Goal: Task Accomplishment & Management: Use online tool/utility

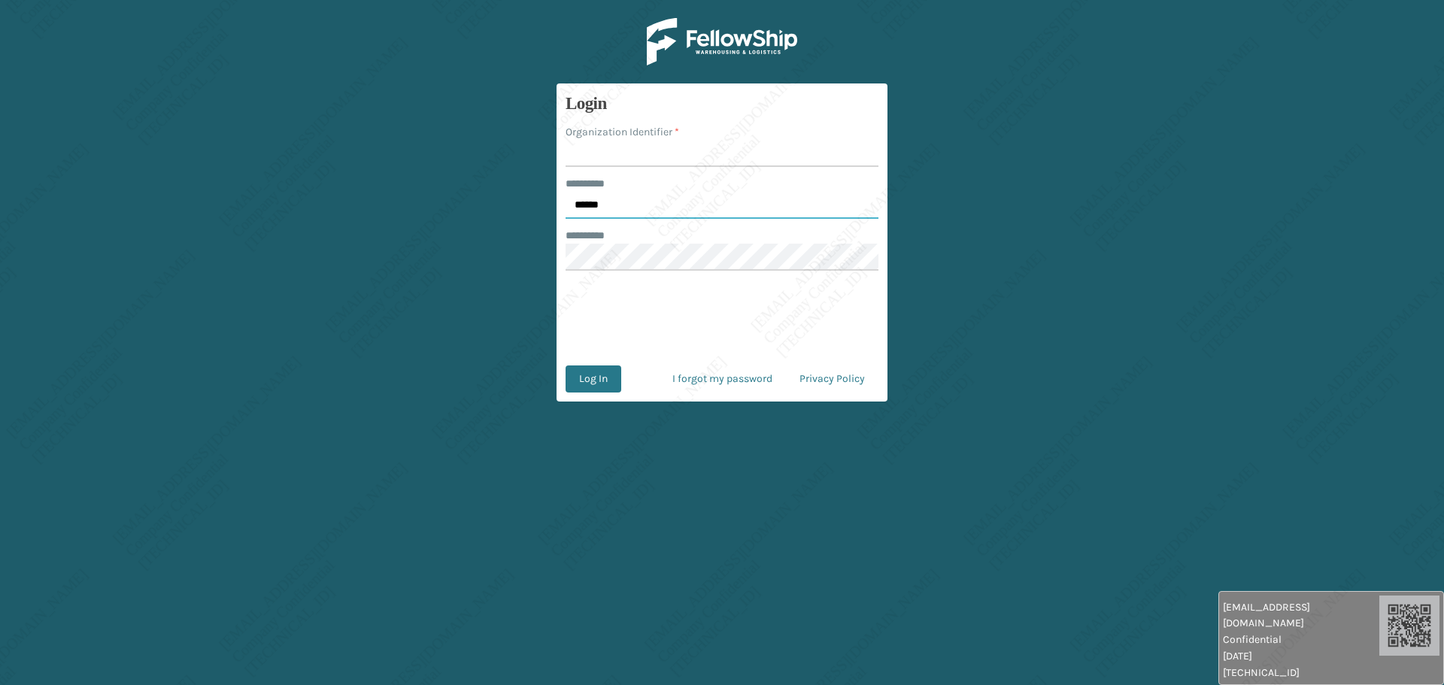
click at [635, 205] on input "******" at bounding box center [722, 205] width 313 height 27
type input "*****"
click at [616, 150] on input "Organization Identifier *" at bounding box center [722, 153] width 313 height 27
type input "[PERSON_NAME]"
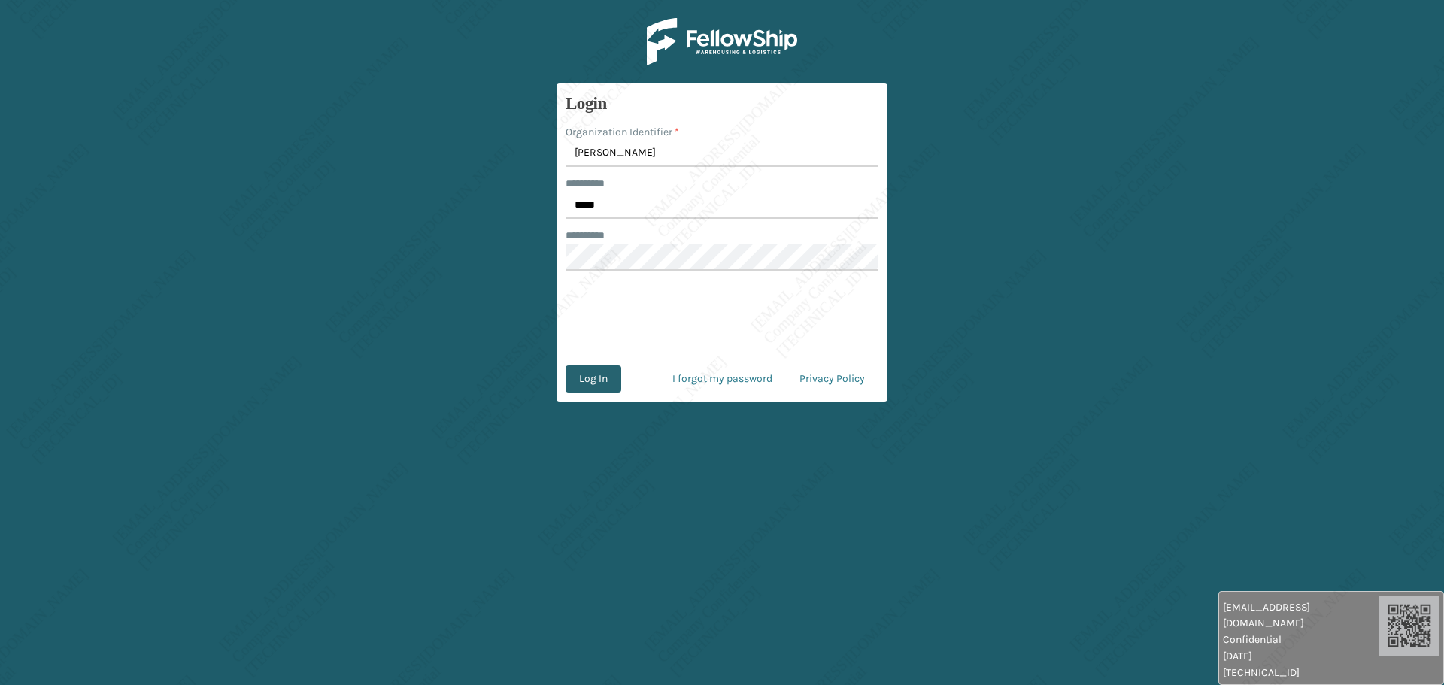
click at [608, 383] on button "Log In" at bounding box center [594, 379] width 56 height 27
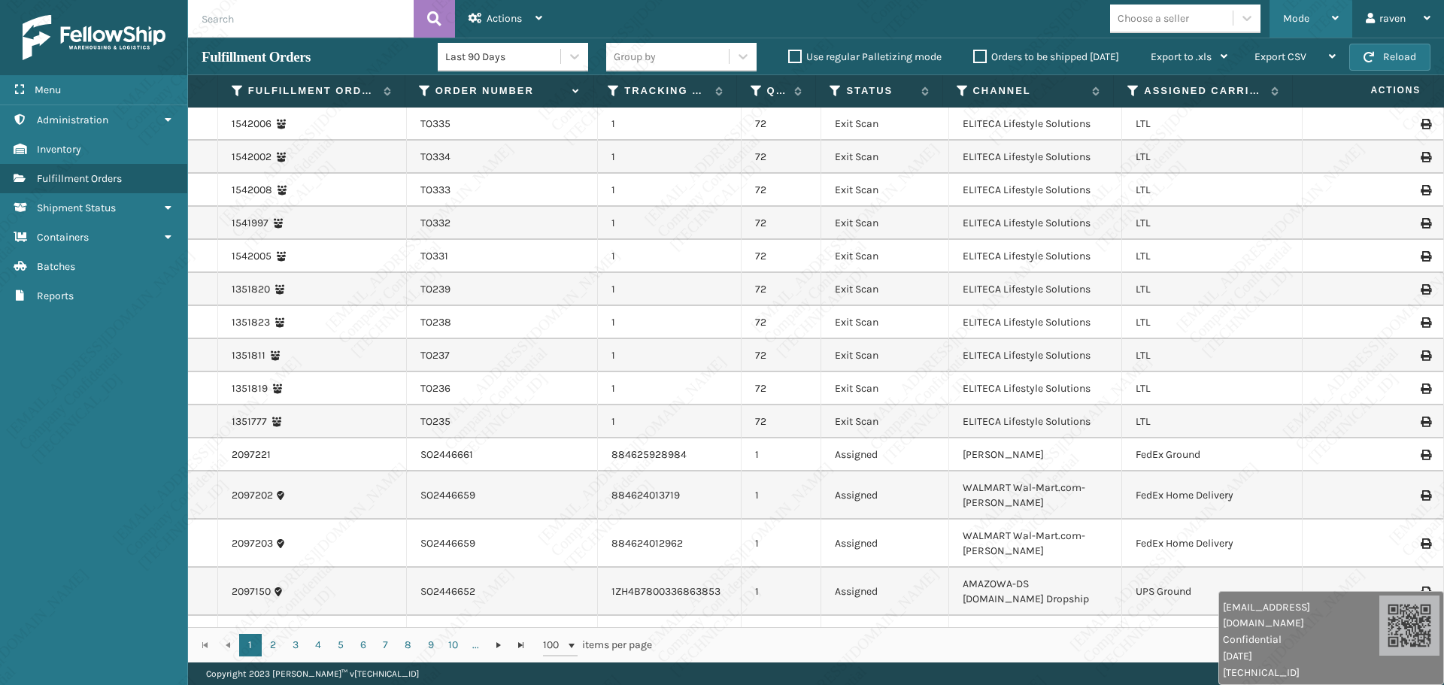
click at [1315, 21] on div "Mode" at bounding box center [1311, 19] width 56 height 38
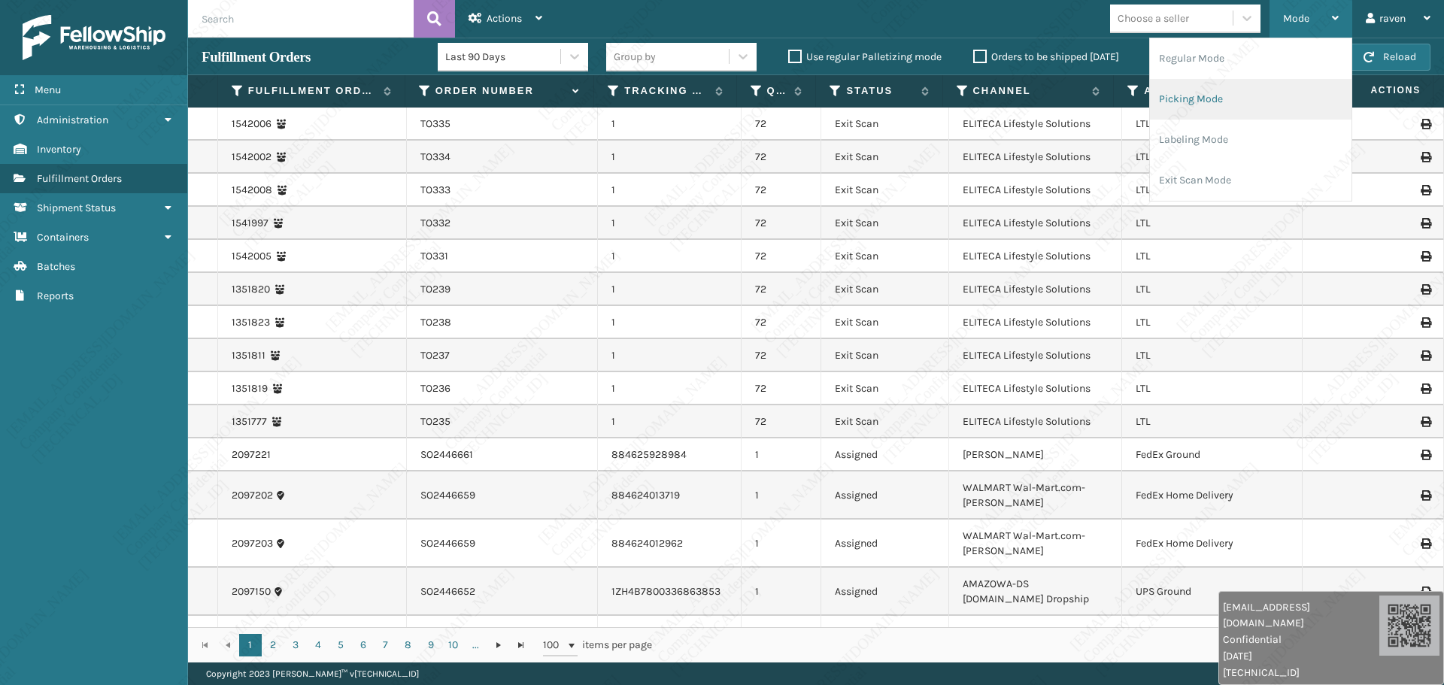
click at [1222, 93] on li "Picking Mode" at bounding box center [1251, 99] width 202 height 41
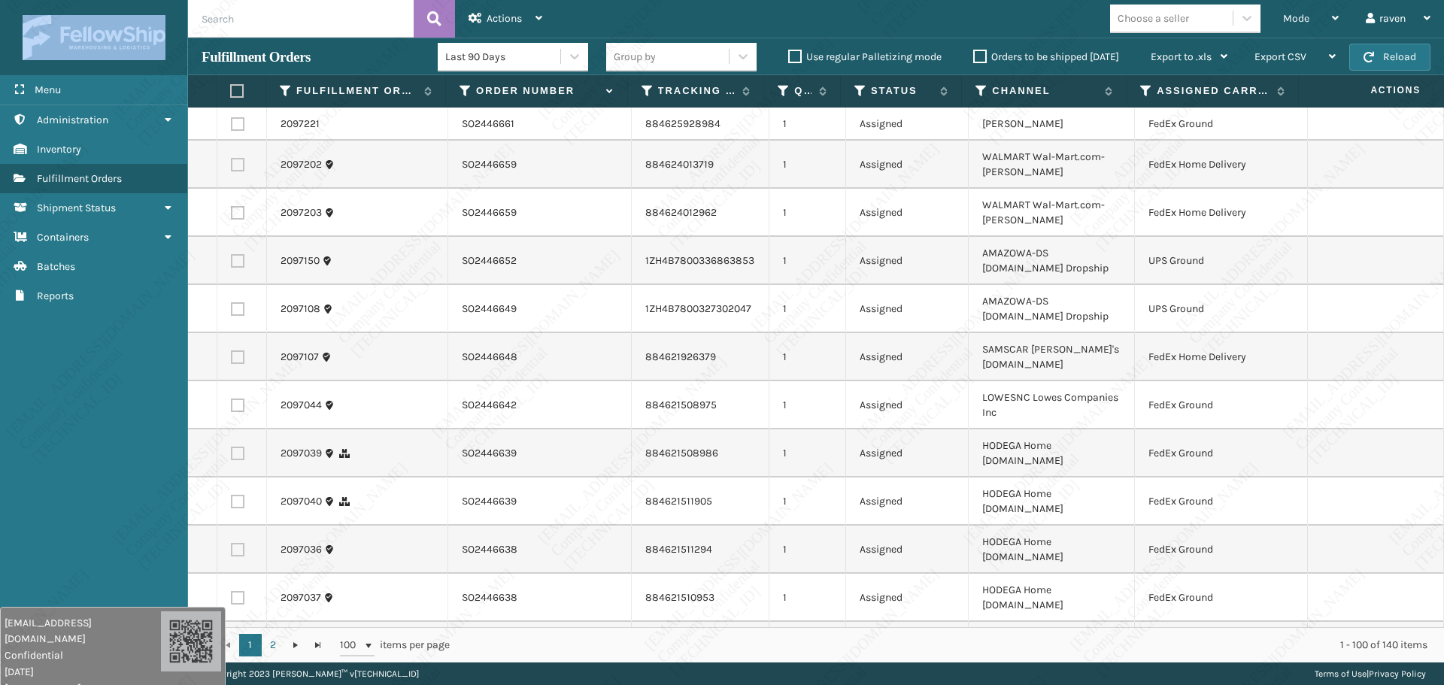
drag, startPoint x: 1328, startPoint y: 670, endPoint x: 40, endPoint y: 721, distance: 1289.5
click at [40, 684] on html "raven.urot@valoroo.com Confidential 9/24/2025 136.158.32.104 raven.urot@valoroo…" at bounding box center [722, 342] width 1444 height 685
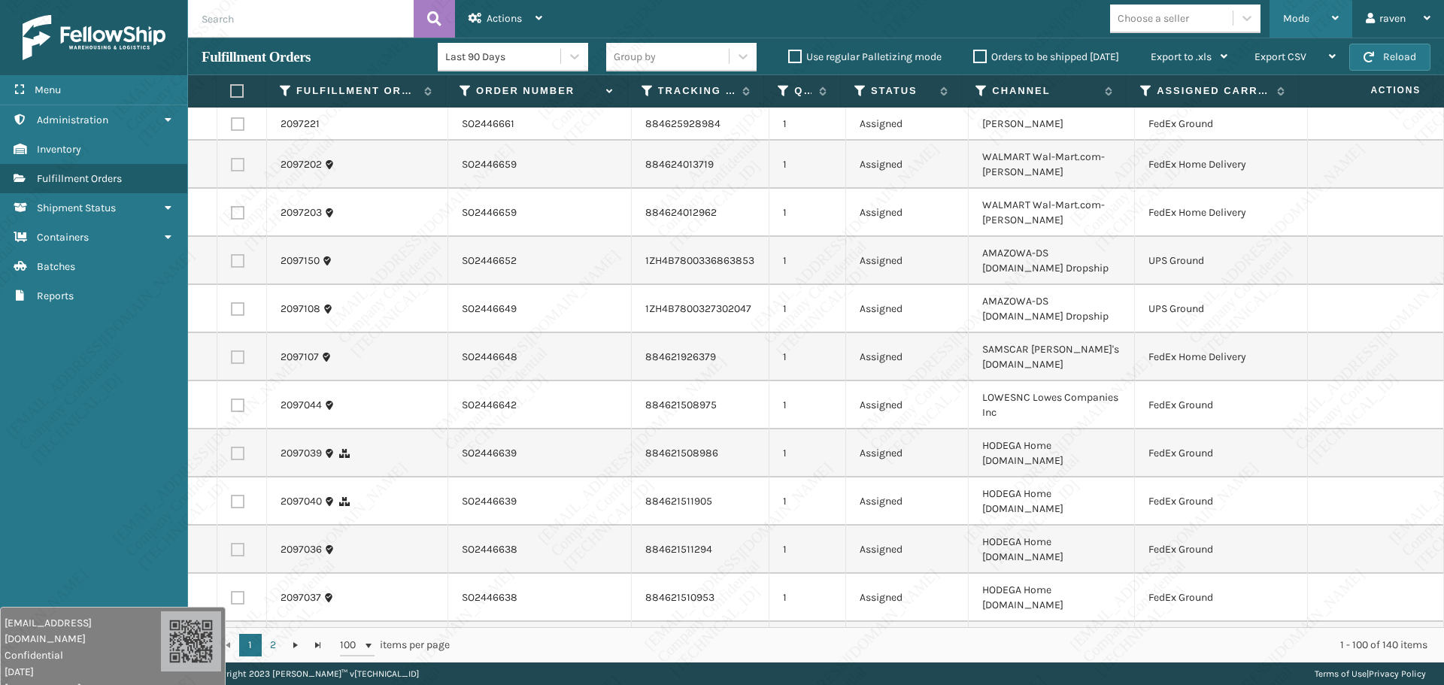
click at [1298, 8] on div "Mode" at bounding box center [1311, 19] width 56 height 38
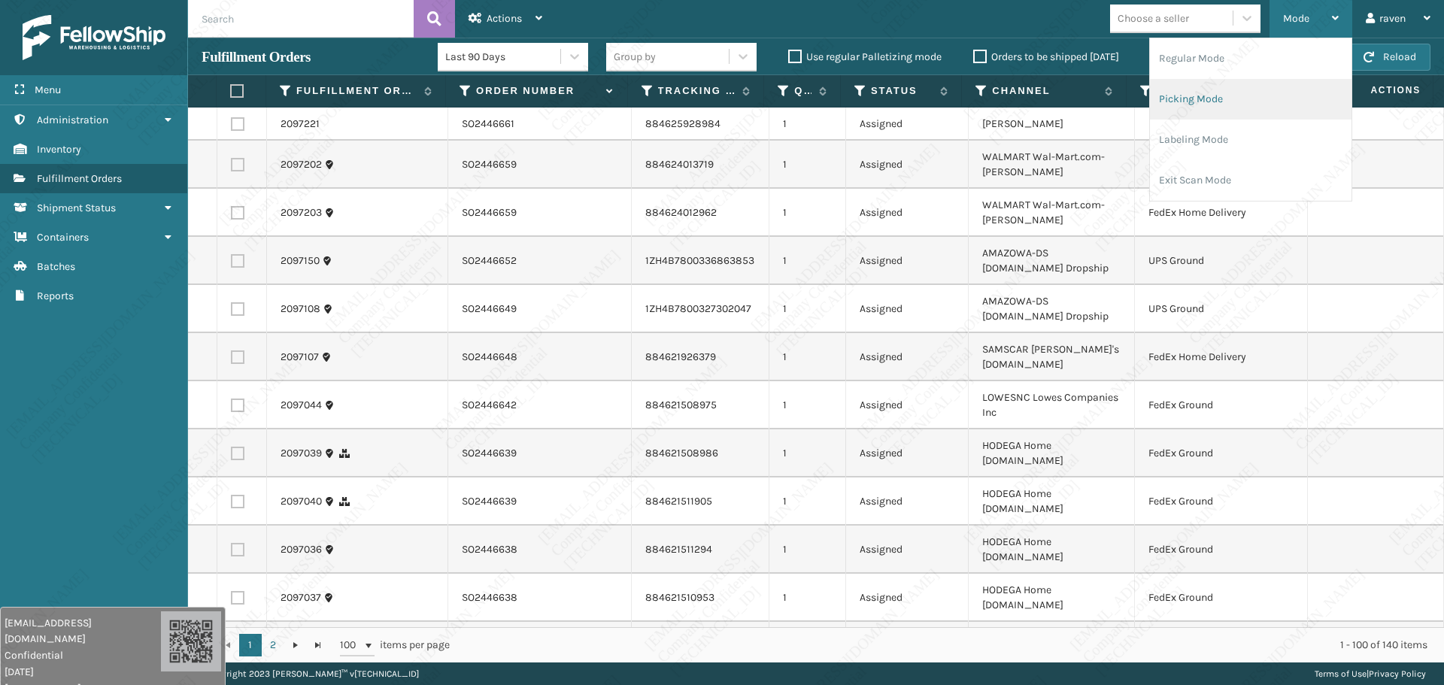
click at [1210, 92] on li "Picking Mode" at bounding box center [1251, 99] width 202 height 41
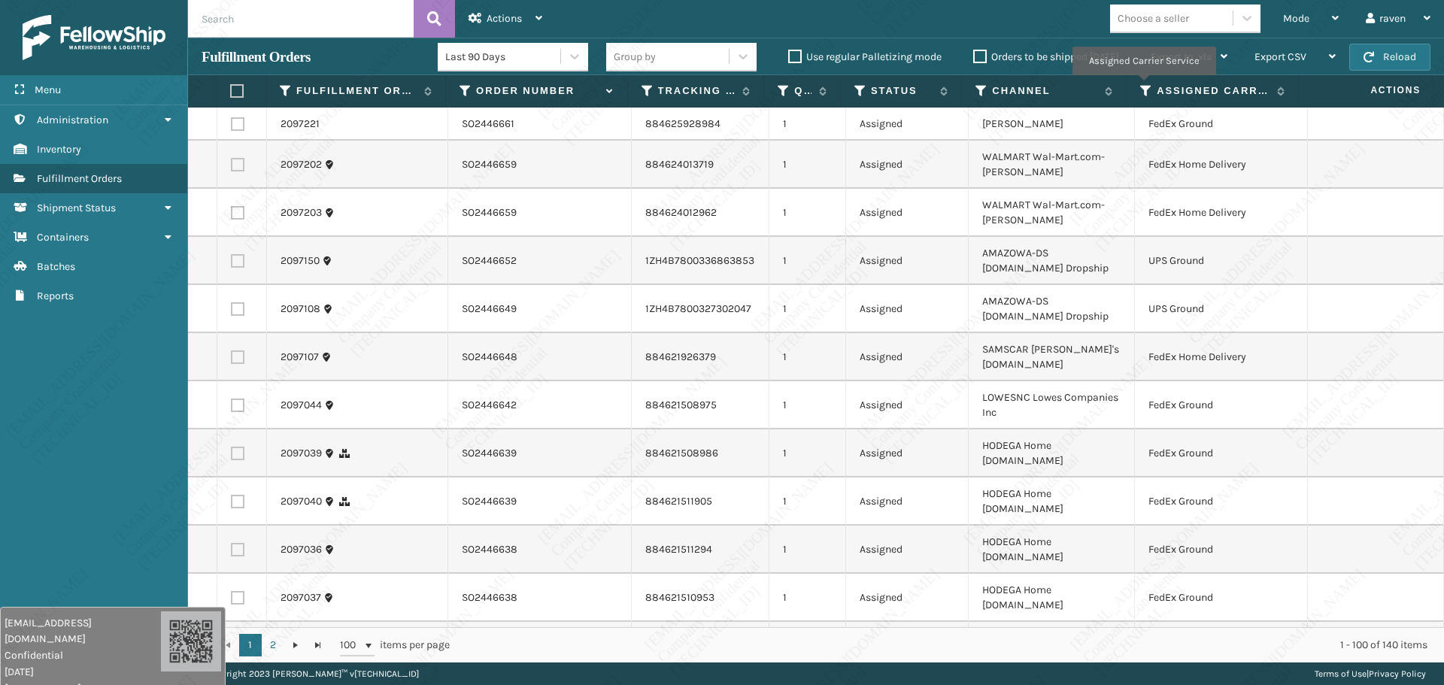
click at [1143, 85] on icon at bounding box center [1146, 91] width 12 height 14
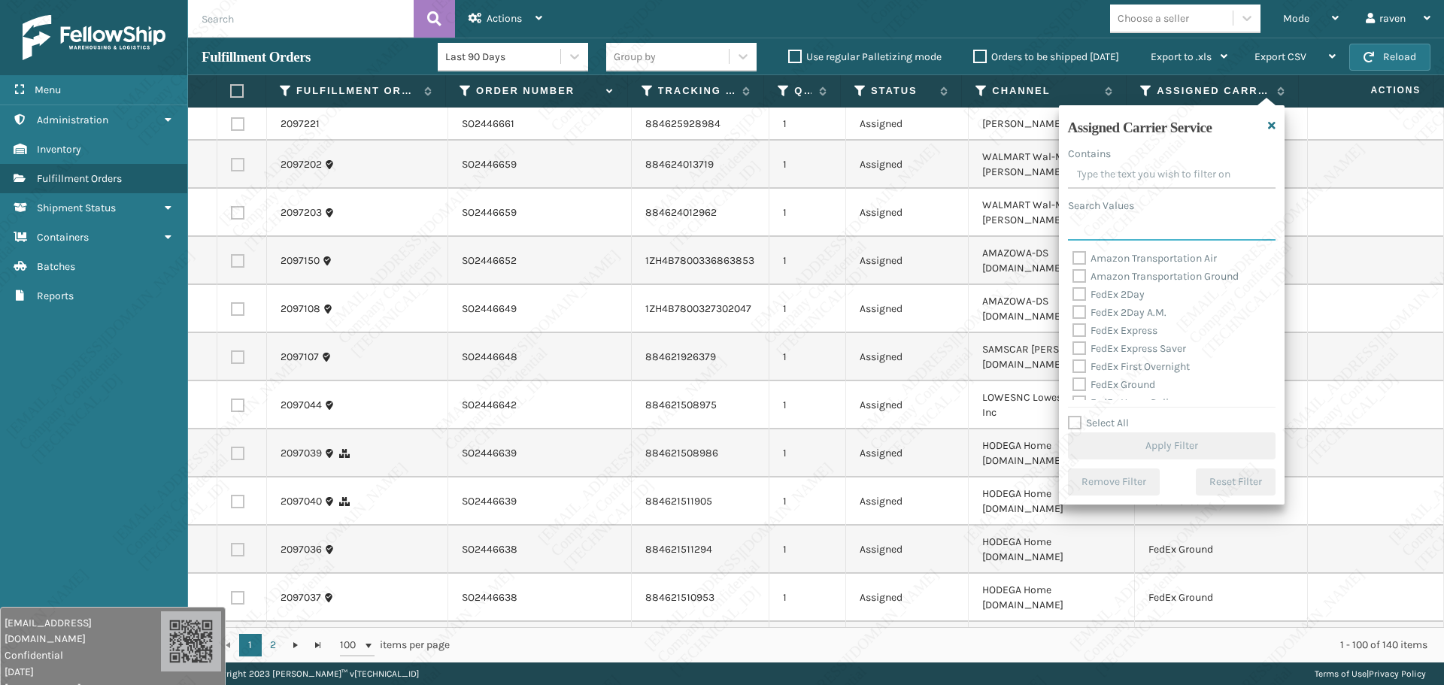
click at [1109, 229] on input "Search Values" at bounding box center [1172, 227] width 208 height 27
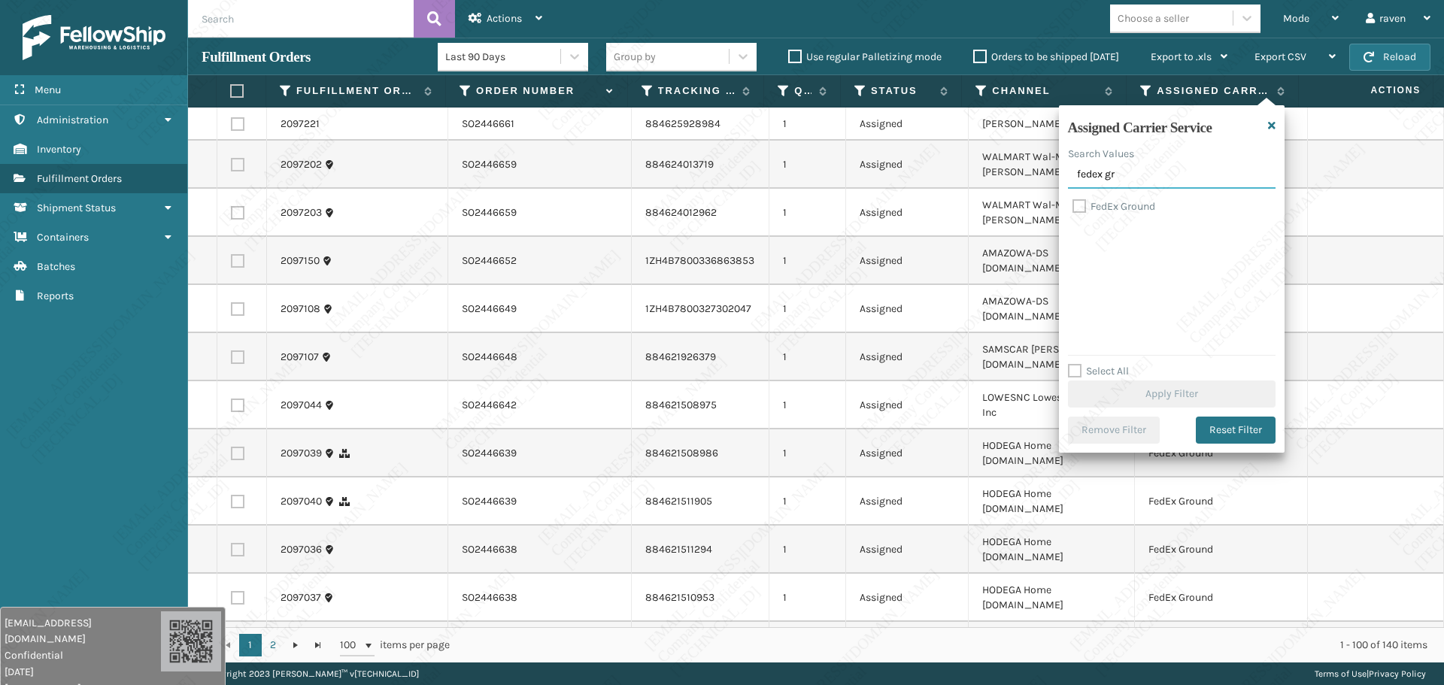
type input "fedex gr"
click at [1109, 208] on label "FedEx Ground" at bounding box center [1114, 206] width 83 height 13
click at [1073, 208] on input "FedEx Ground" at bounding box center [1073, 203] width 1 height 10
checkbox input "true"
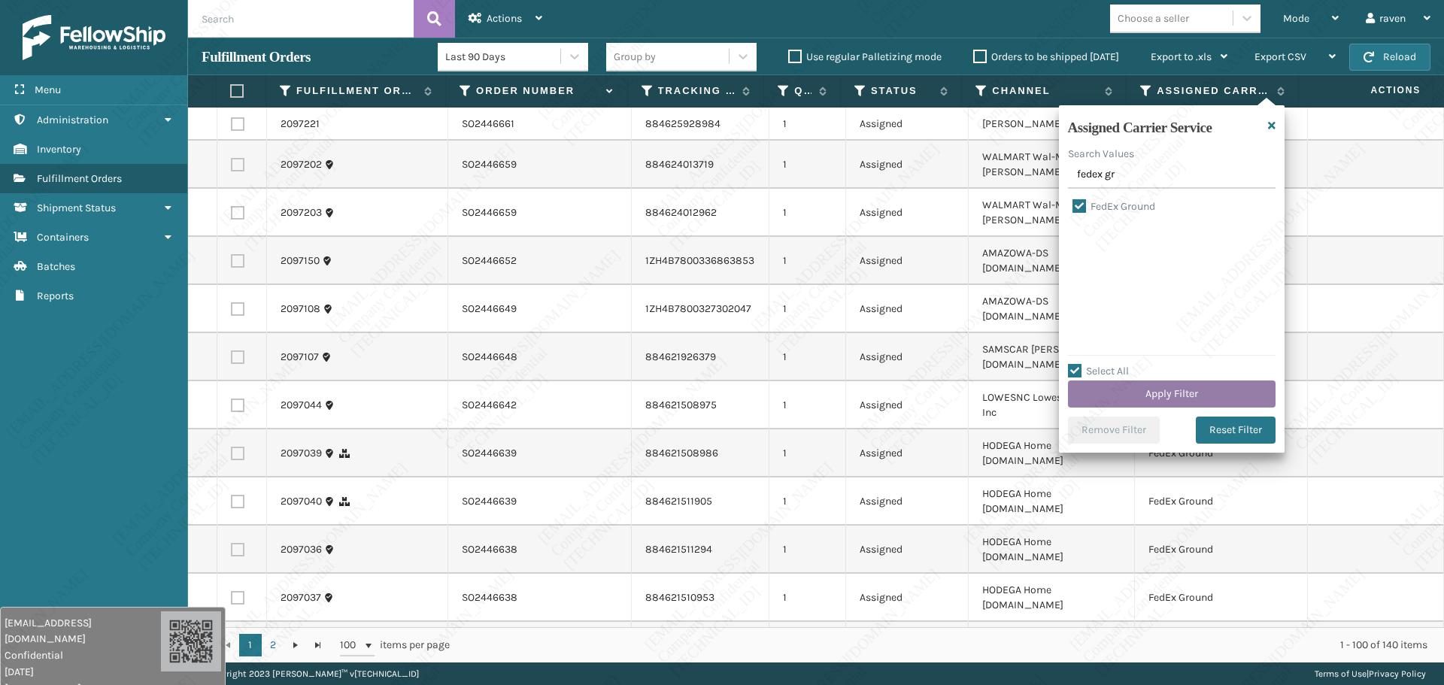
click at [1169, 391] on button "Apply Filter" at bounding box center [1172, 394] width 208 height 27
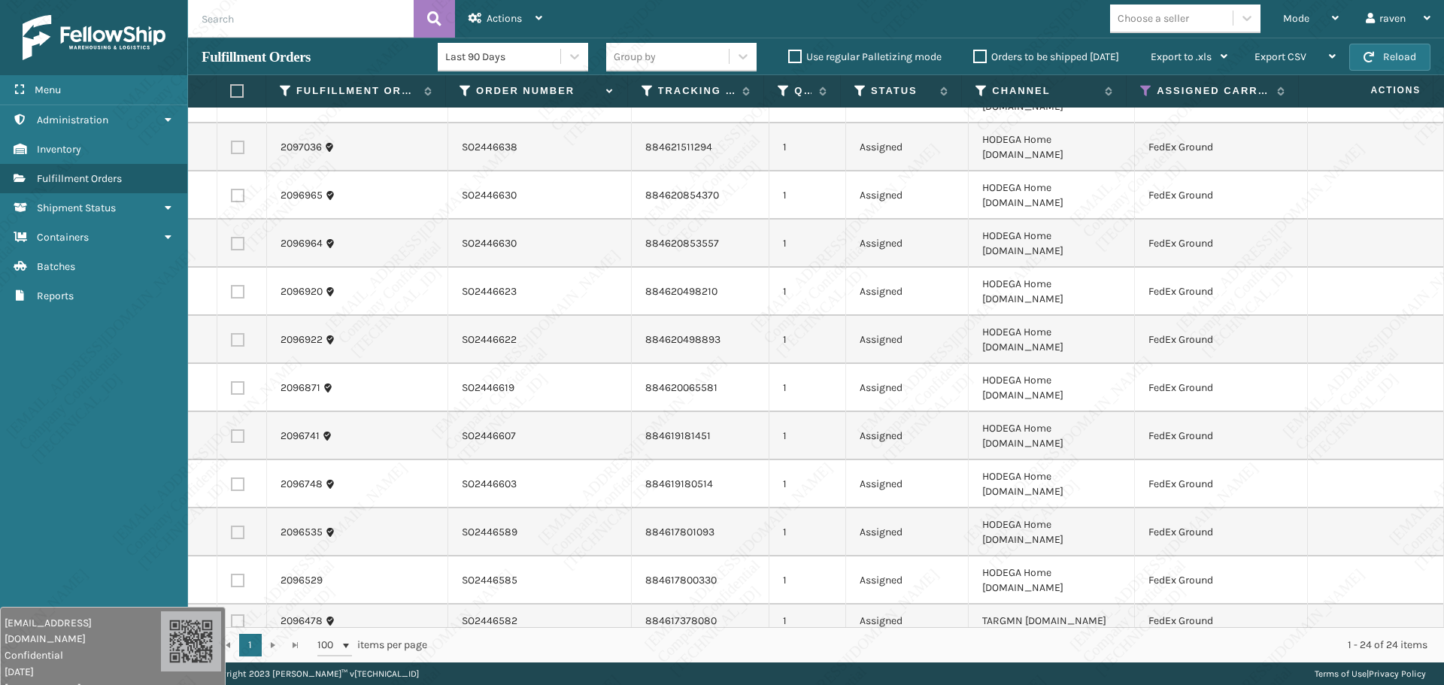
scroll to position [226, 0]
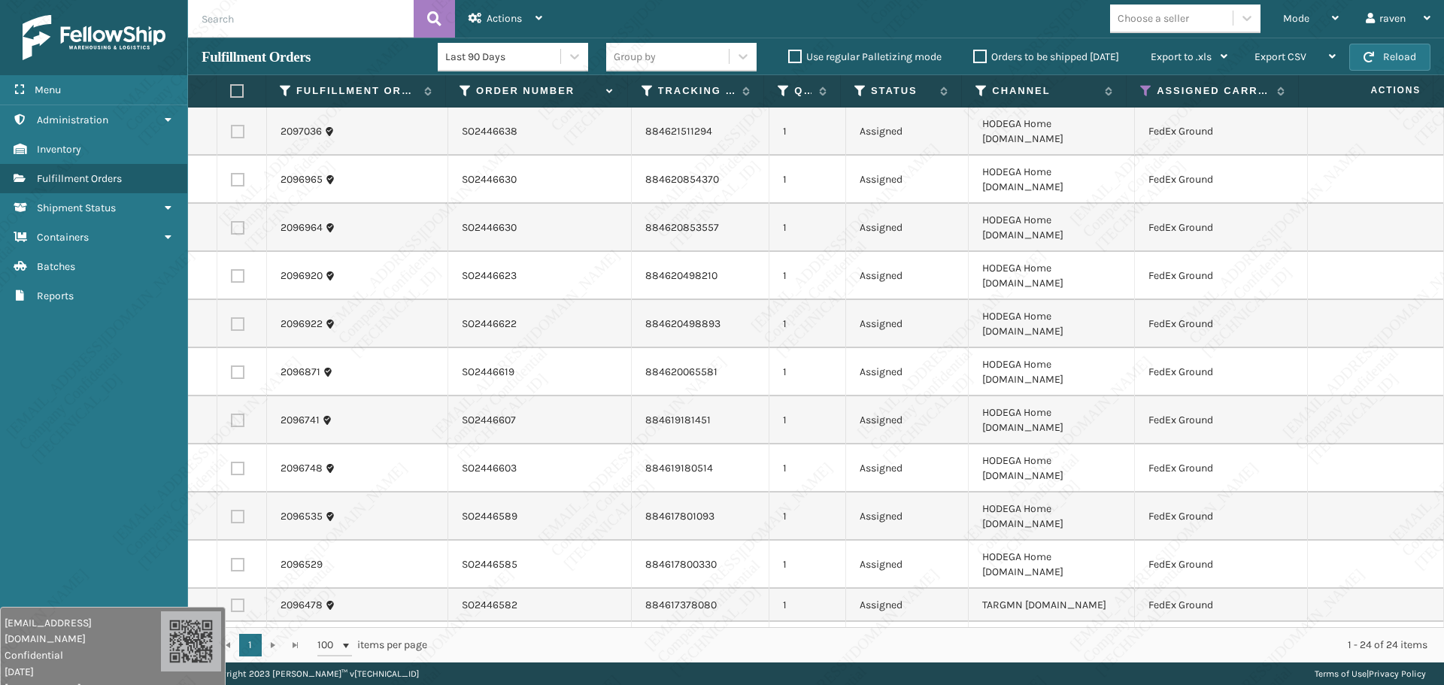
drag, startPoint x: 235, startPoint y: 93, endPoint x: 256, endPoint y: 82, distance: 23.2
click at [235, 93] on label at bounding box center [237, 91] width 14 height 14
click at [231, 93] on input "checkbox" at bounding box center [230, 92] width 1 height 10
checkbox input "true"
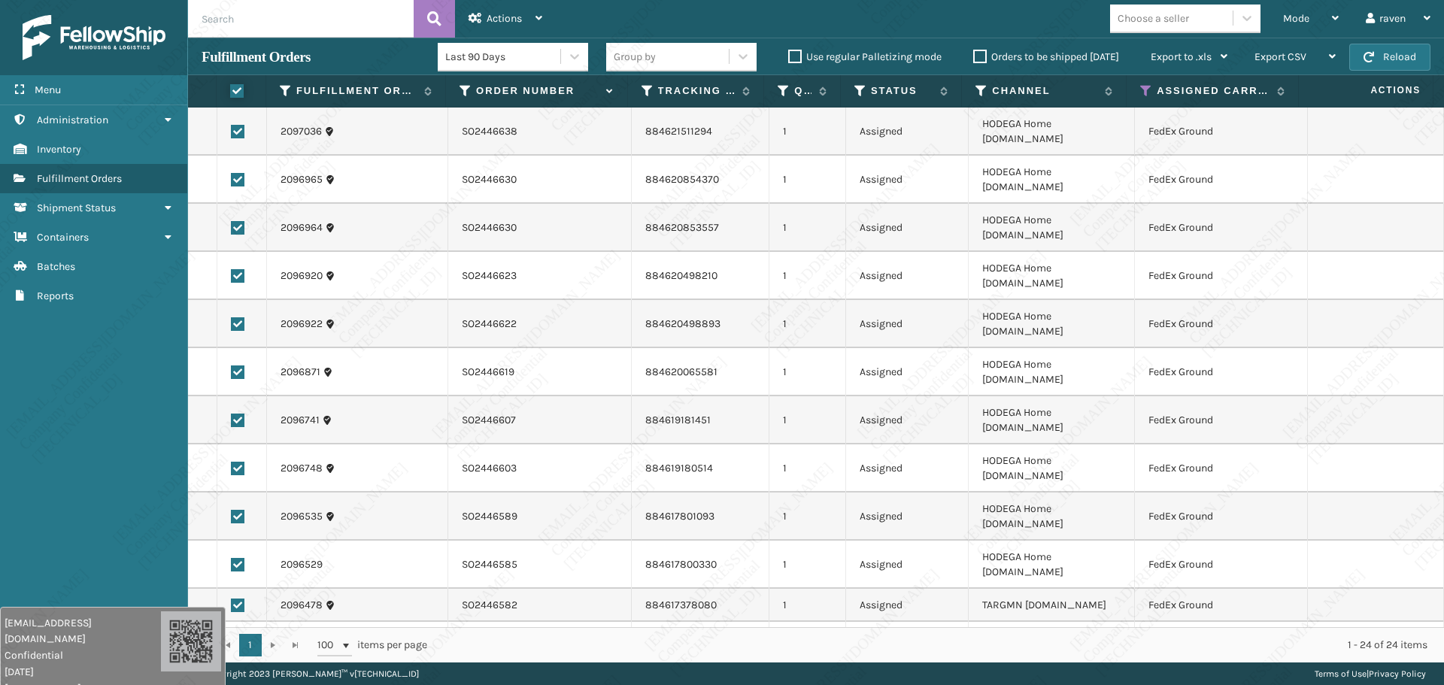
checkbox input "true"
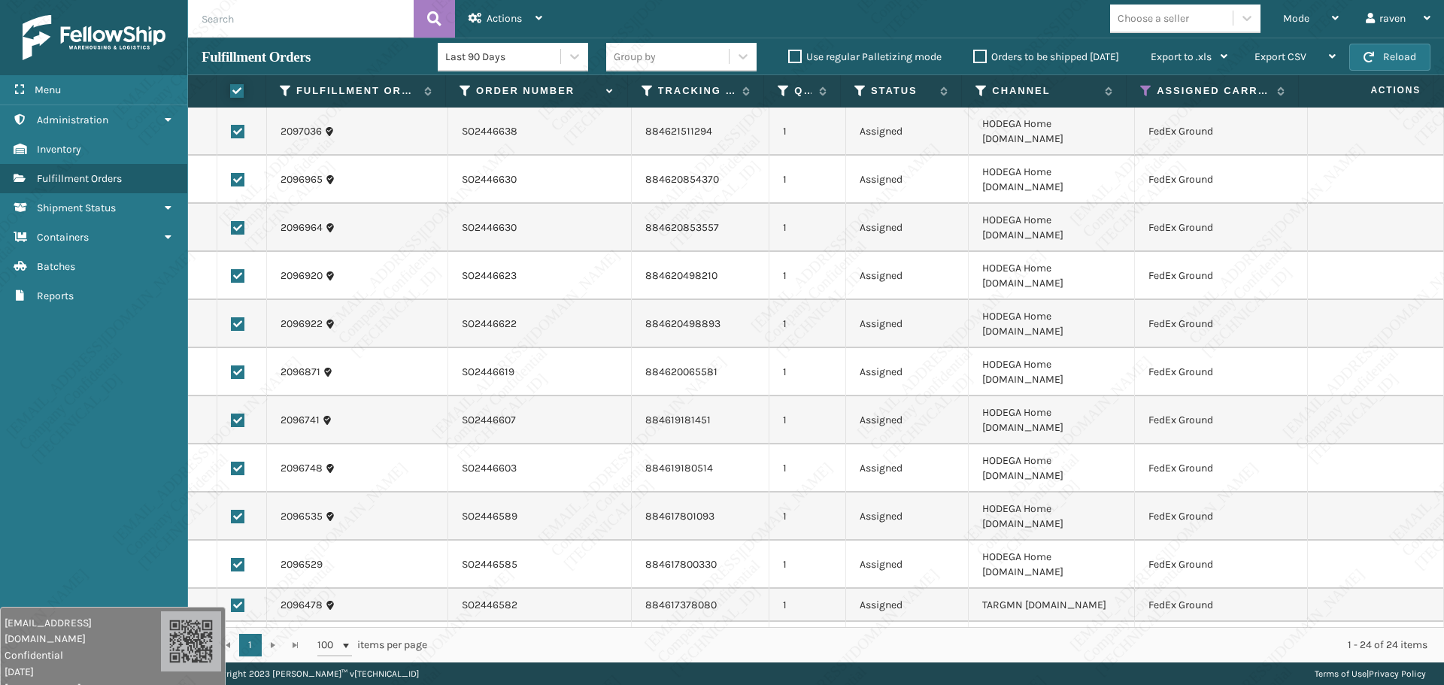
checkbox input "true"
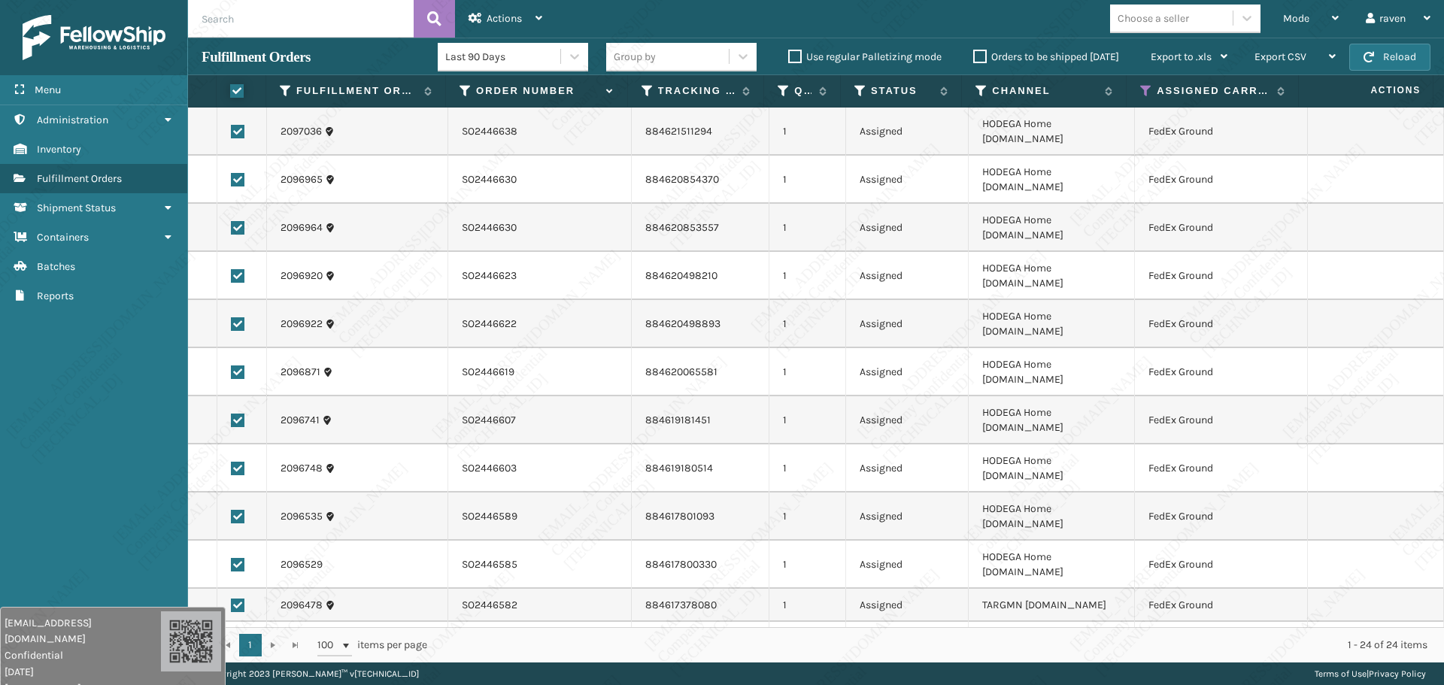
checkbox input "true"
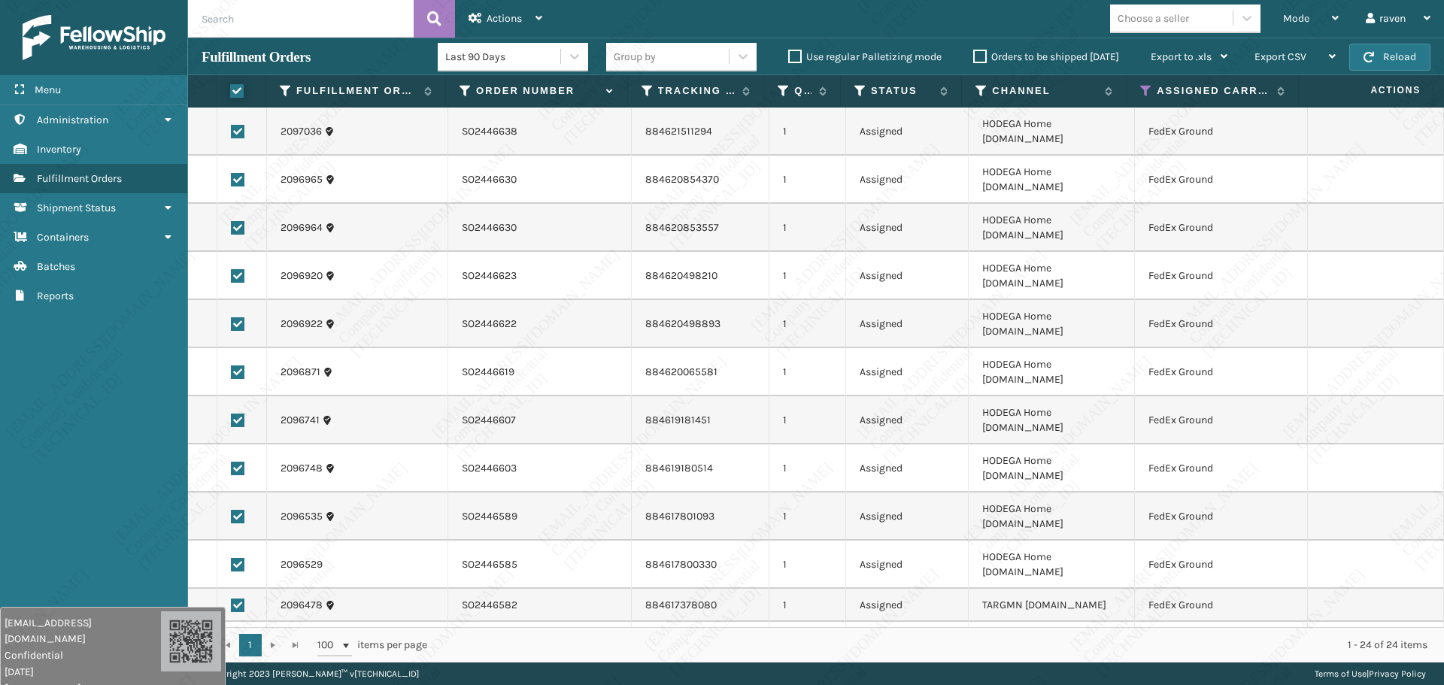
checkbox input "true"
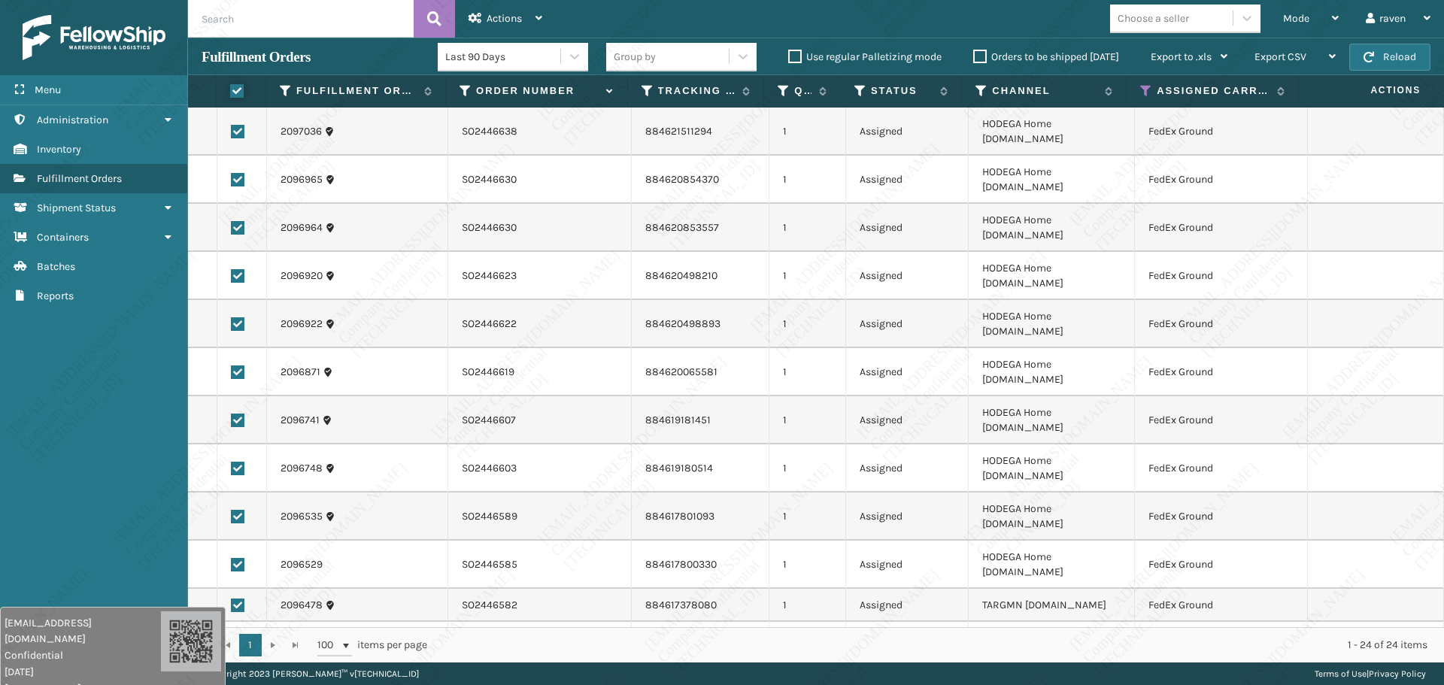
checkbox input "true"
click at [509, 14] on span "Actions" at bounding box center [504, 18] width 35 height 13
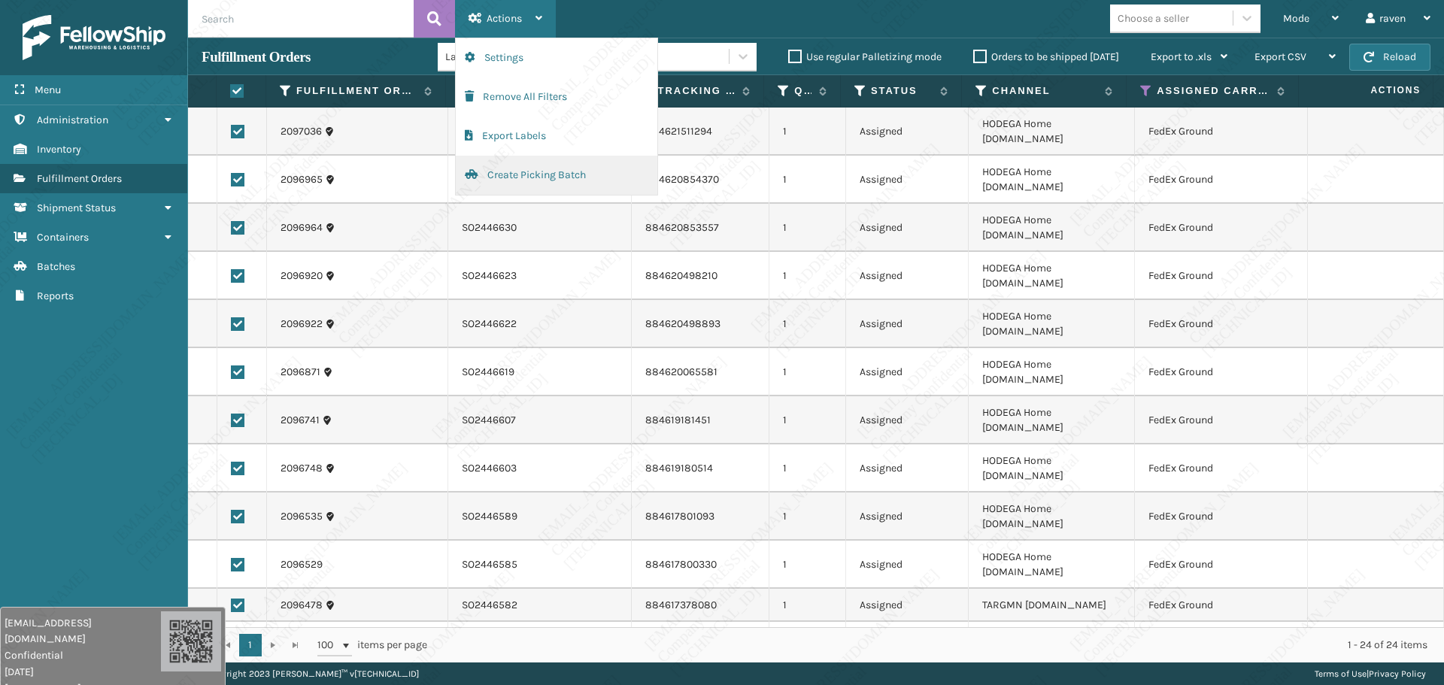
click at [506, 169] on button "Create Picking Batch" at bounding box center [557, 175] width 202 height 39
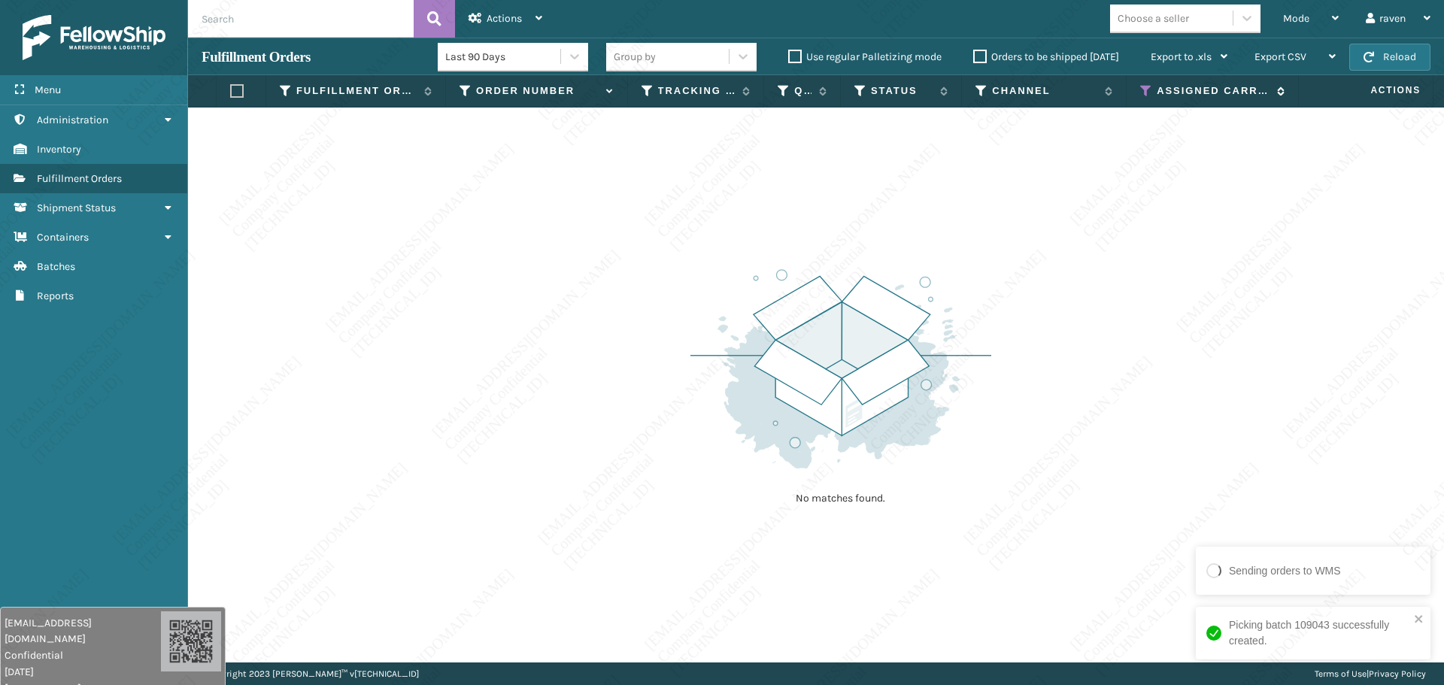
click at [1149, 87] on icon at bounding box center [1146, 91] width 12 height 14
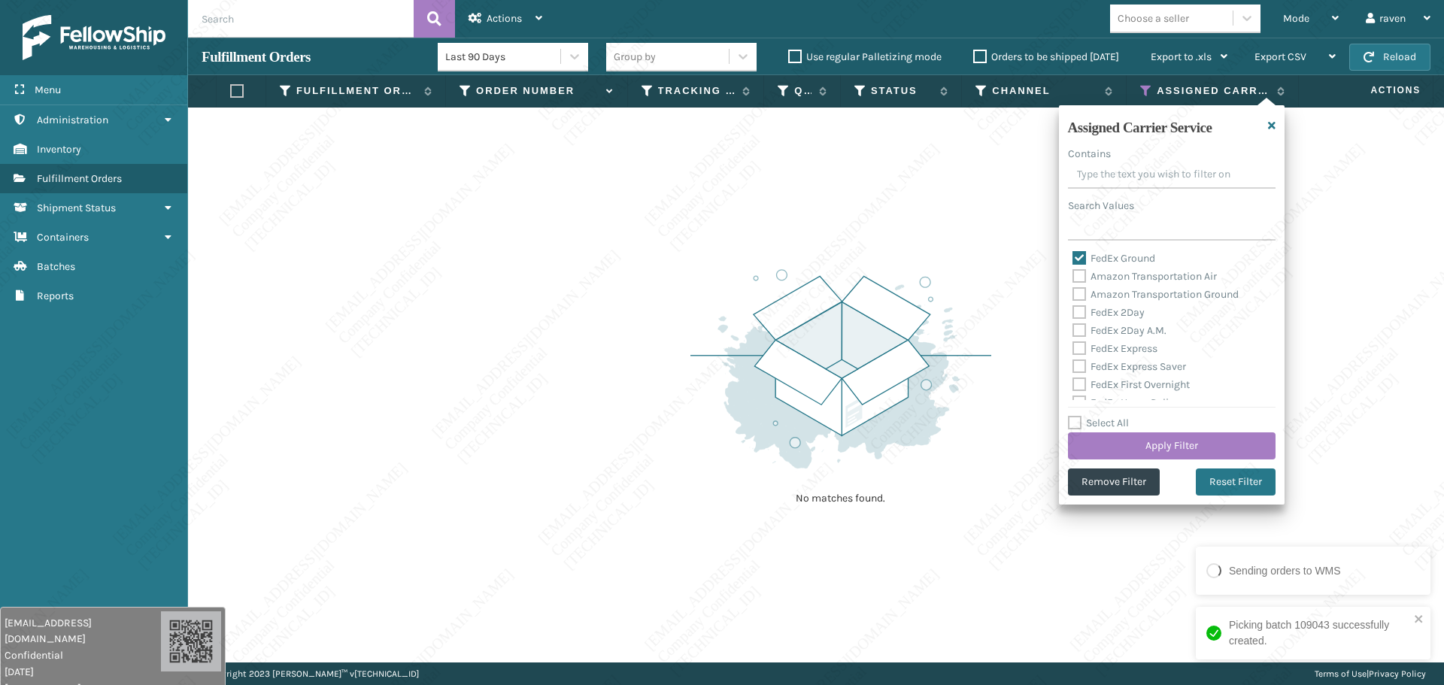
click at [1097, 258] on label "FedEx Ground" at bounding box center [1114, 258] width 83 height 13
click at [1073, 258] on input "FedEx Ground" at bounding box center [1073, 255] width 1 height 10
checkbox input "false"
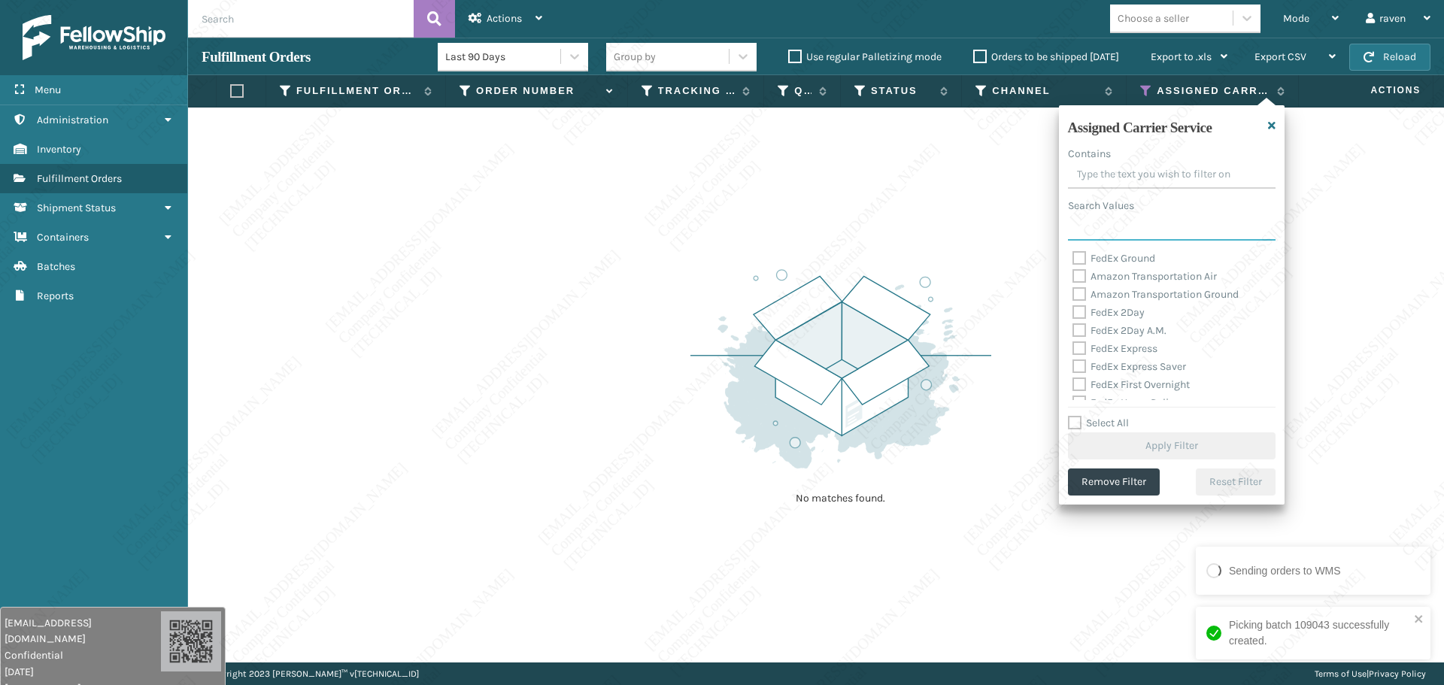
click at [1101, 226] on input "Search Values" at bounding box center [1172, 227] width 208 height 27
click at [1153, 235] on input "Search Values" at bounding box center [1172, 227] width 208 height 27
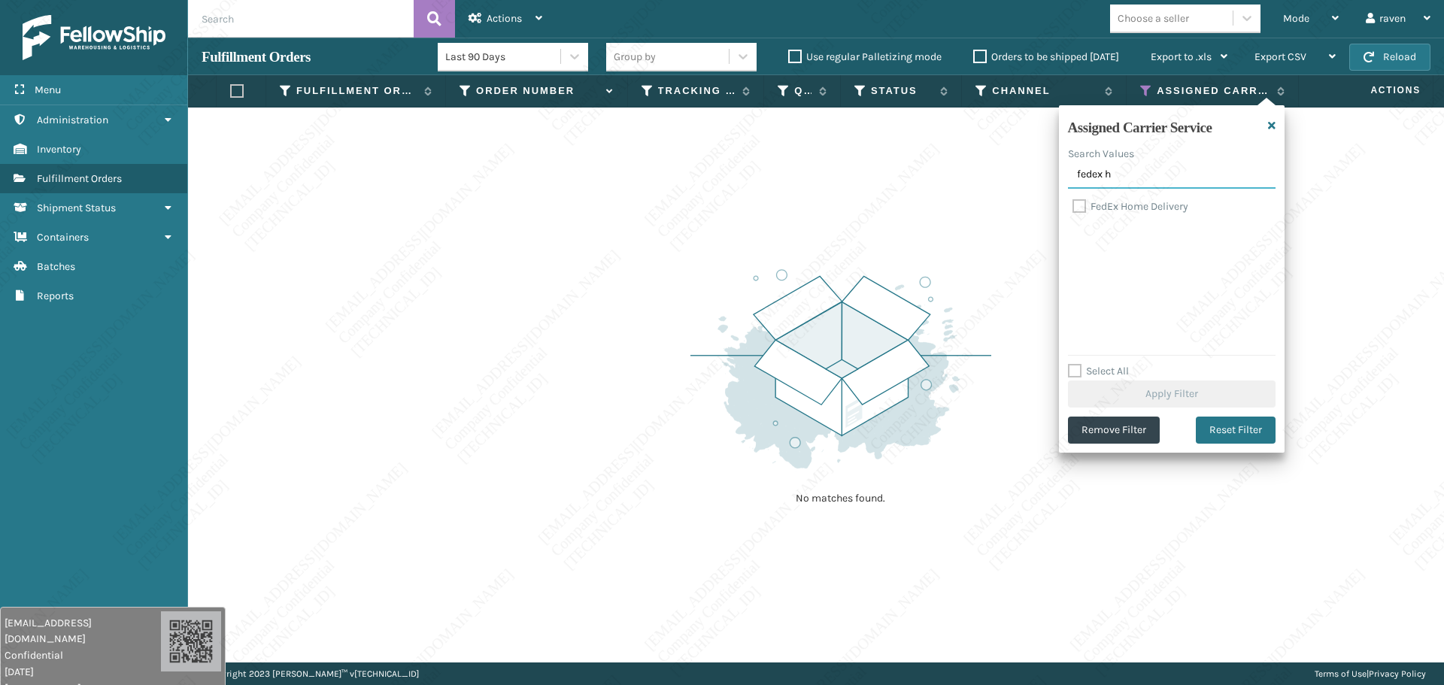
type input "fedex h"
click at [1112, 208] on label "FedEx Home Delivery" at bounding box center [1131, 206] width 116 height 13
click at [1073, 208] on input "FedEx Home Delivery" at bounding box center [1073, 203] width 1 height 10
checkbox input "true"
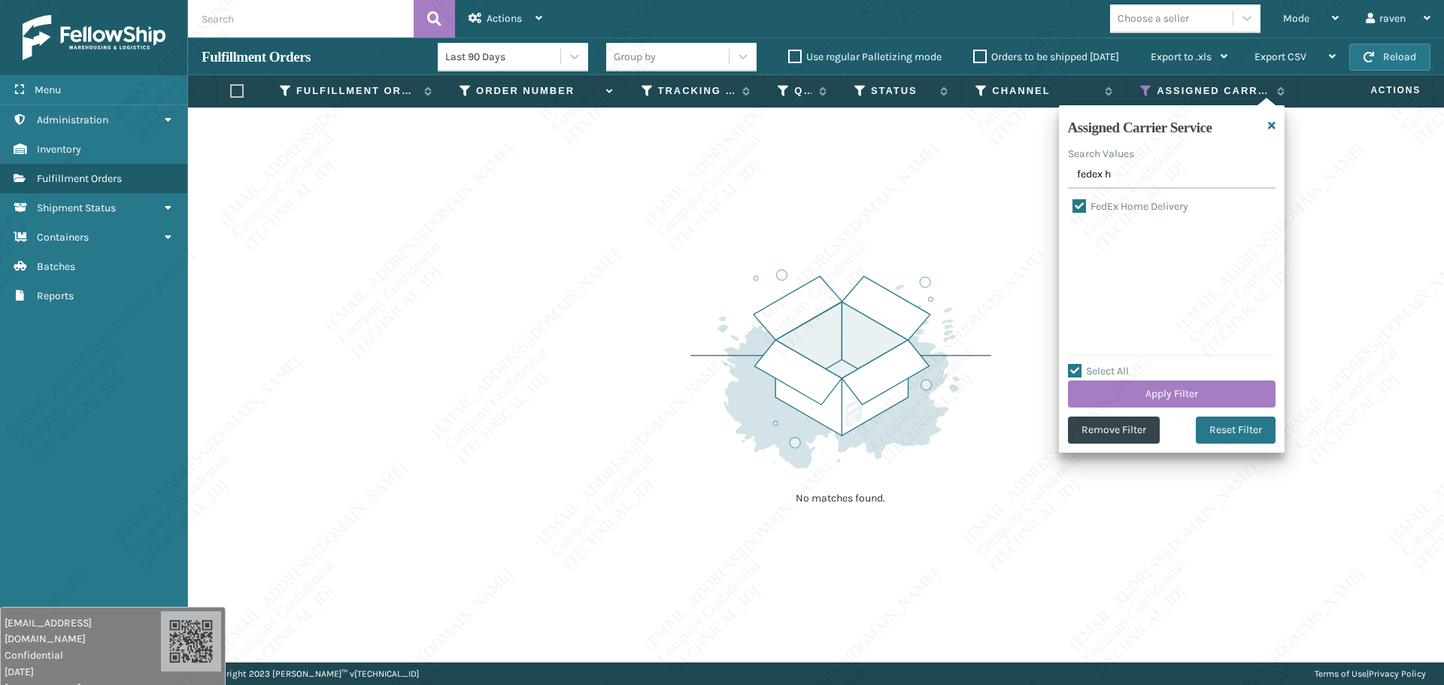
click at [1167, 380] on div "Select All Apply Filter" at bounding box center [1172, 385] width 208 height 45
click at [1169, 392] on button "Apply Filter" at bounding box center [1172, 394] width 208 height 27
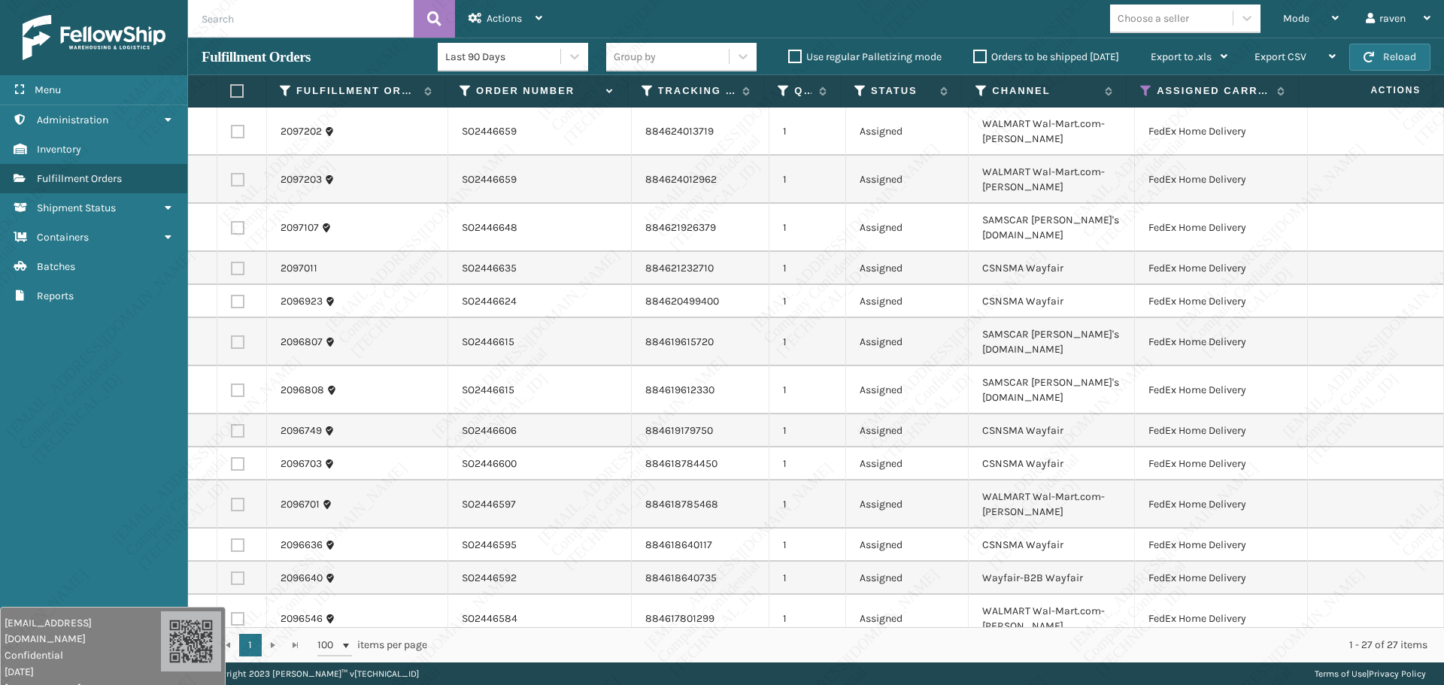
click at [240, 97] on label at bounding box center [237, 91] width 14 height 14
click at [231, 96] on input "checkbox" at bounding box center [230, 92] width 1 height 10
checkbox input "true"
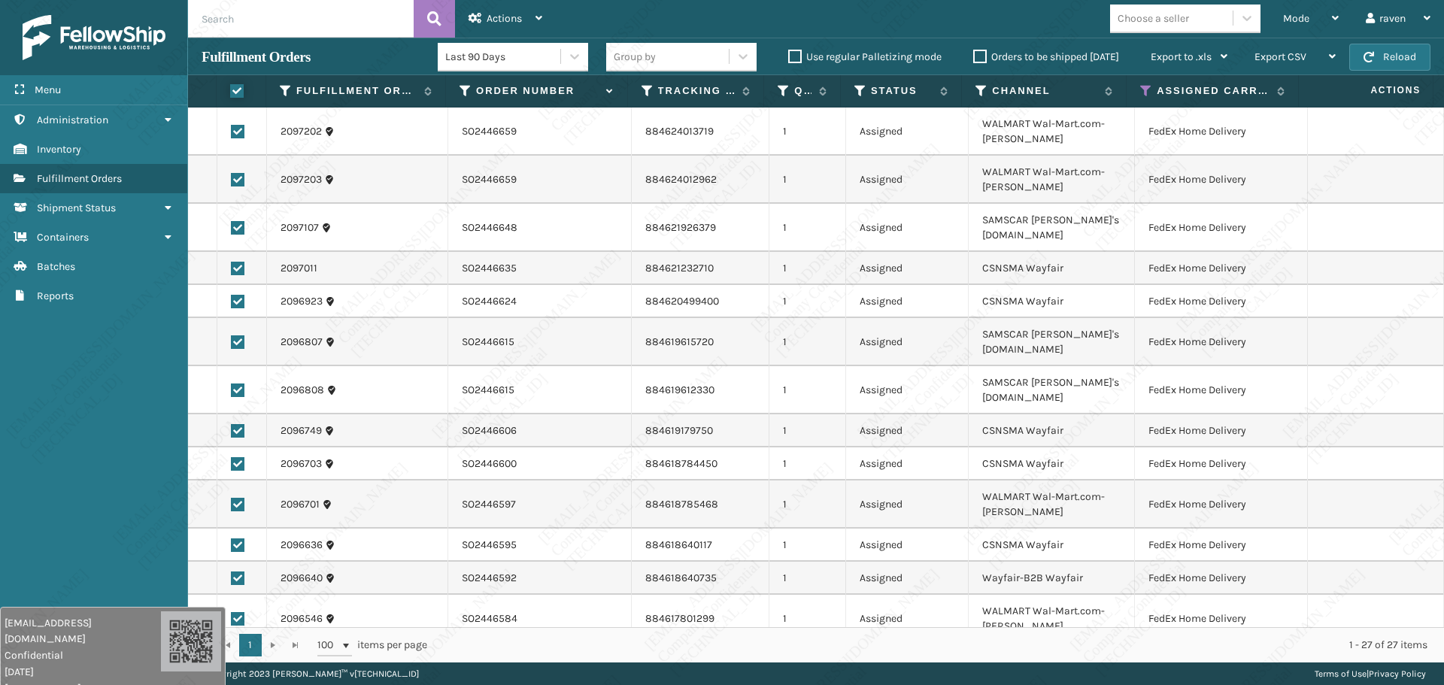
checkbox input "true"
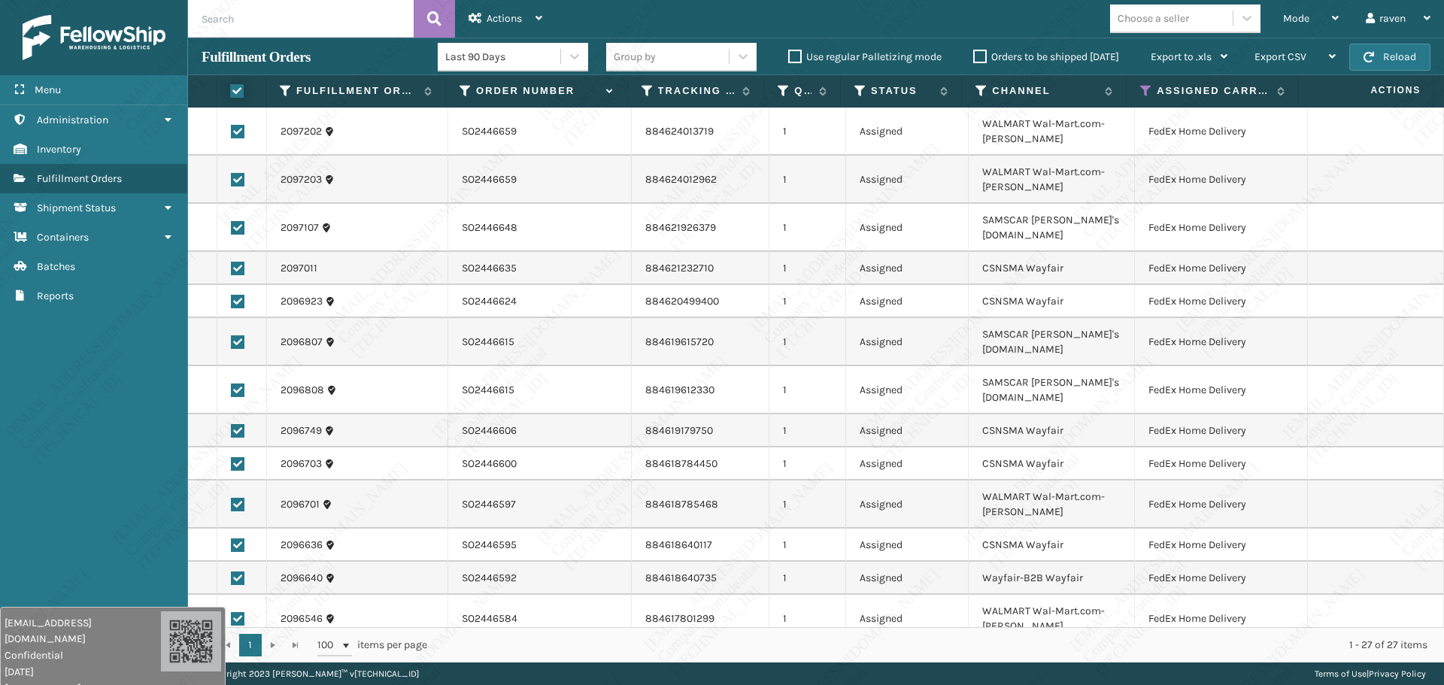
checkbox input "true"
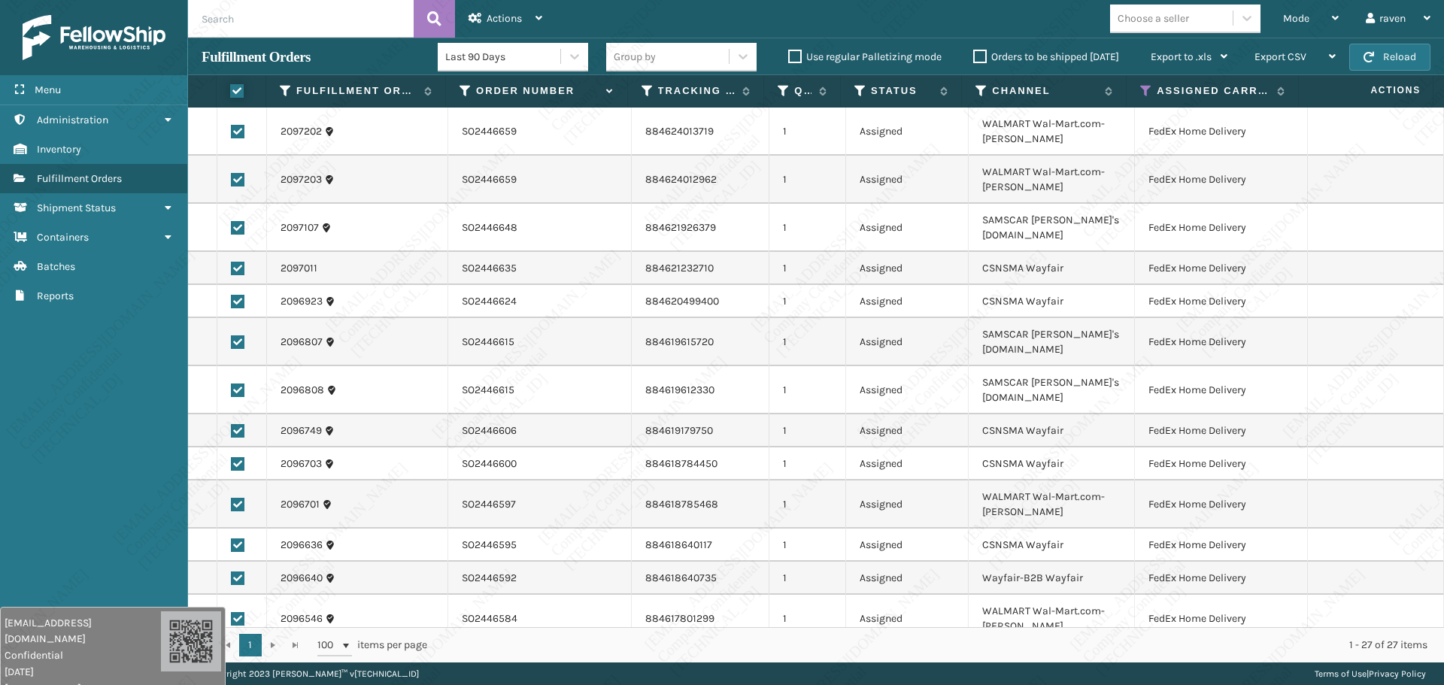
checkbox input "true"
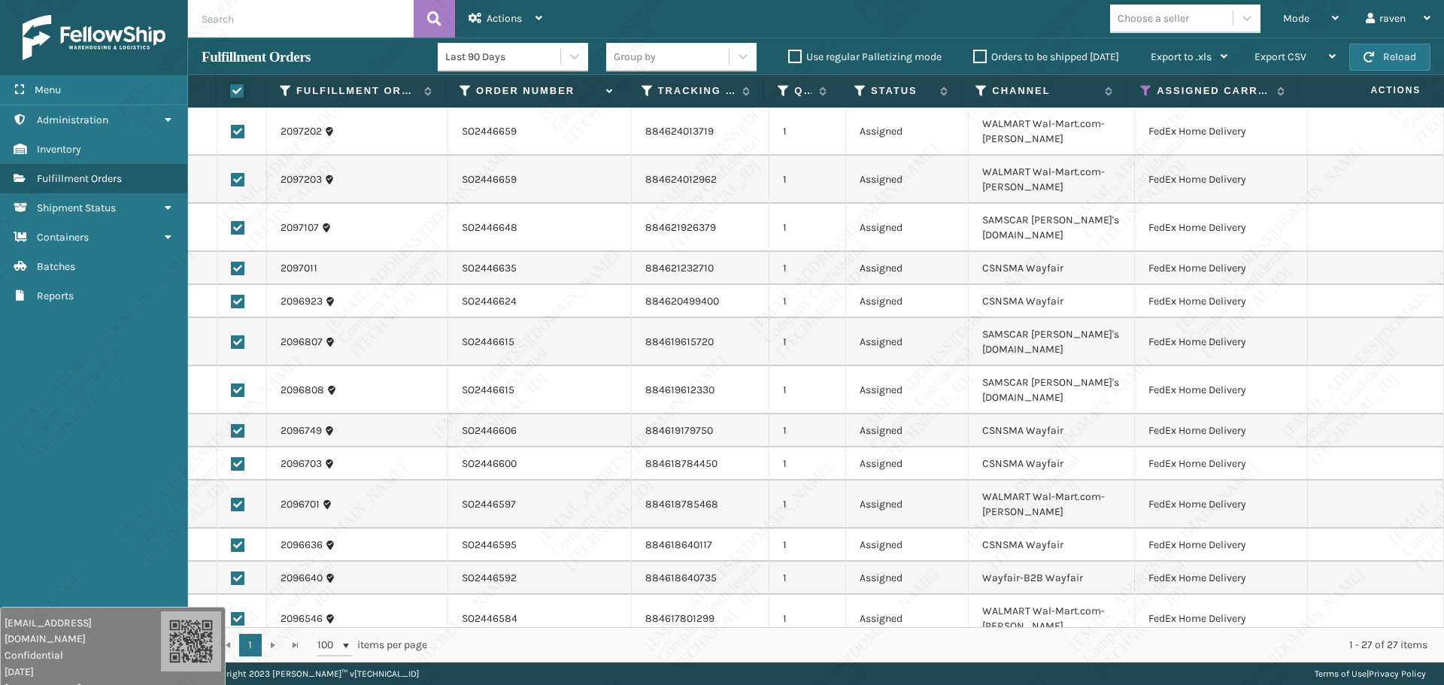
checkbox input "true"
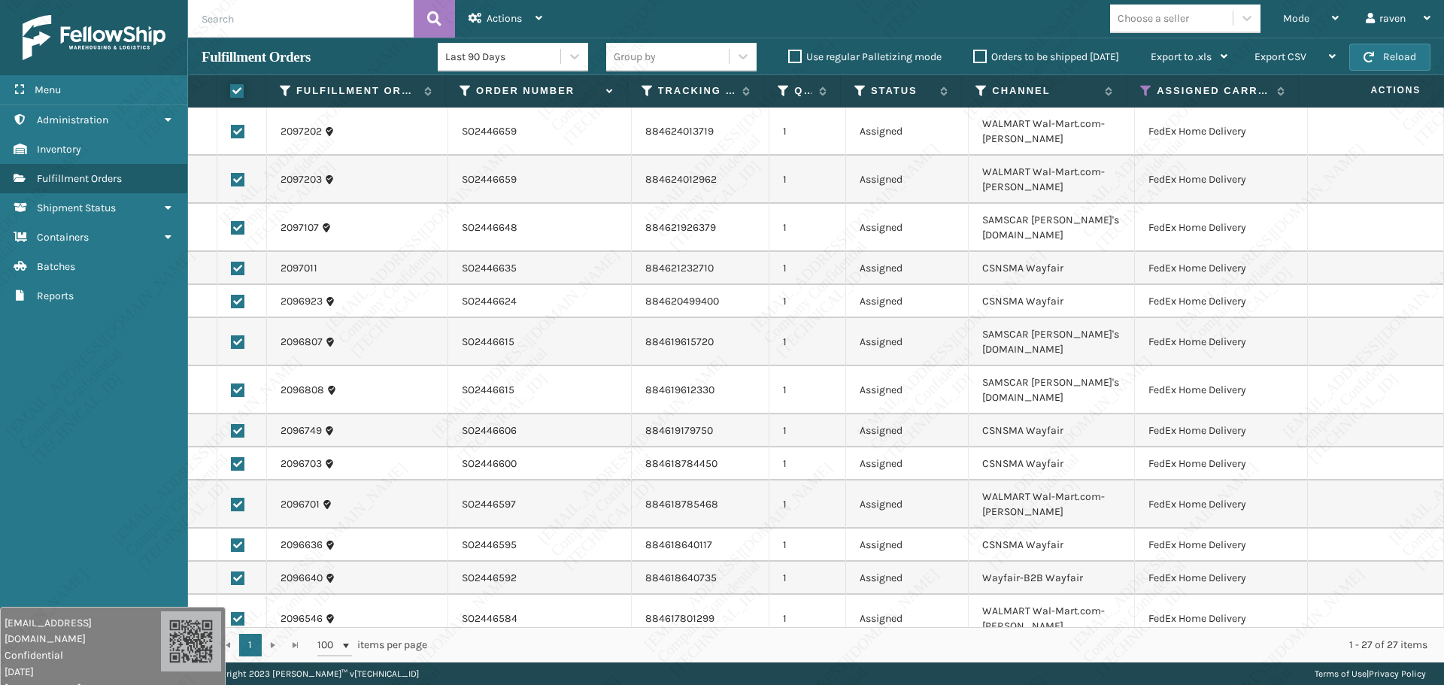
checkbox input "true"
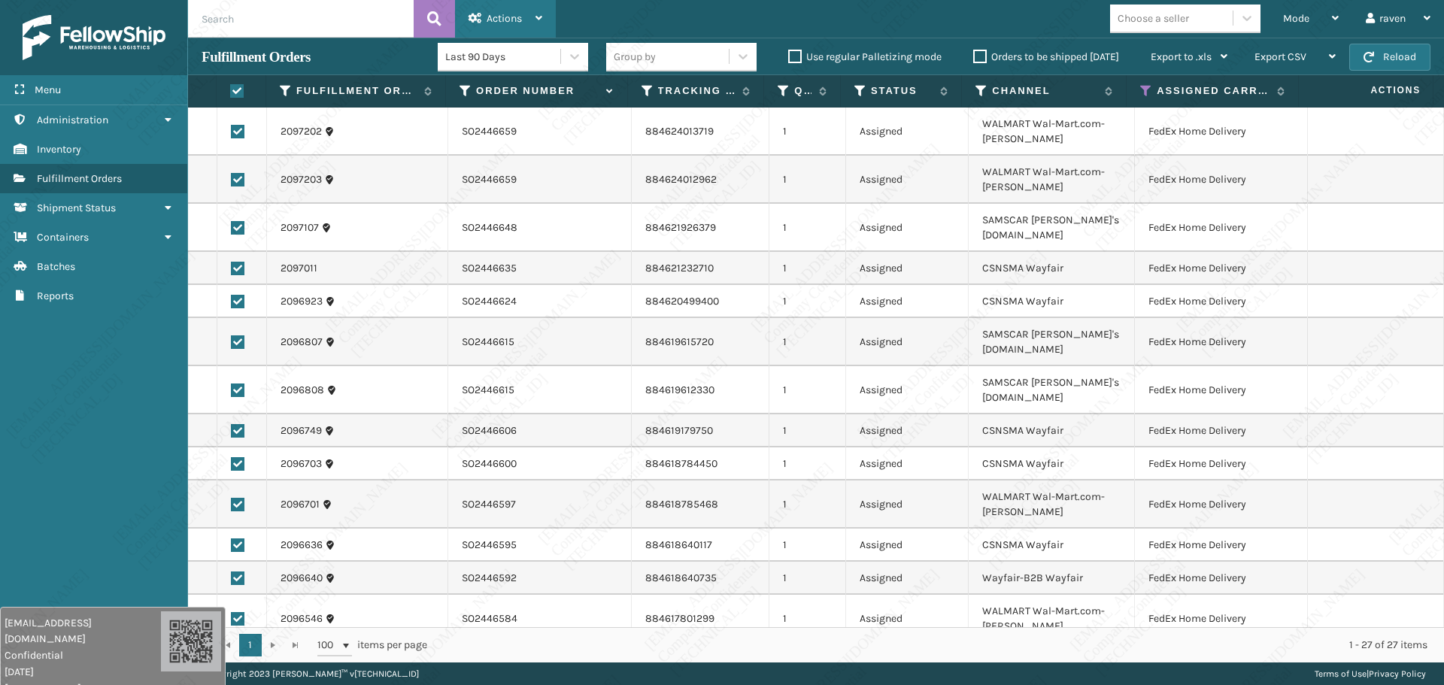
click at [518, 20] on span "Actions" at bounding box center [504, 18] width 35 height 13
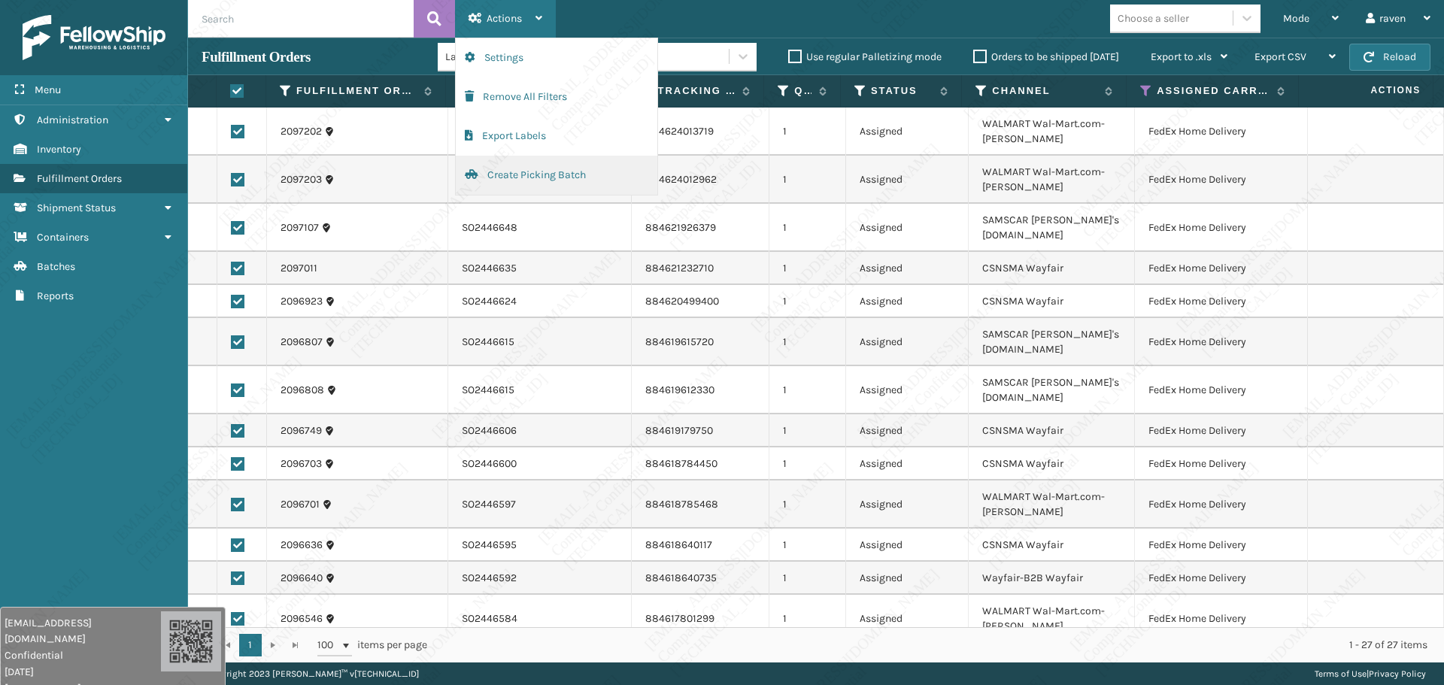
click at [542, 177] on button "Create Picking Batch" at bounding box center [557, 175] width 202 height 39
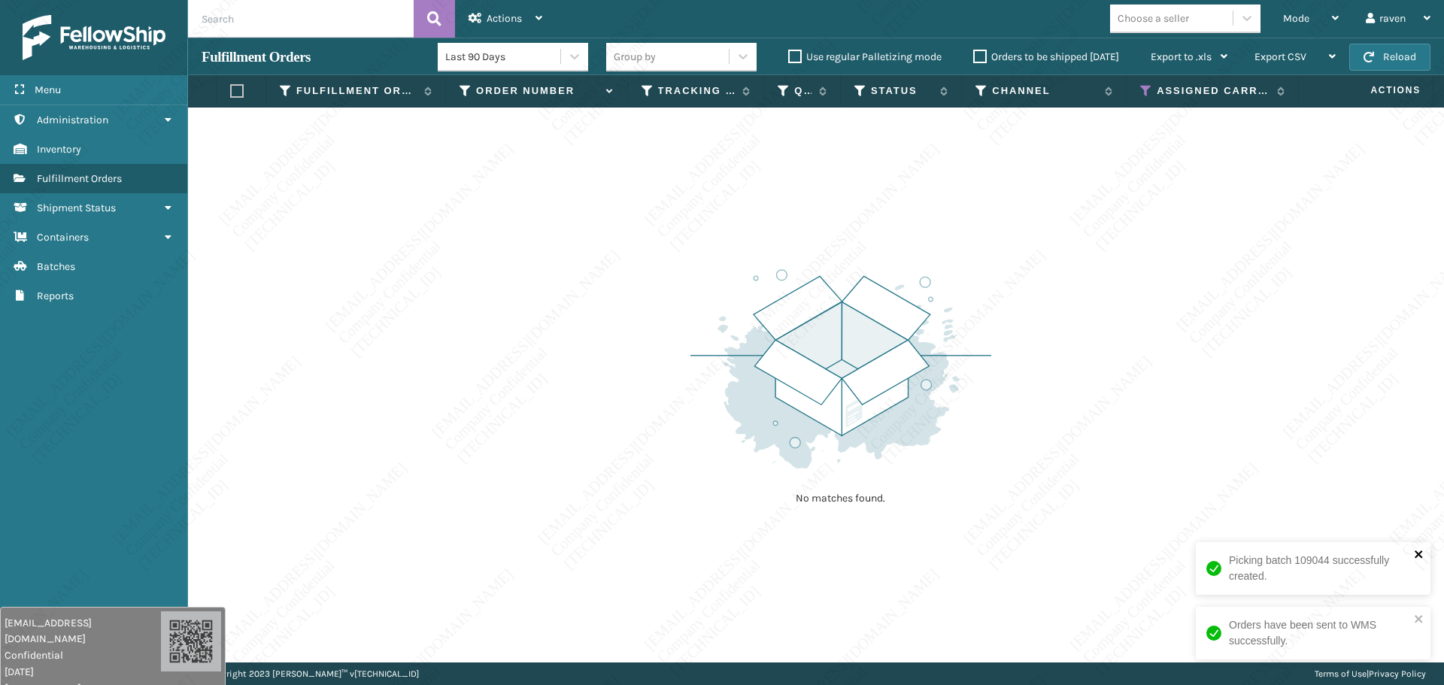
click at [1419, 549] on icon "close" at bounding box center [1419, 554] width 11 height 12
click at [1422, 611] on div "Orders have been sent to WMS successfully." at bounding box center [1313, 633] width 235 height 53
click at [1148, 87] on icon at bounding box center [1146, 91] width 12 height 14
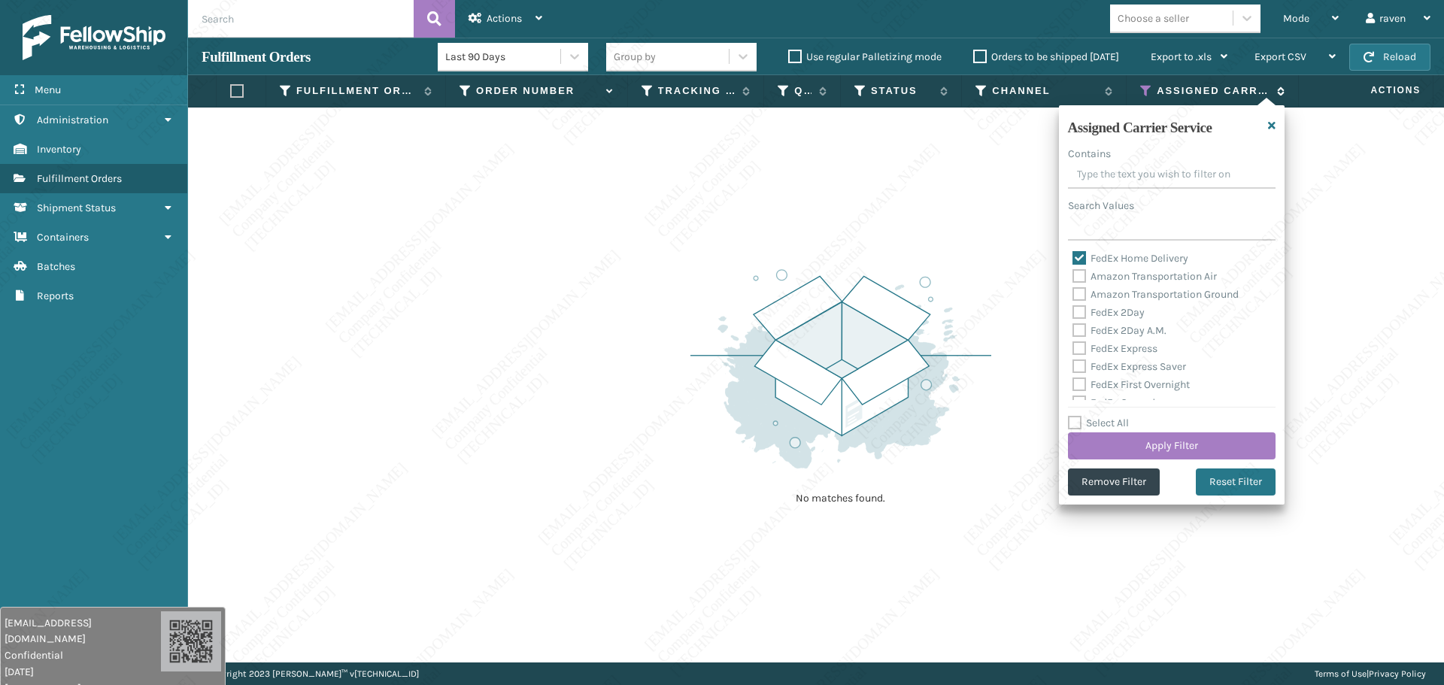
click at [1148, 87] on icon at bounding box center [1146, 91] width 12 height 14
click at [1080, 254] on label "FedEx Home Delivery" at bounding box center [1131, 258] width 116 height 13
click at [1073, 254] on input "FedEx Home Delivery" at bounding box center [1073, 255] width 1 height 10
checkbox input "false"
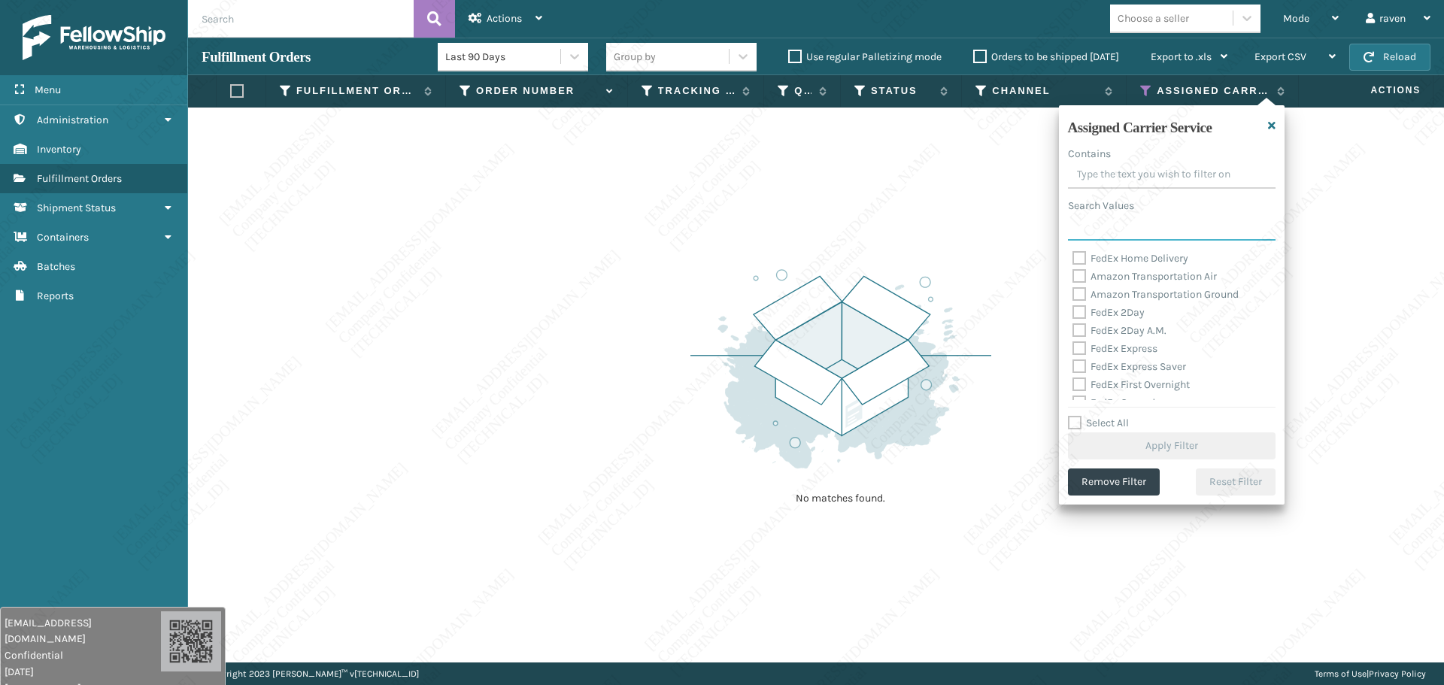
click at [1095, 235] on input "Search Values" at bounding box center [1172, 227] width 208 height 27
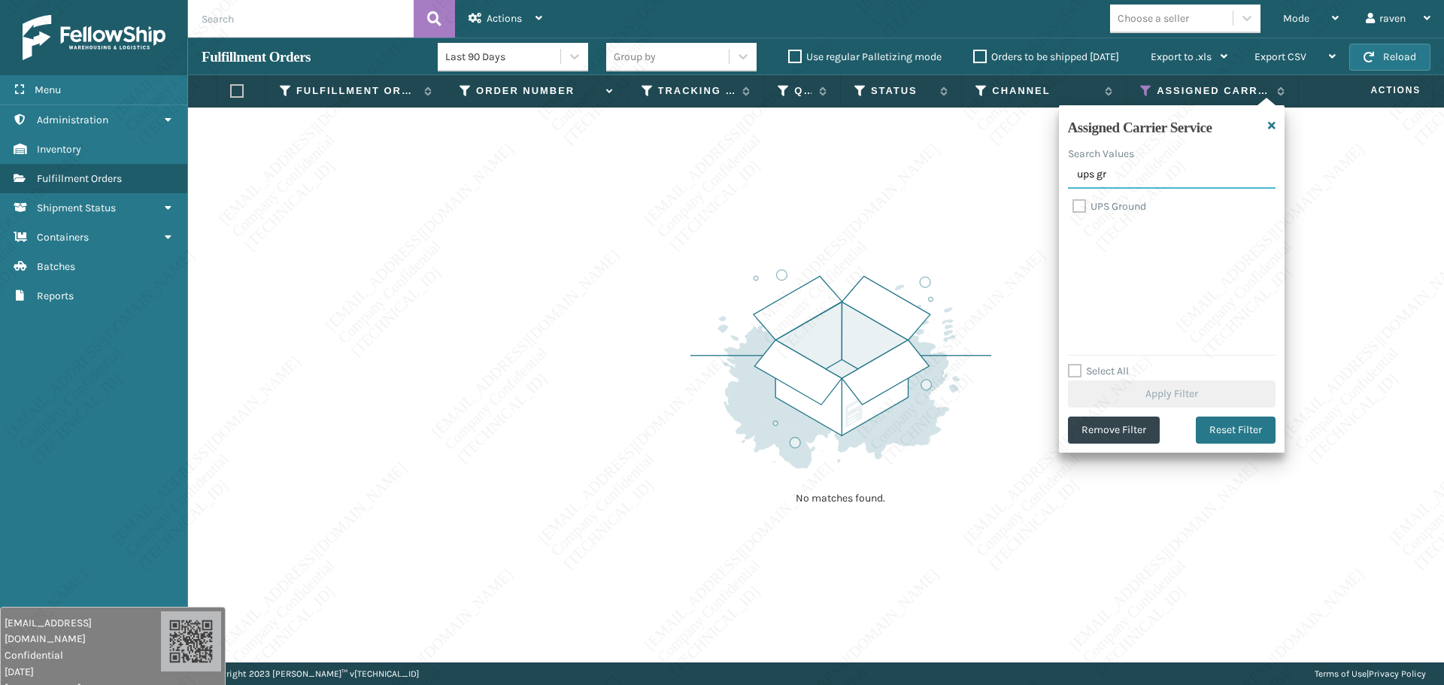
type input "ups gr"
click at [1098, 213] on div "UPS Ground" at bounding box center [1172, 207] width 199 height 18
click at [1098, 208] on label "UPS Ground" at bounding box center [1110, 206] width 74 height 13
click at [1073, 208] on input "UPS Ground" at bounding box center [1073, 203] width 1 height 10
checkbox input "true"
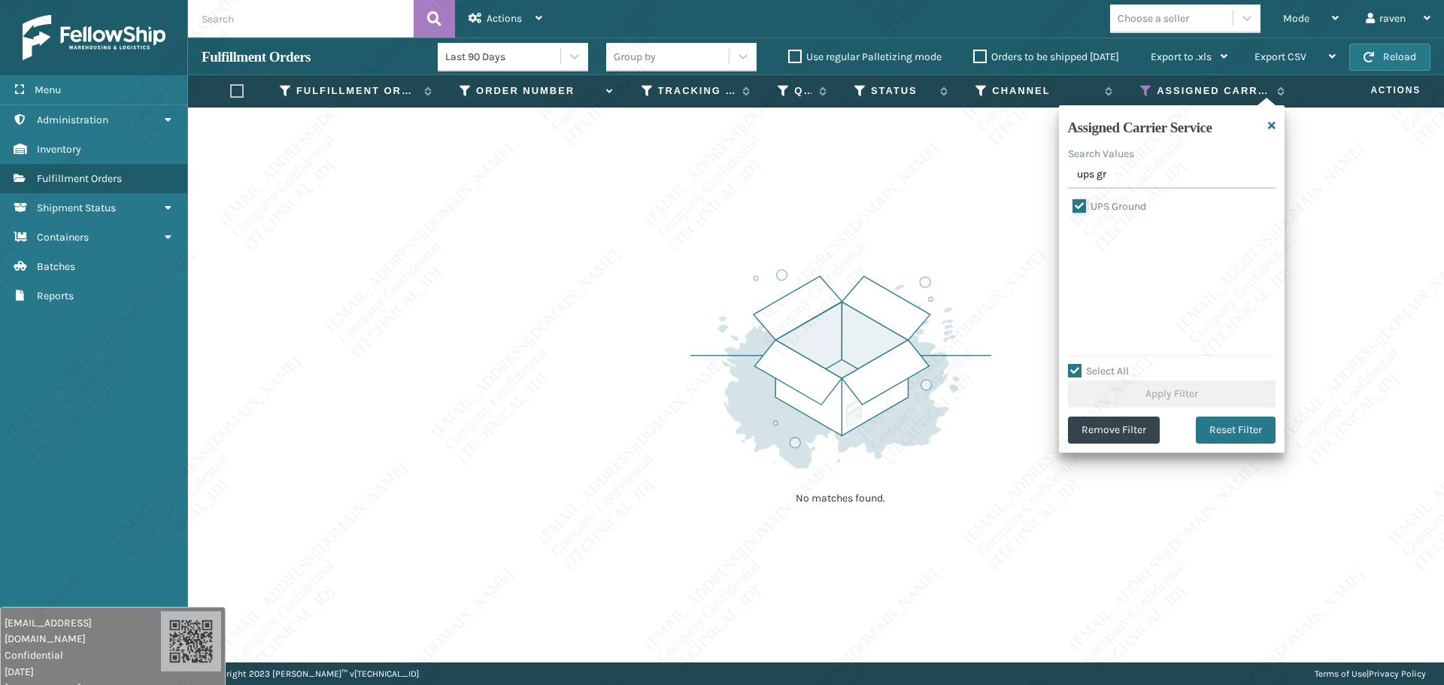
checkbox input "true"
click at [1134, 391] on button "Apply Filter" at bounding box center [1172, 394] width 208 height 27
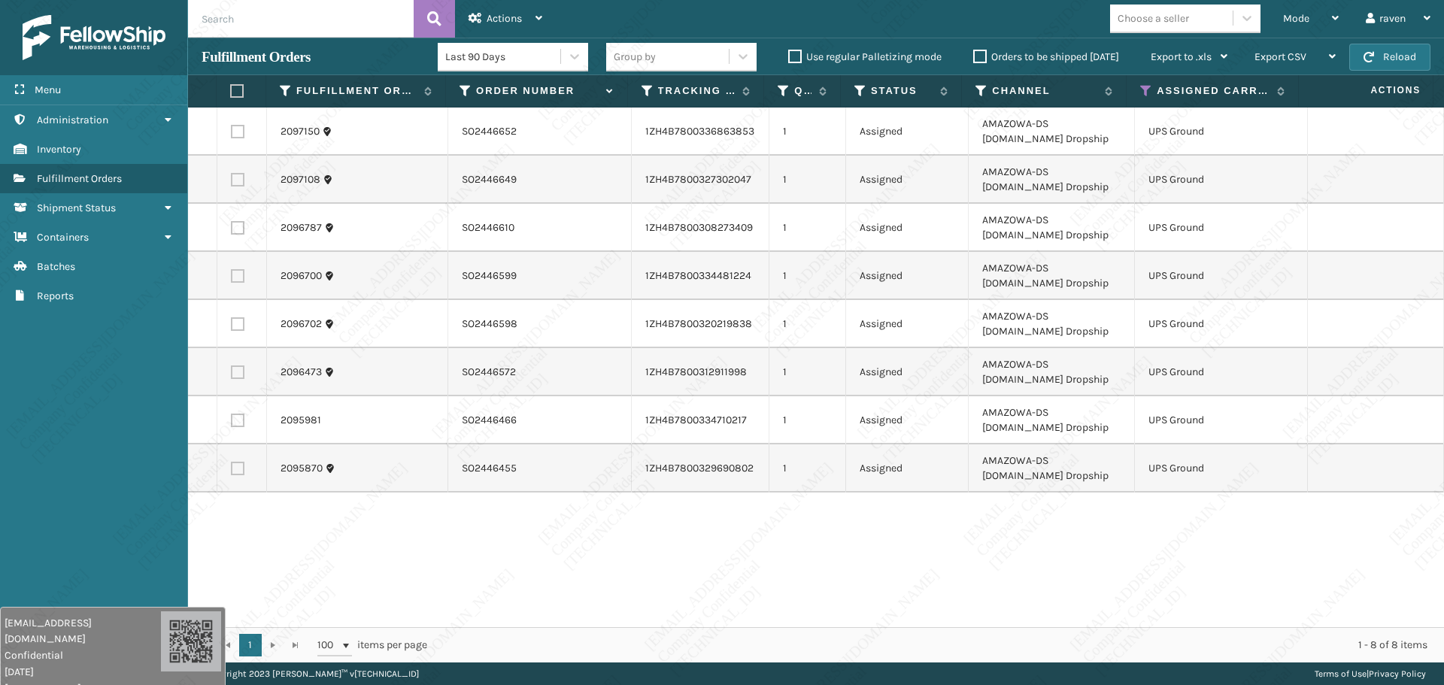
click at [239, 90] on label at bounding box center [237, 91] width 14 height 14
click at [231, 90] on input "checkbox" at bounding box center [230, 92] width 1 height 10
checkbox input "true"
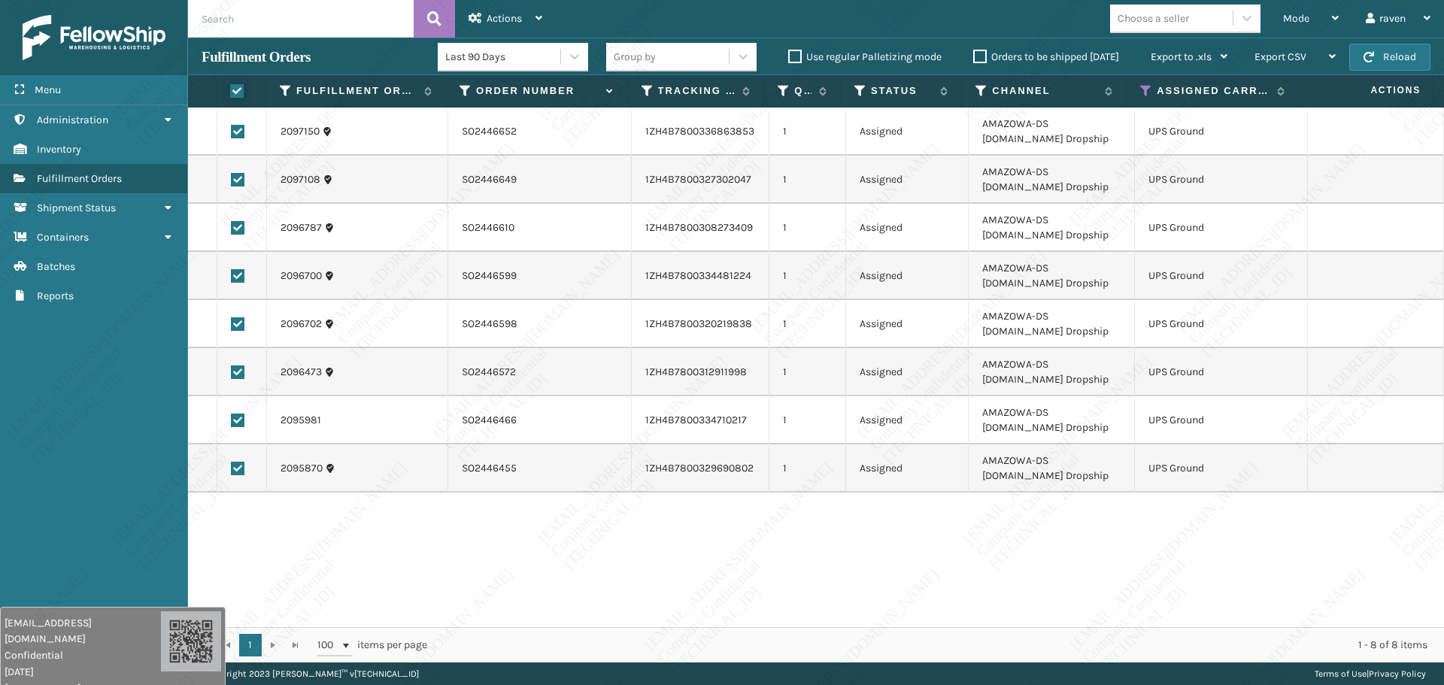
checkbox input "true"
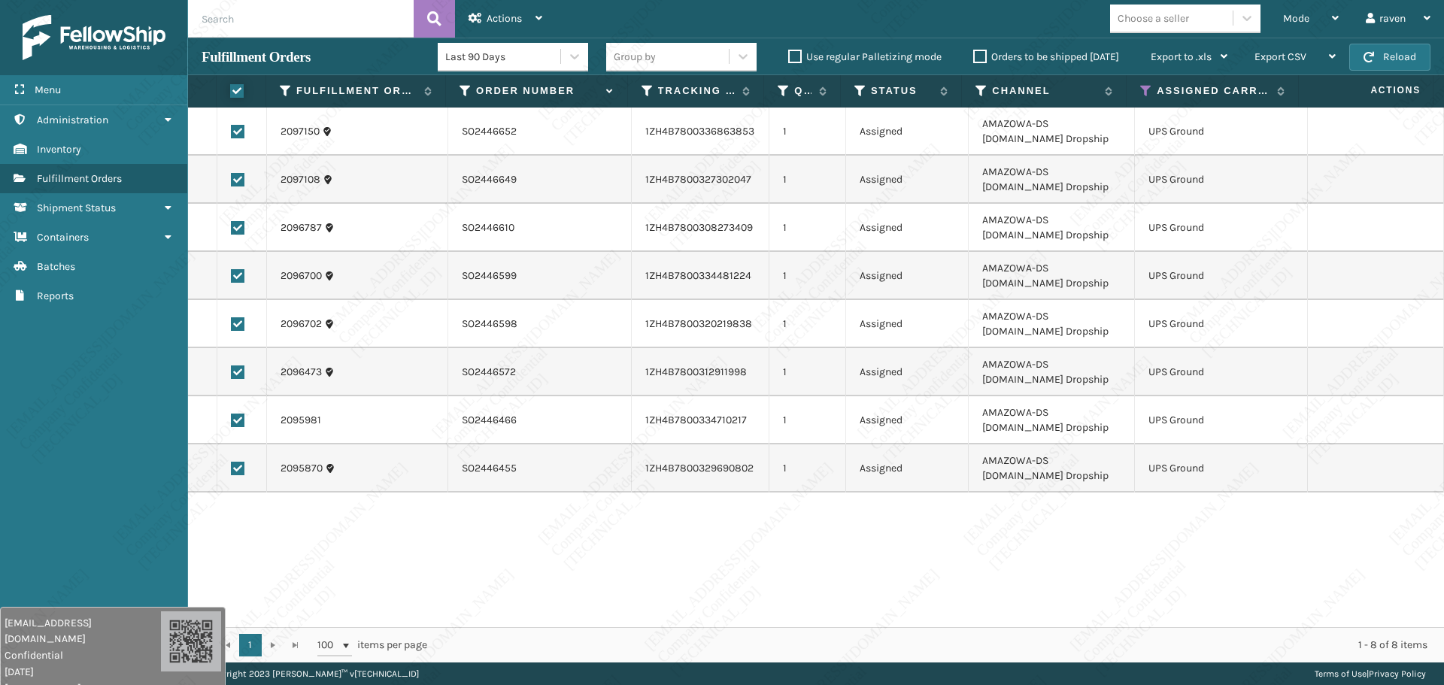
checkbox input "true"
click at [475, 15] on icon at bounding box center [476, 18] width 14 height 11
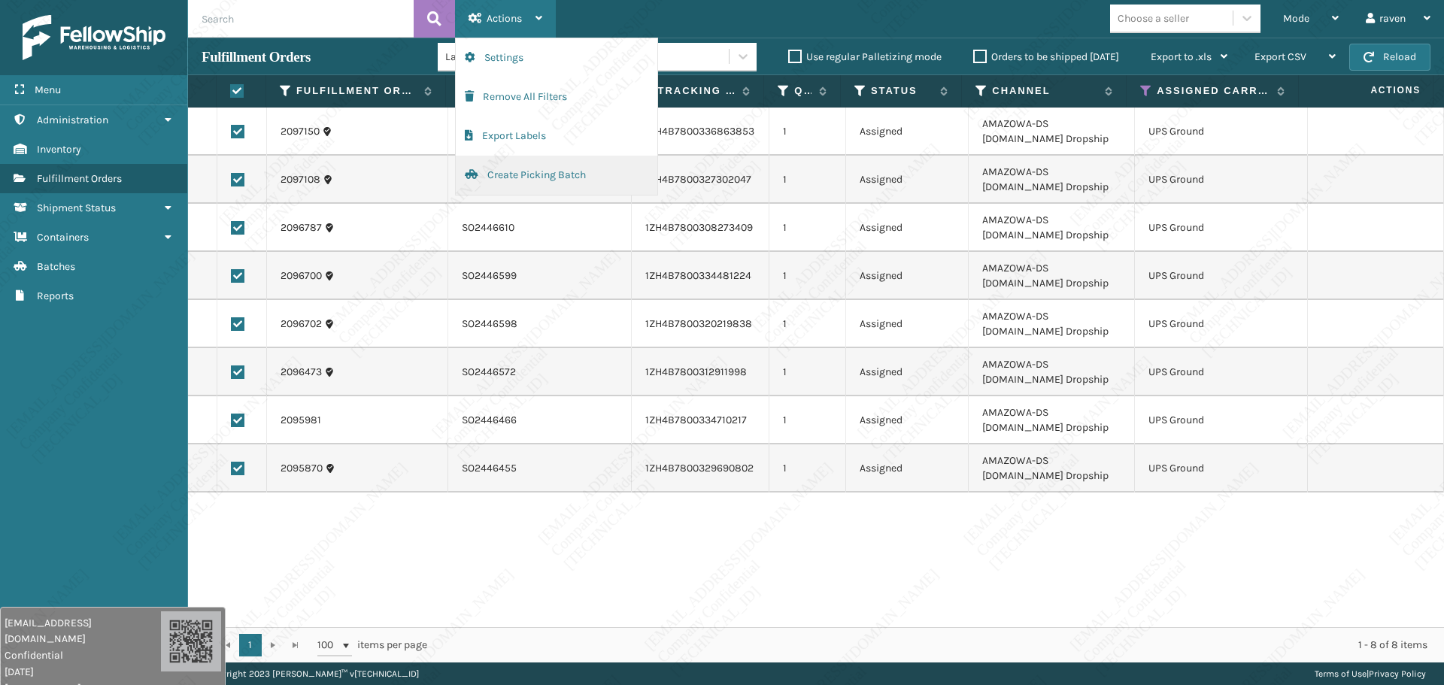
click at [526, 175] on button "Create Picking Batch" at bounding box center [557, 175] width 202 height 39
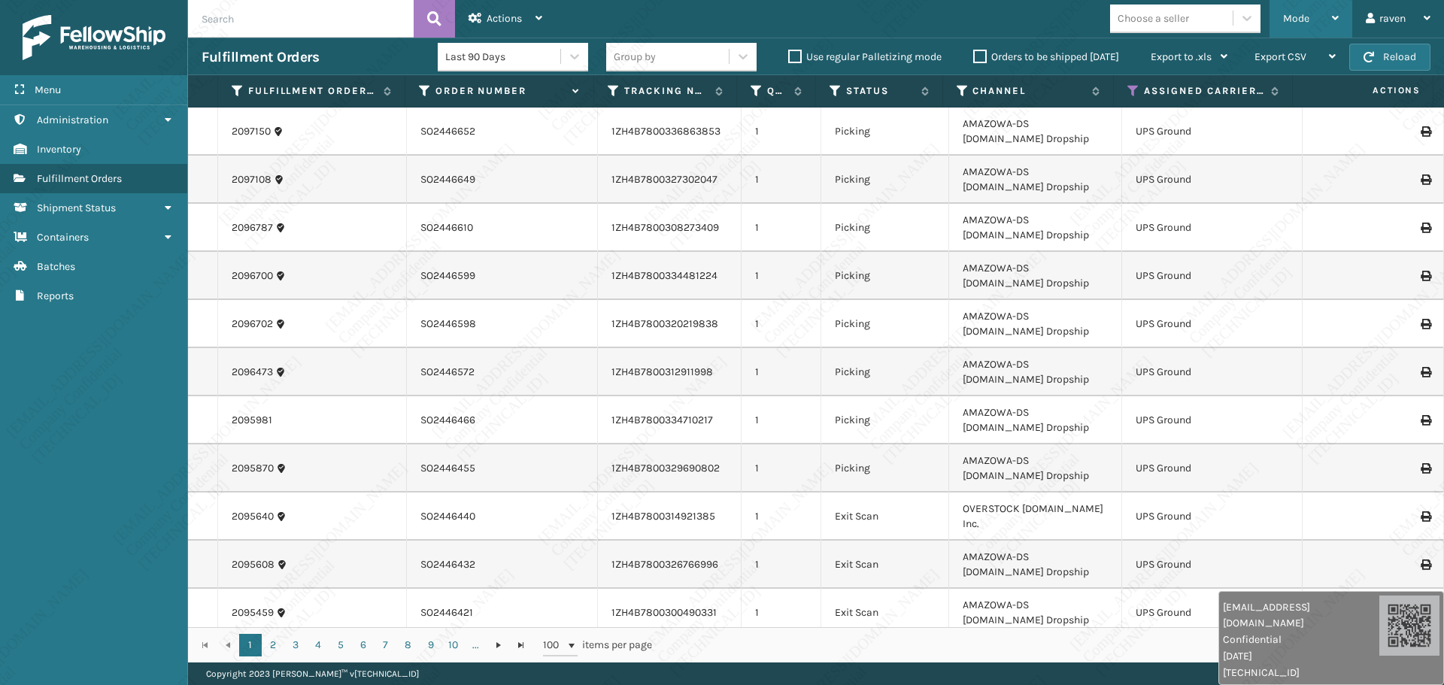
click at [1286, 17] on span "Mode" at bounding box center [1296, 18] width 26 height 13
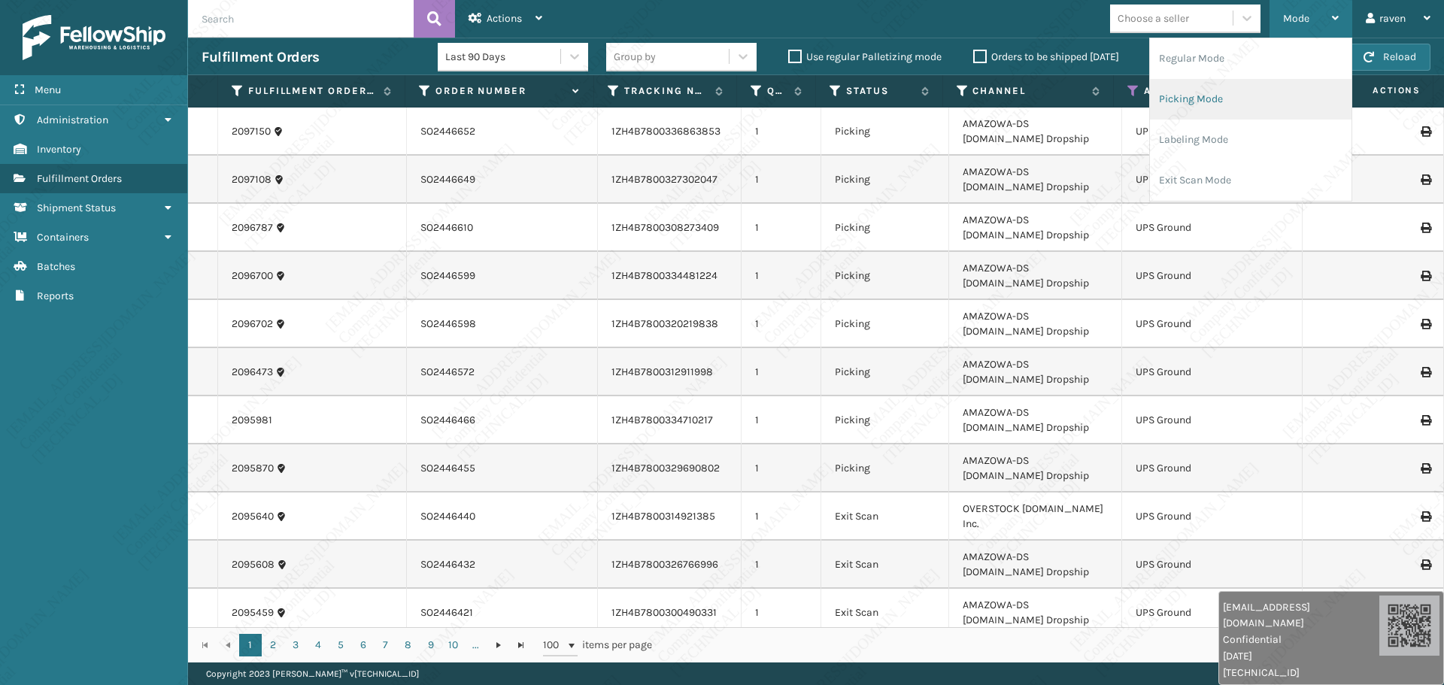
click at [1236, 85] on li "Picking Mode" at bounding box center [1251, 99] width 202 height 41
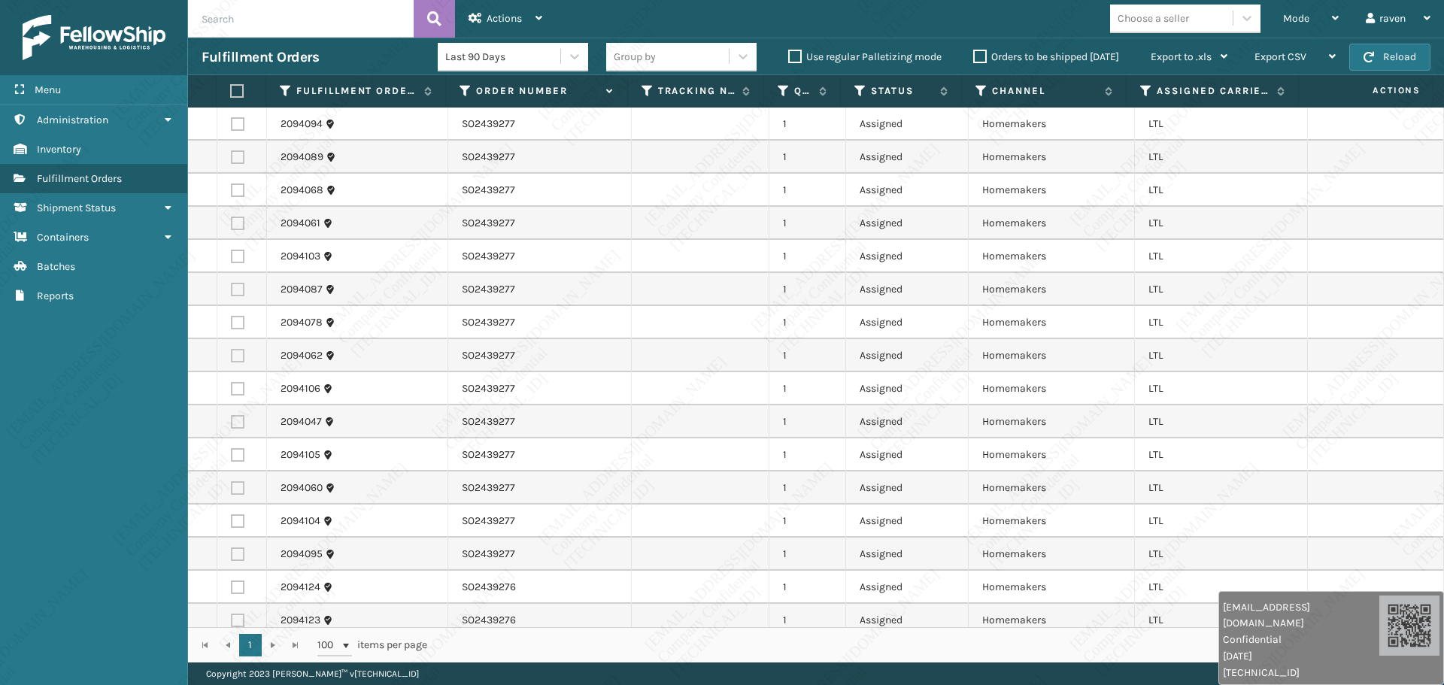
scroll to position [2194, 0]
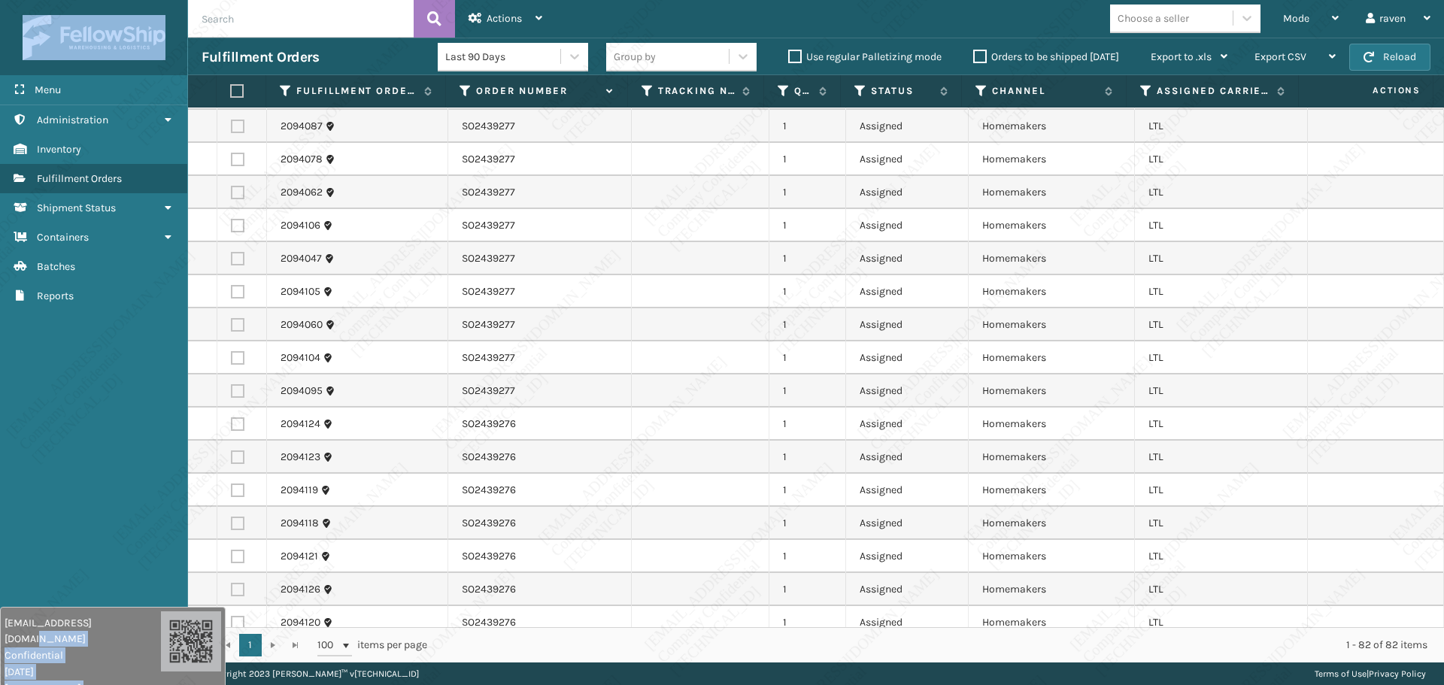
drag, startPoint x: 1246, startPoint y: 647, endPoint x: 77, endPoint y: 675, distance: 1169.2
click at [81, 684] on html "[EMAIL_ADDRESS][DOMAIN_NAME] Confidential [DATE] [TECHNICAL_ID] [EMAIL_ADDRESS]…" at bounding box center [722, 342] width 1444 height 685
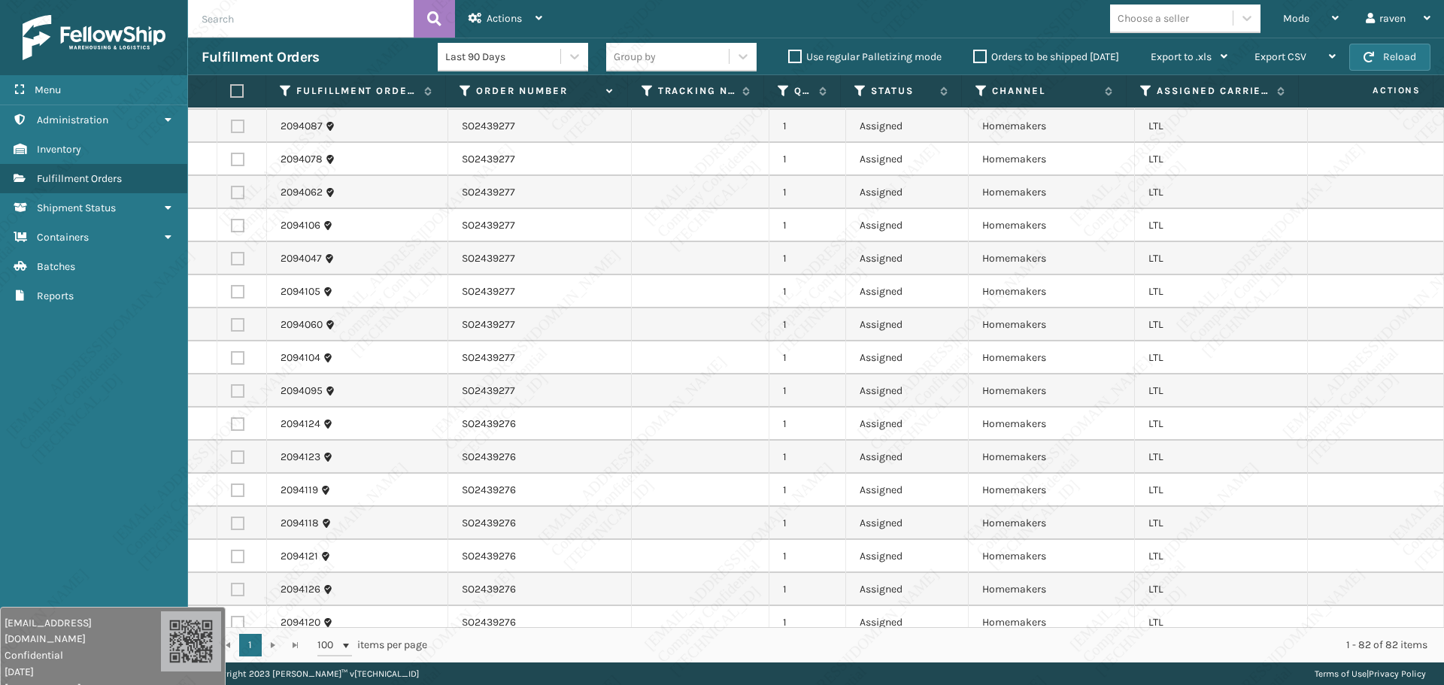
click at [74, 541] on div "Menu Administration Inventory Fulfillment Orders Shipment Status Containers Bat…" at bounding box center [94, 342] width 188 height 685
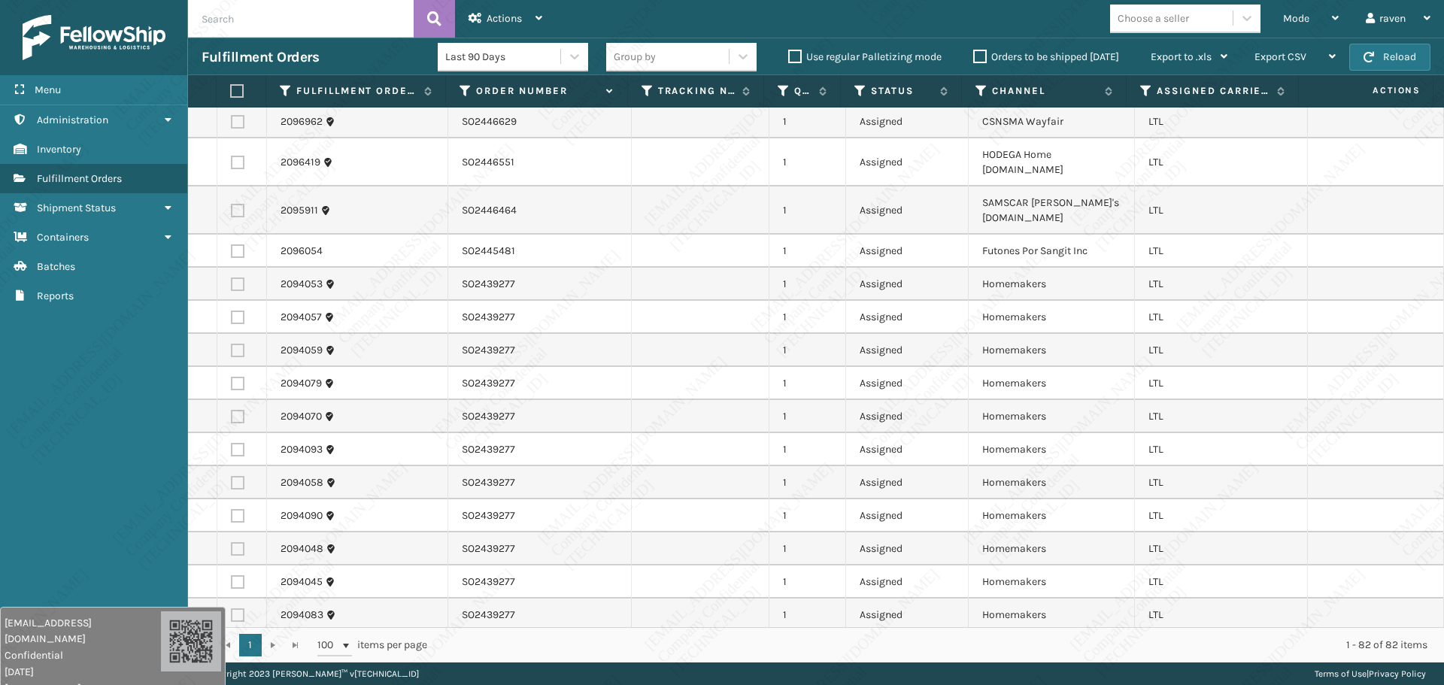
scroll to position [0, 0]
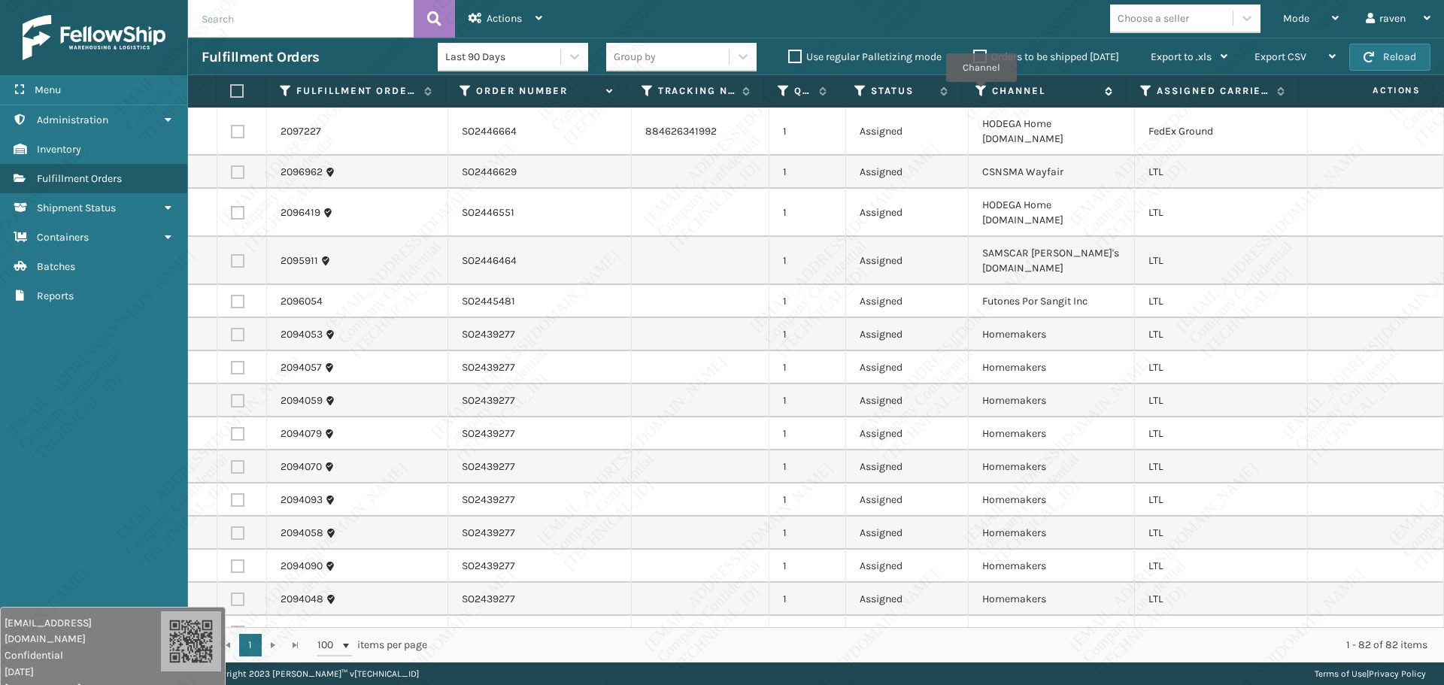
click at [981, 92] on icon at bounding box center [982, 91] width 12 height 14
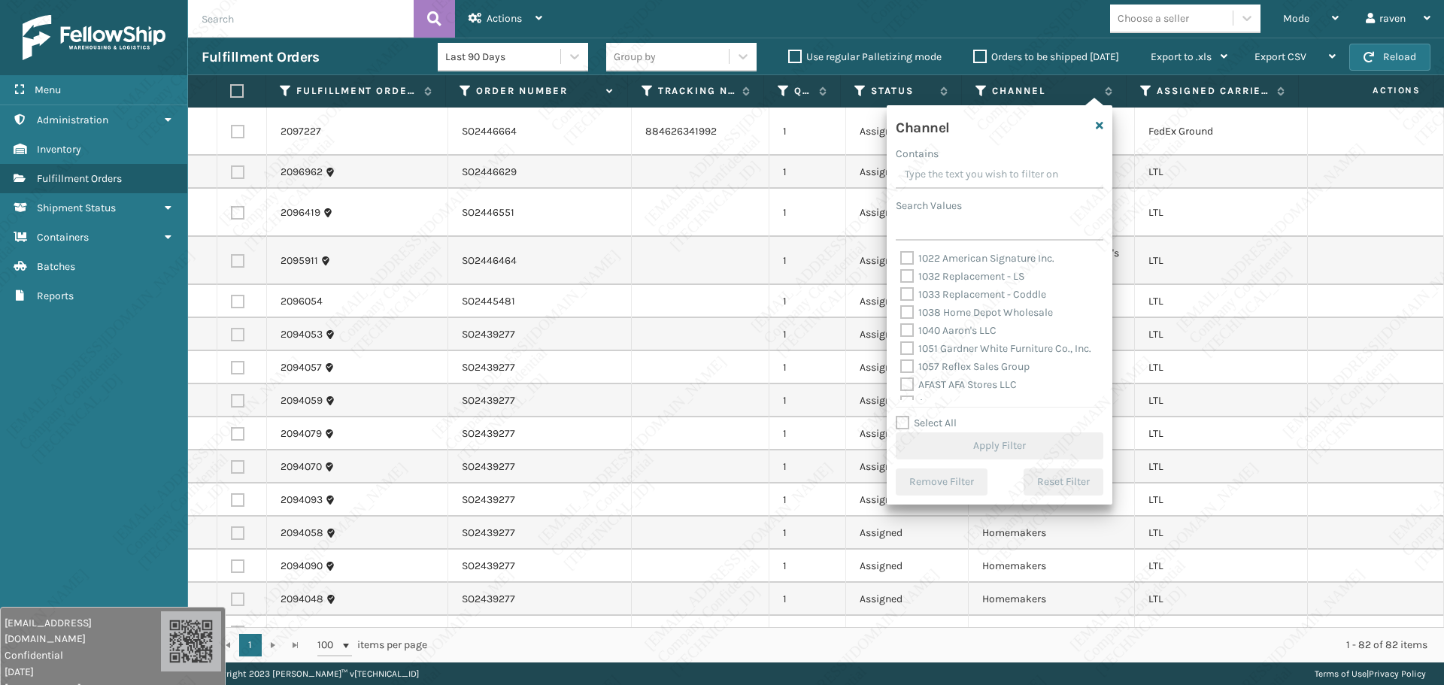
click at [1331, 98] on span "Actions" at bounding box center [1367, 90] width 126 height 25
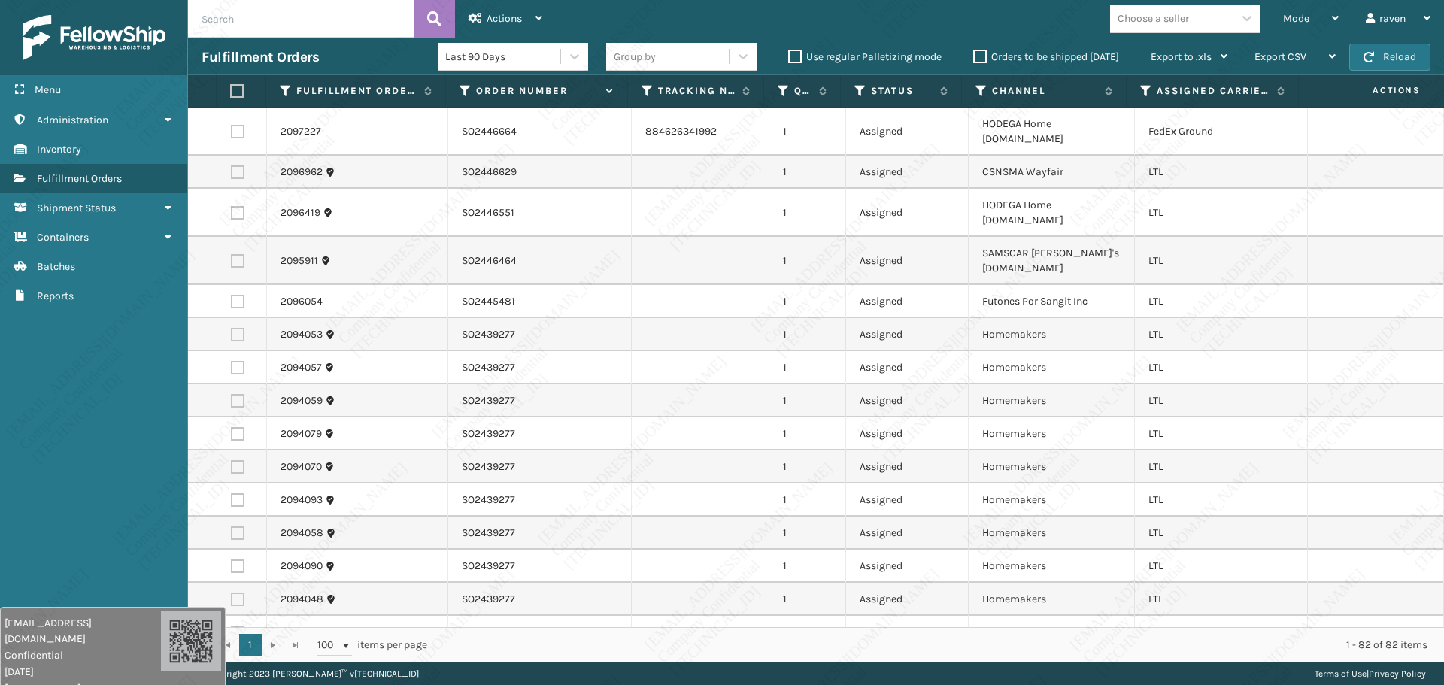
click at [240, 129] on label at bounding box center [238, 132] width 14 height 14
click at [232, 129] on input "checkbox" at bounding box center [231, 130] width 1 height 10
checkbox input "true"
click at [493, 17] on span "Actions" at bounding box center [504, 18] width 35 height 13
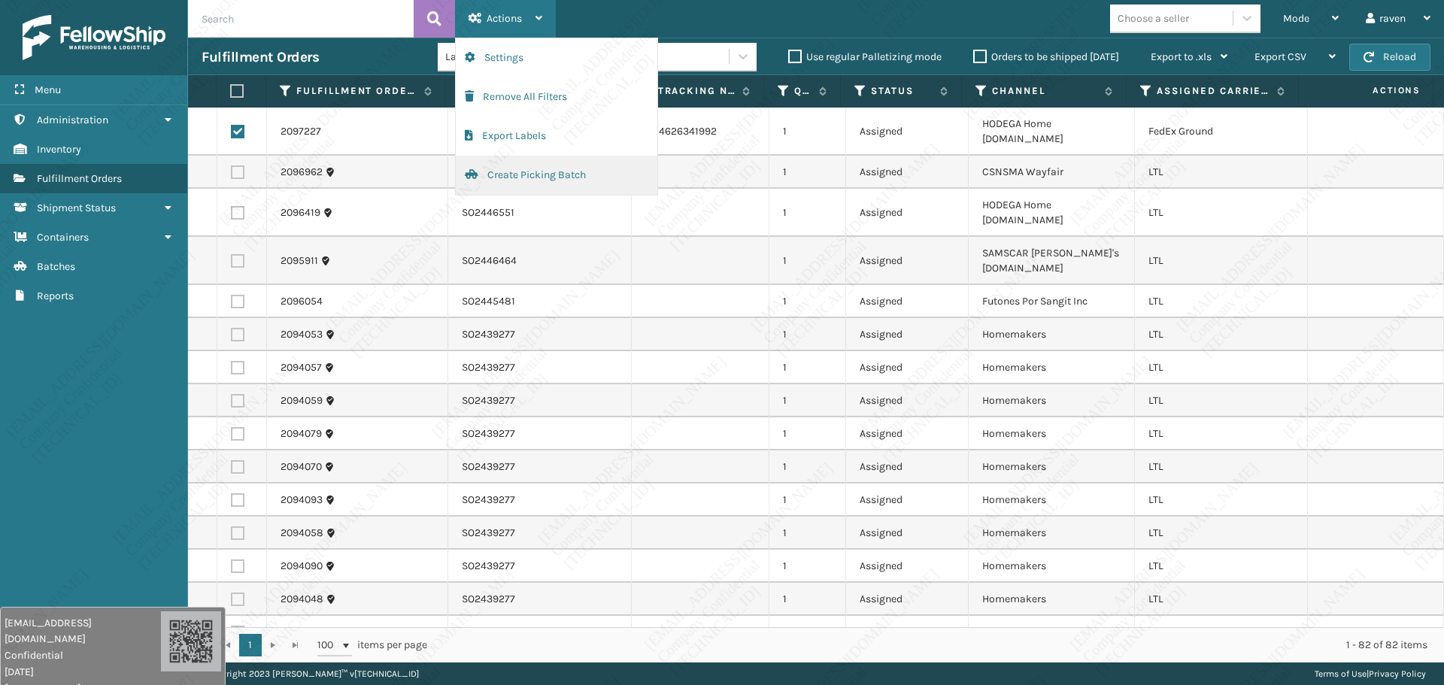
click at [549, 179] on button "Create Picking Batch" at bounding box center [557, 175] width 202 height 39
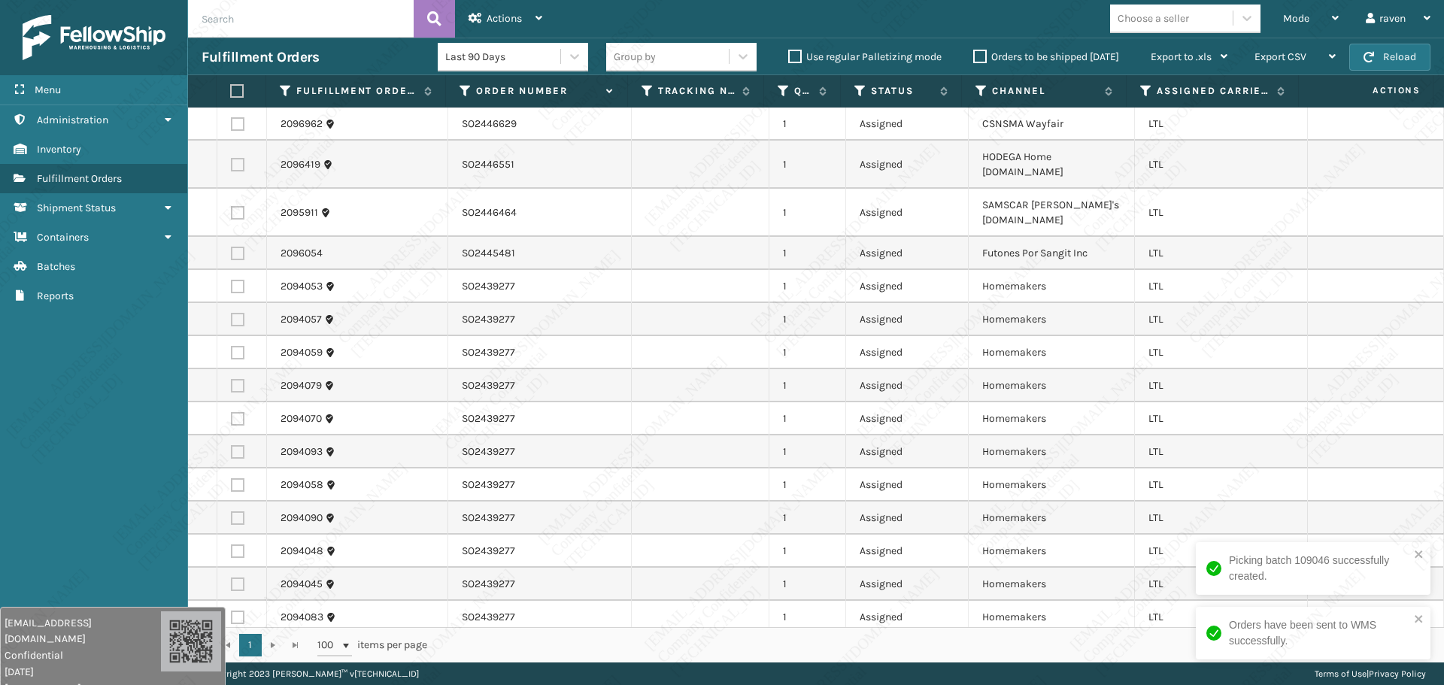
click at [982, 80] on th "Channel" at bounding box center [1044, 91] width 165 height 32
click at [980, 87] on icon at bounding box center [982, 91] width 12 height 14
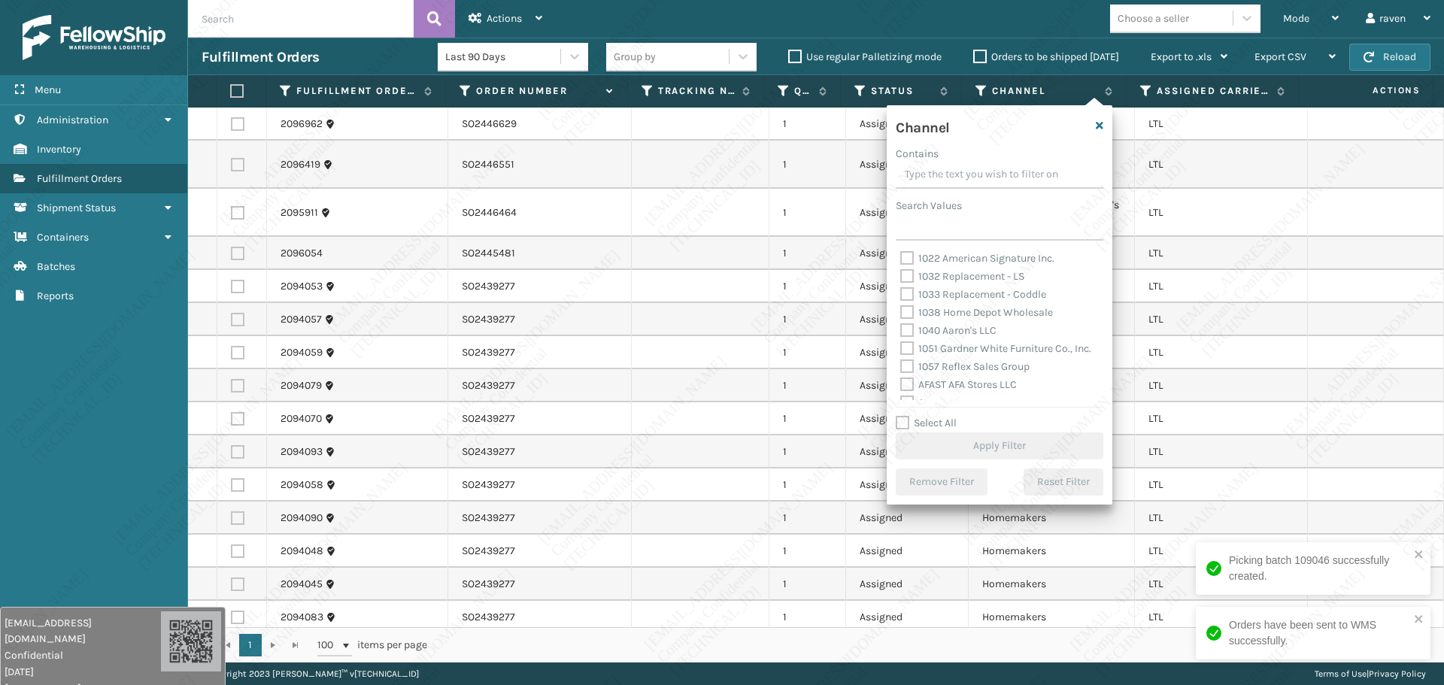
click at [962, 173] on input "Contains" at bounding box center [1000, 175] width 208 height 27
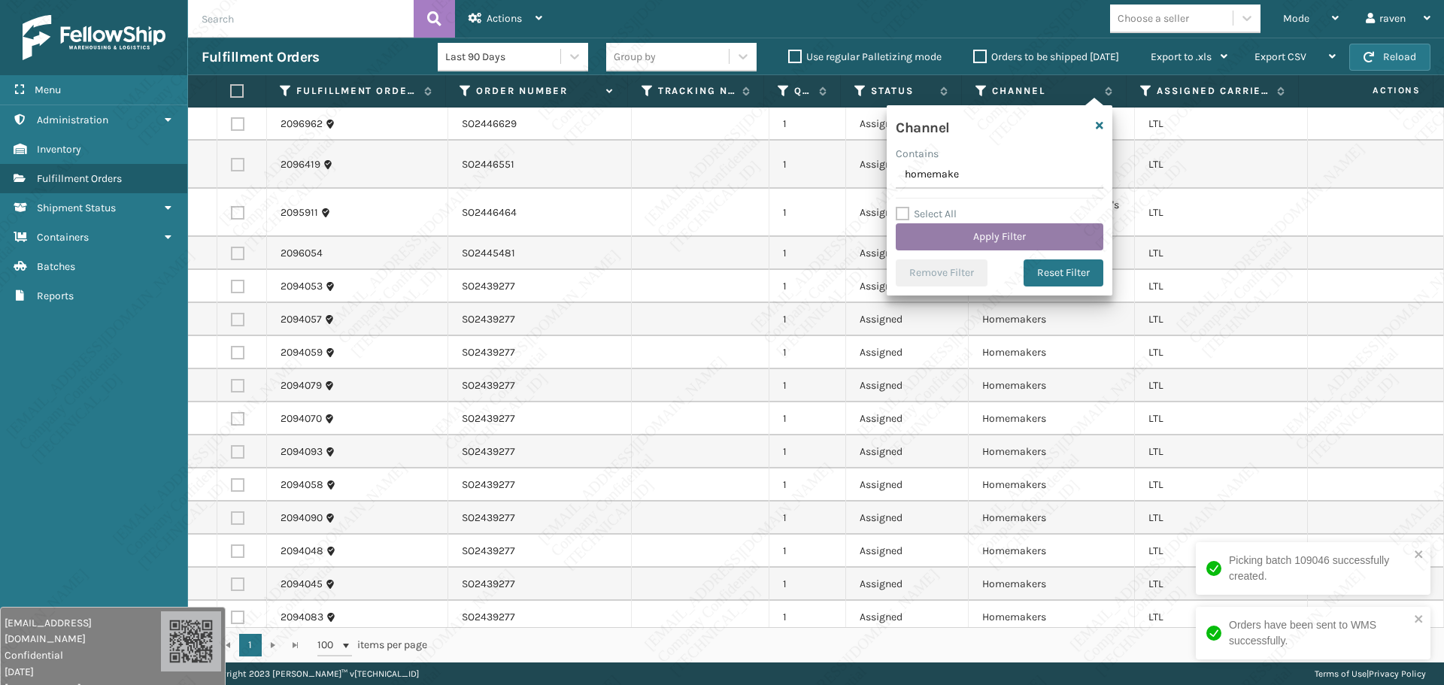
type input "homemake"
click at [987, 230] on button "Apply Filter" at bounding box center [1000, 236] width 208 height 27
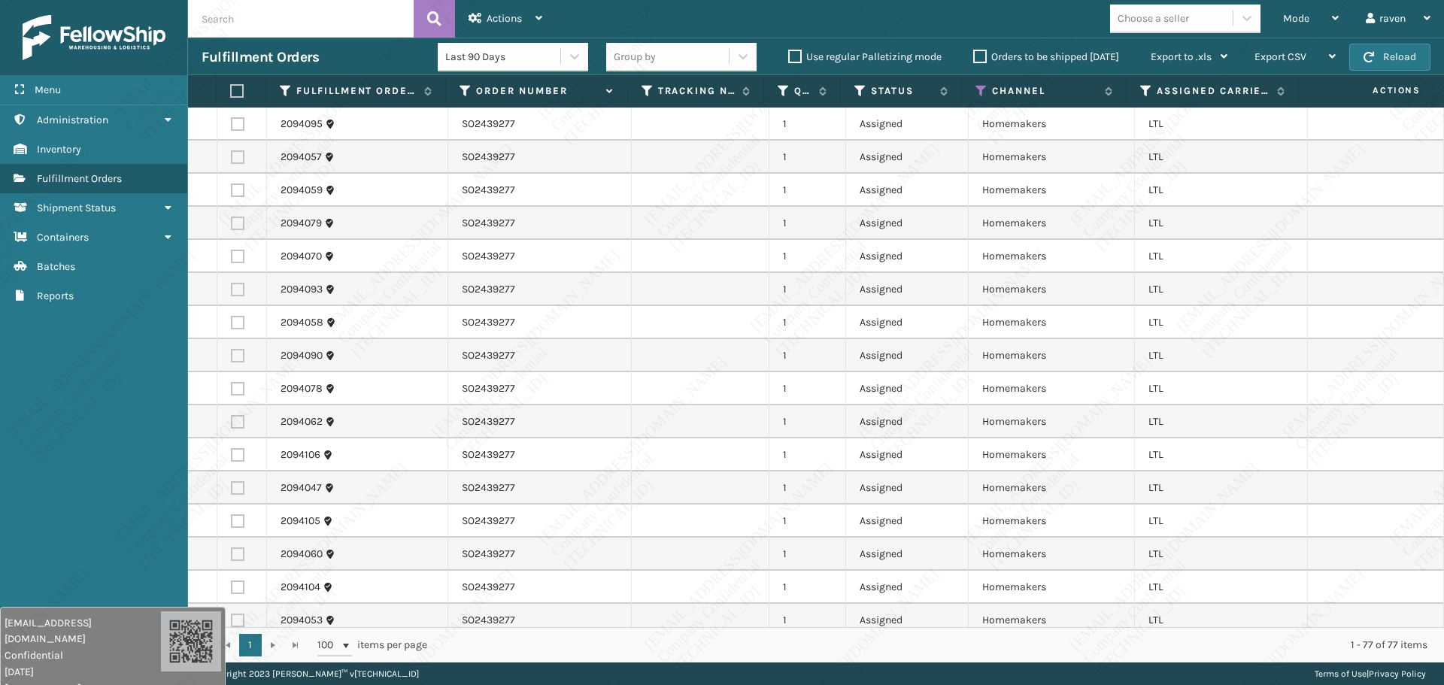
click at [232, 87] on label at bounding box center [237, 91] width 14 height 14
click at [231, 87] on input "checkbox" at bounding box center [230, 92] width 1 height 10
checkbox input "true"
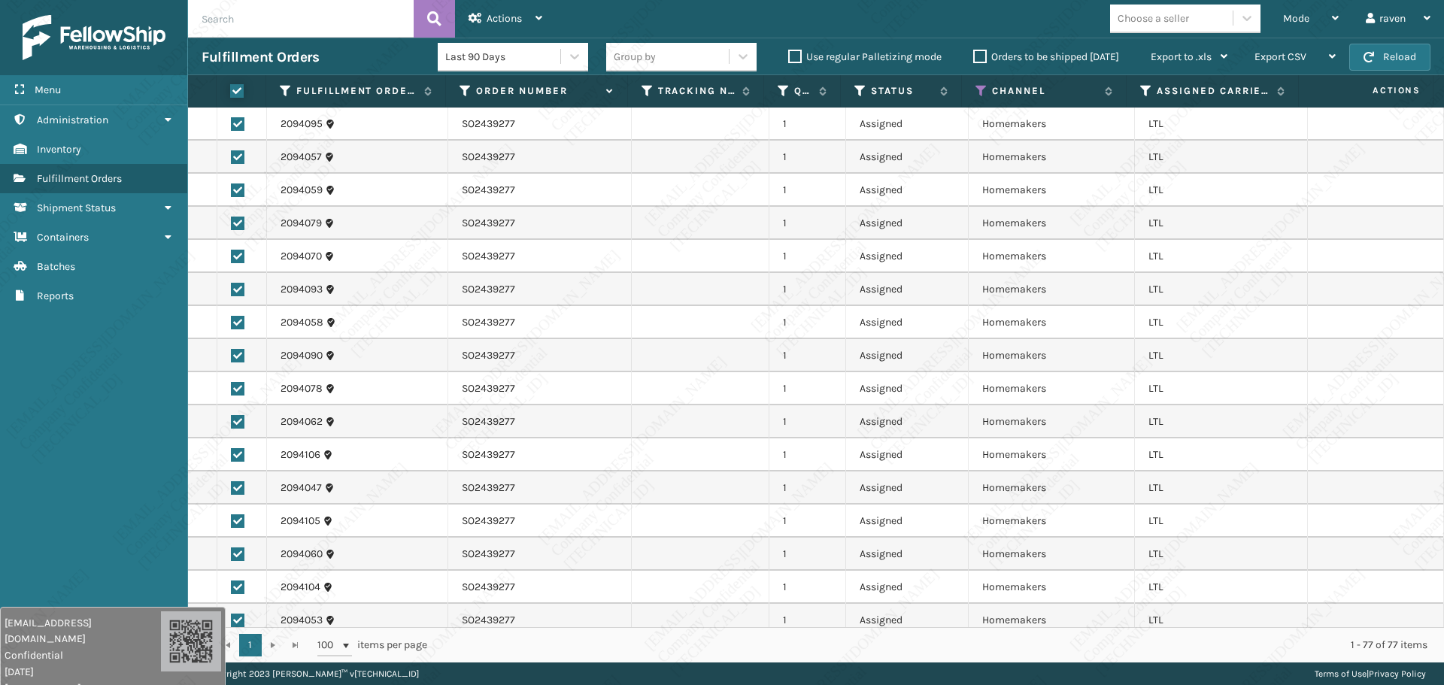
checkbox input "true"
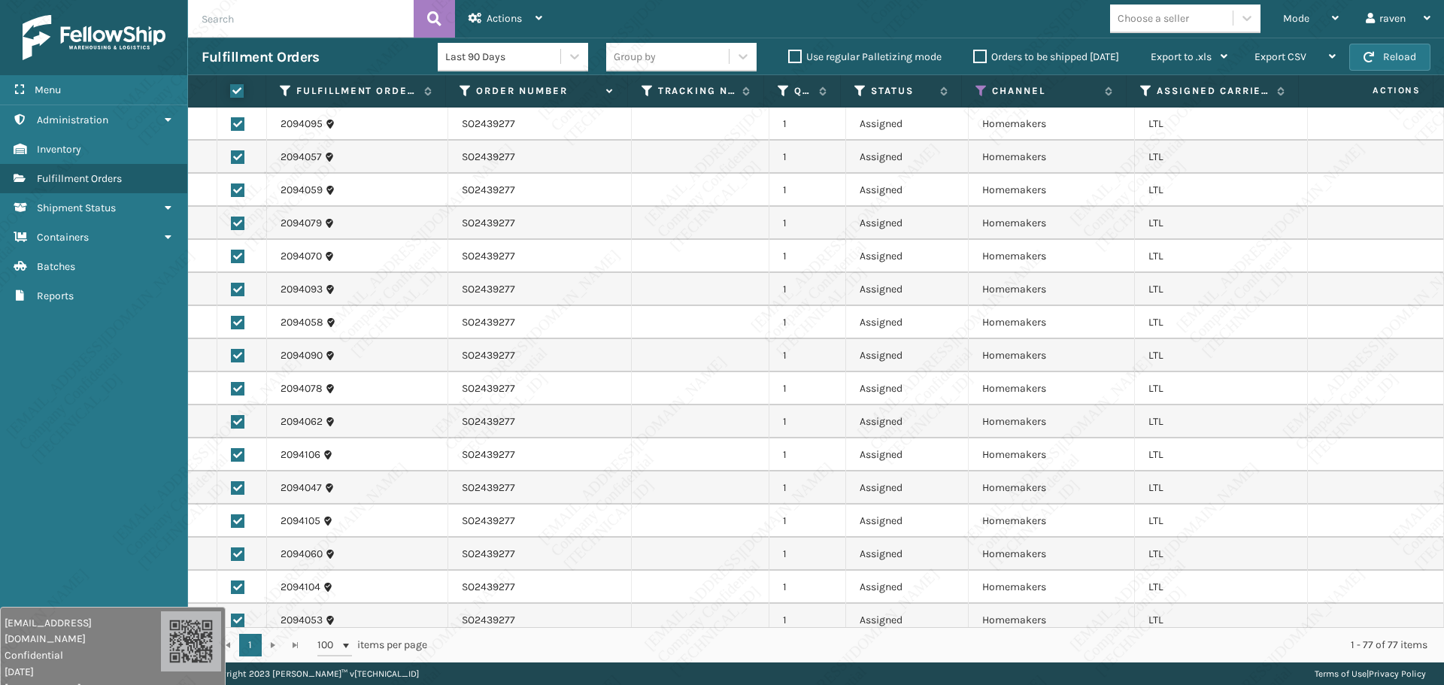
checkbox input "true"
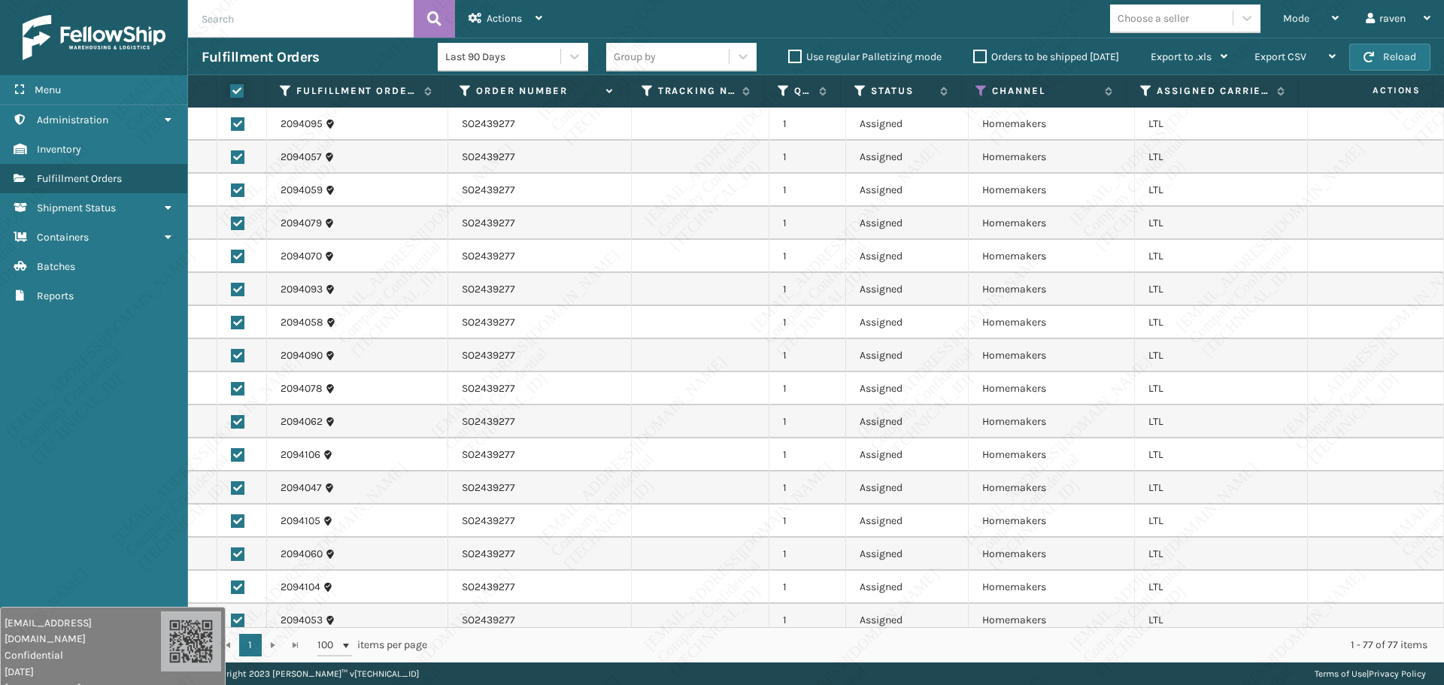
checkbox input "true"
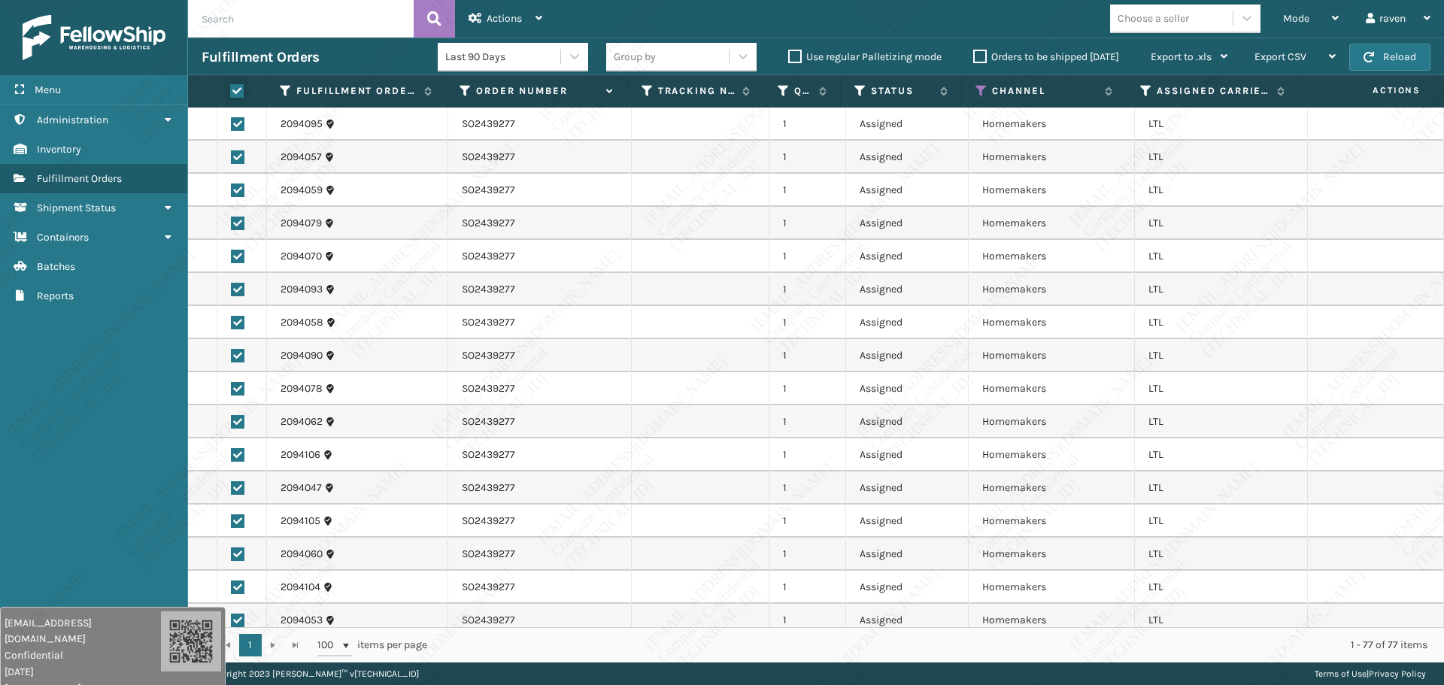
checkbox input "true"
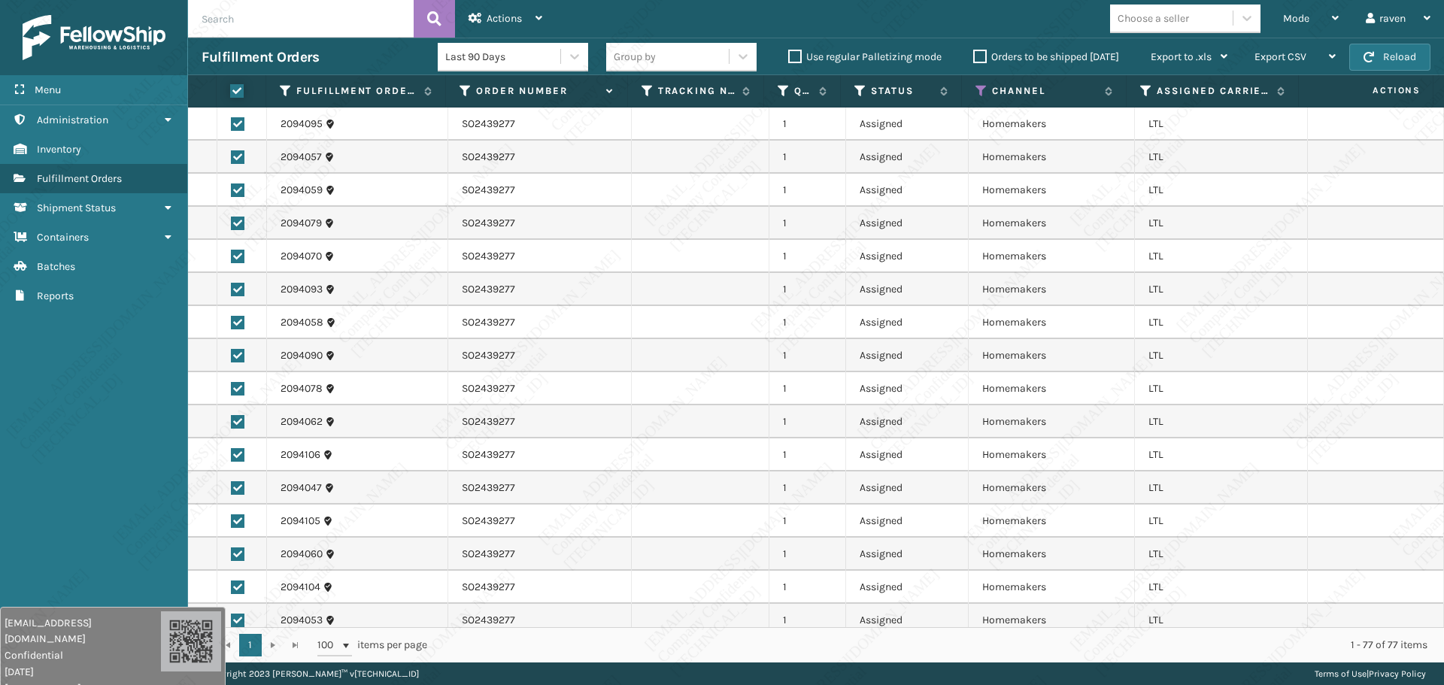
checkbox input "true"
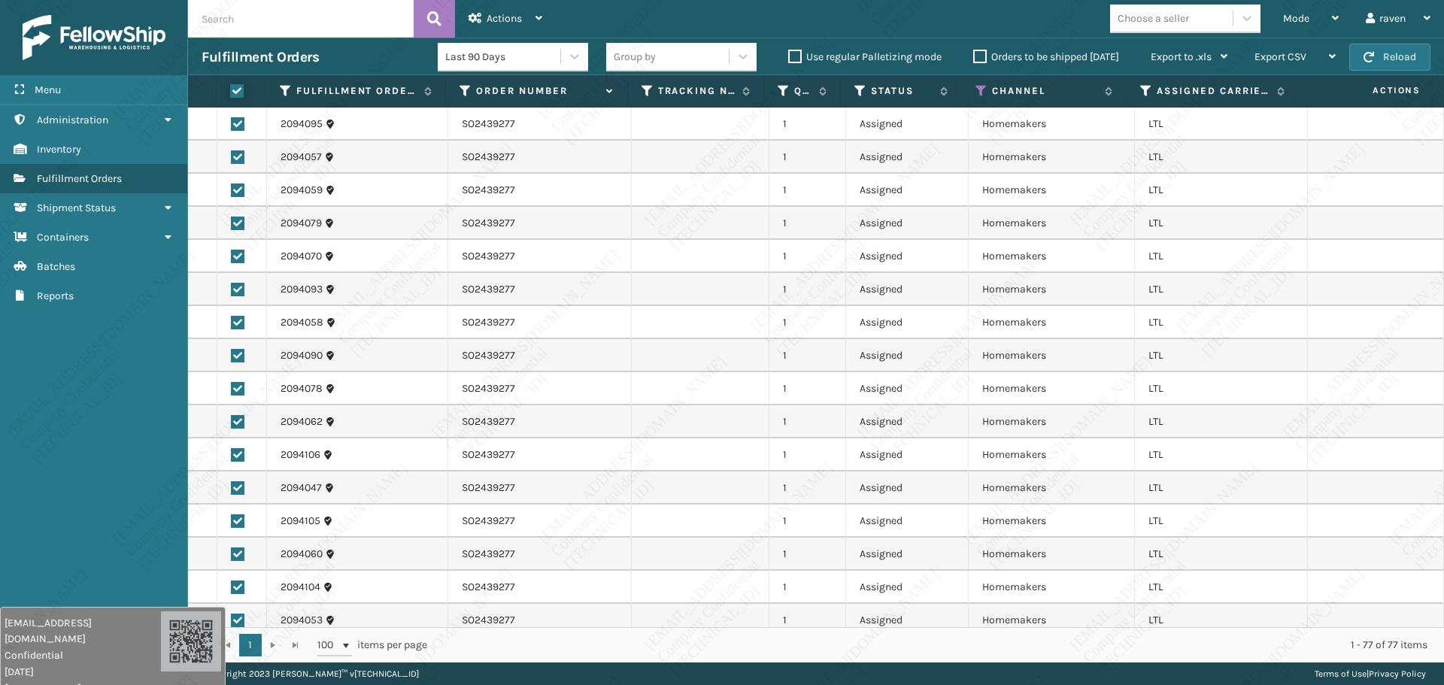
checkbox input "true"
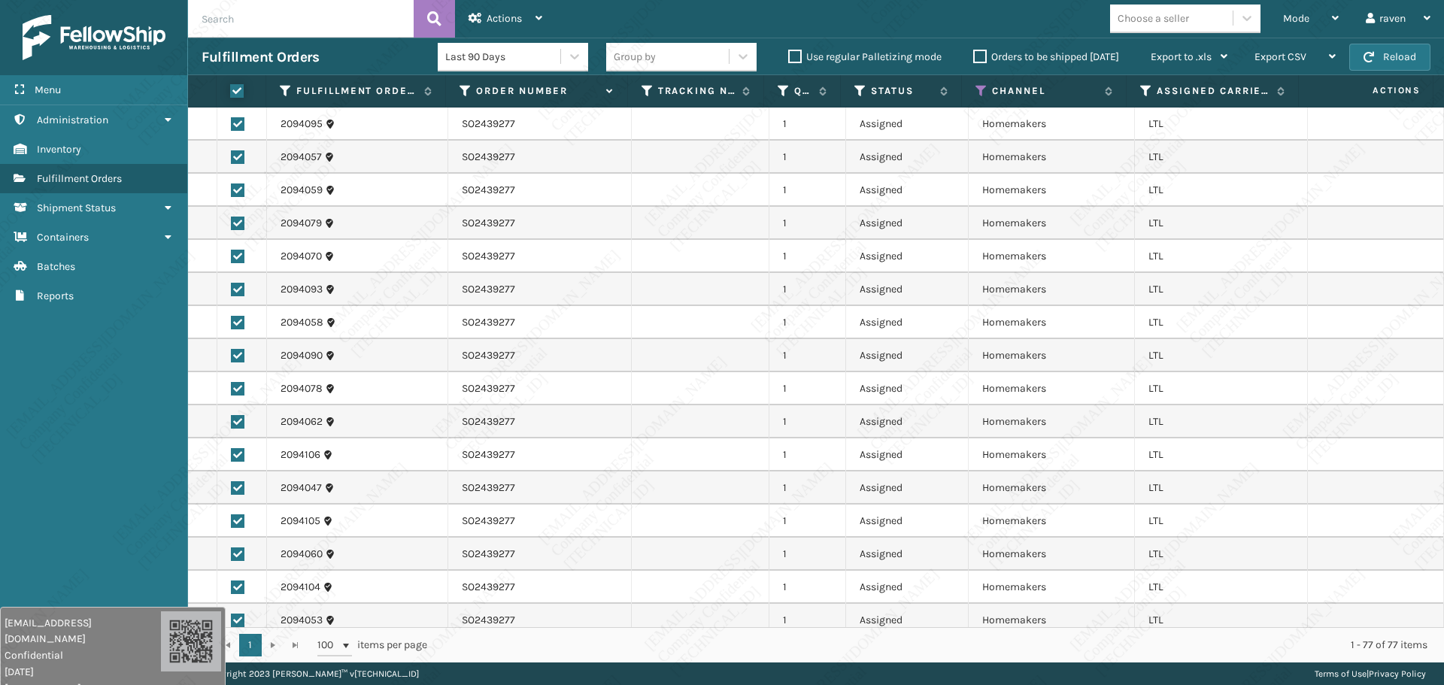
checkbox input "true"
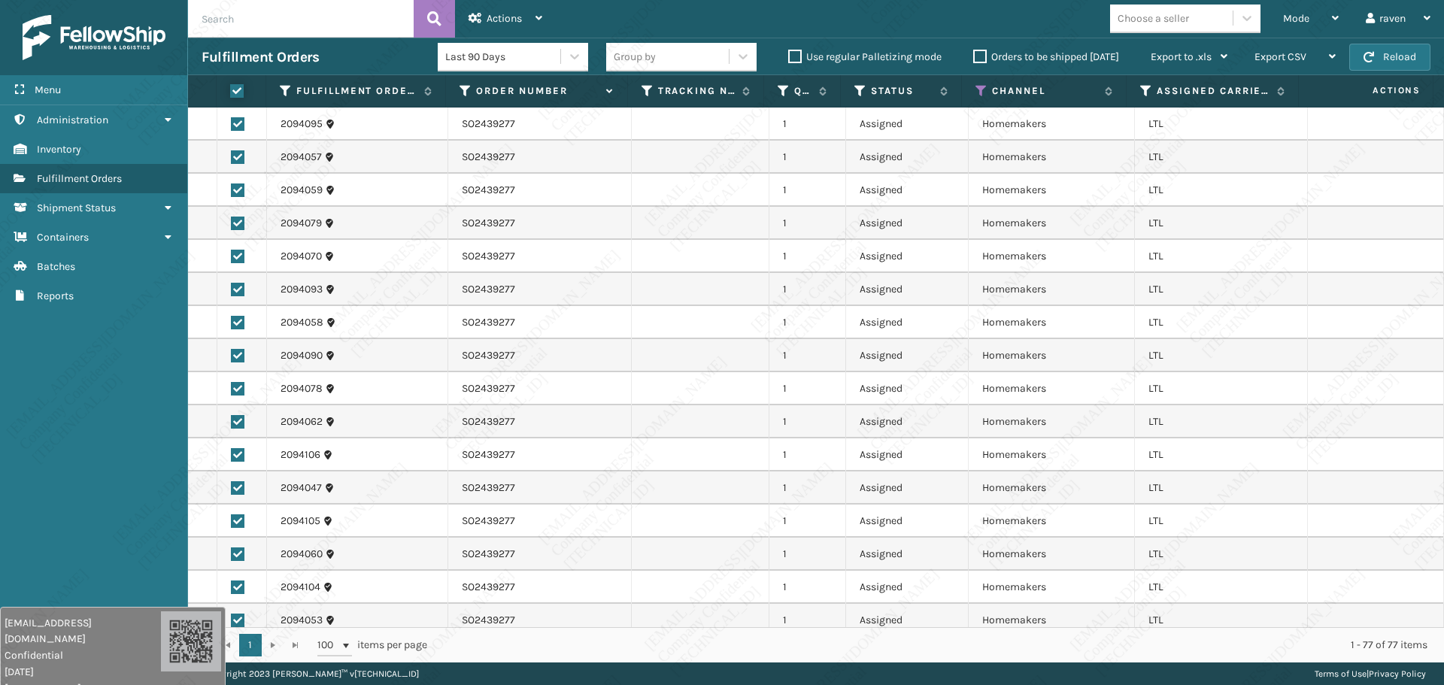
checkbox input "true"
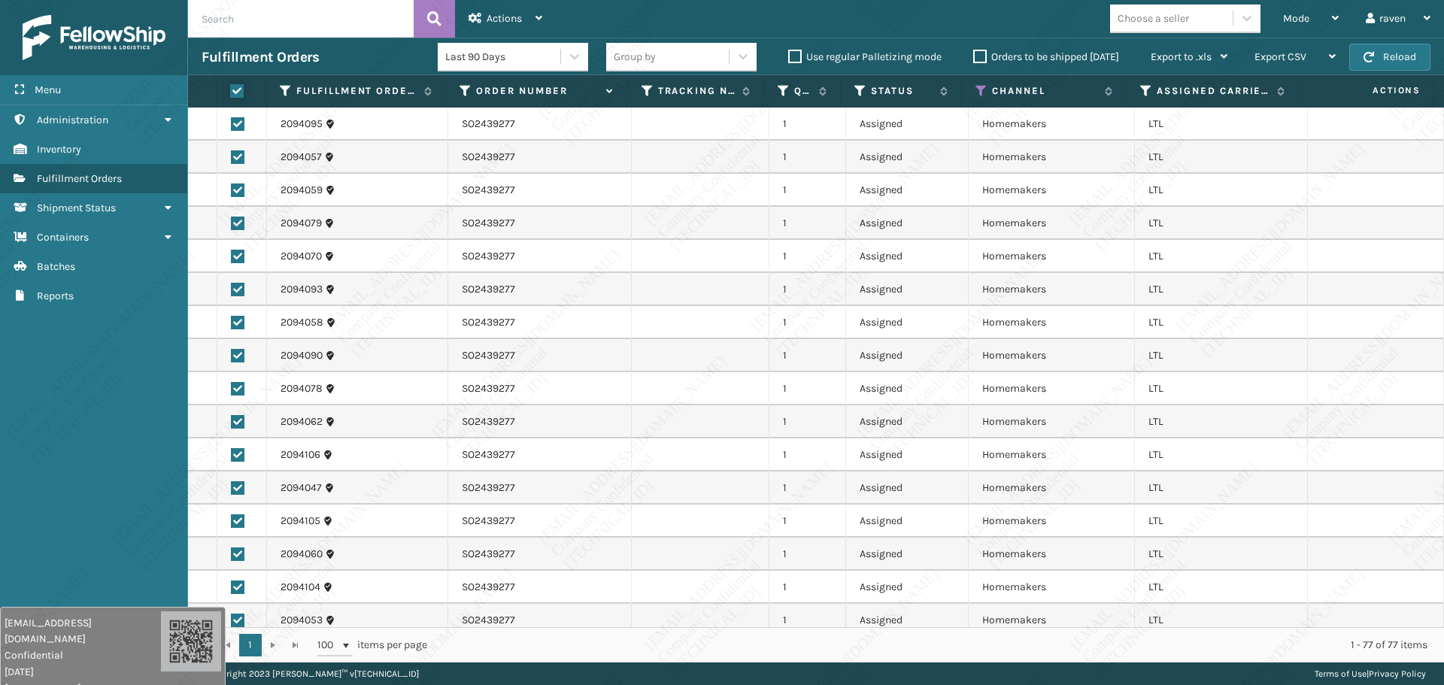
checkbox input "true"
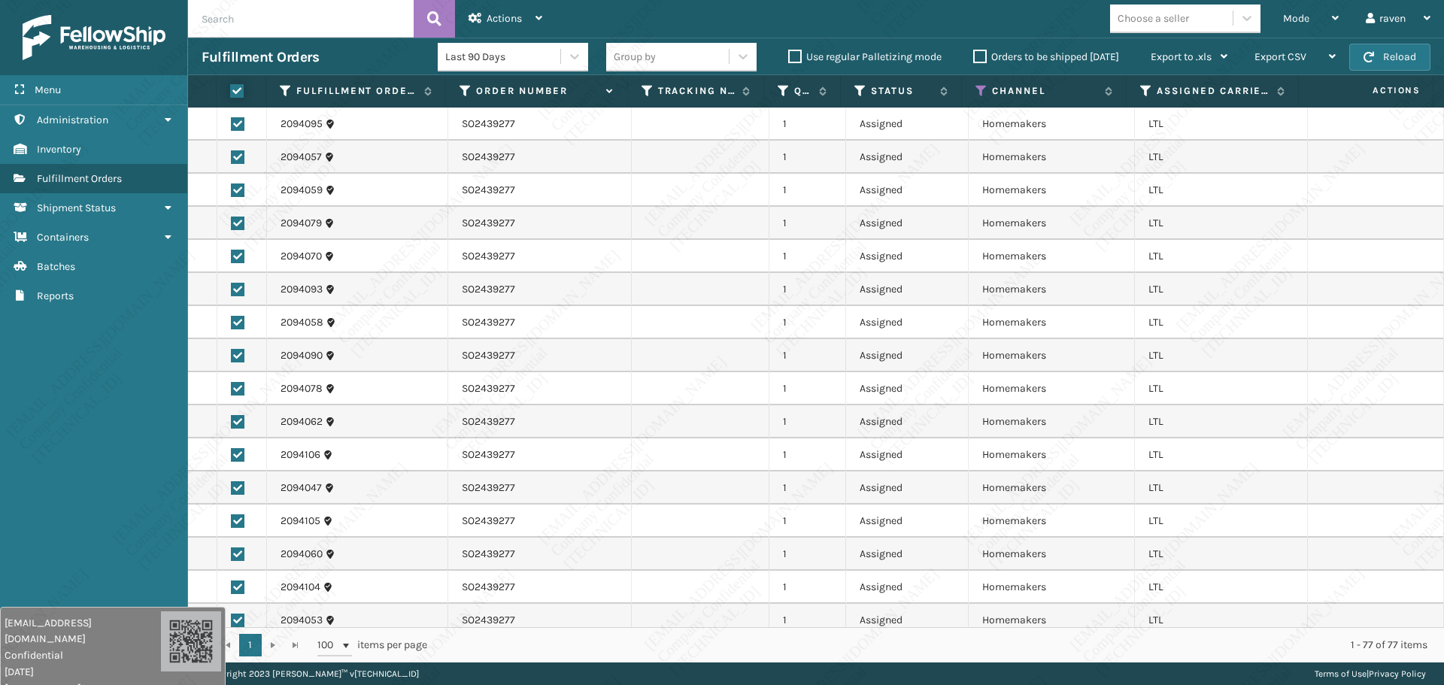
checkbox input "true"
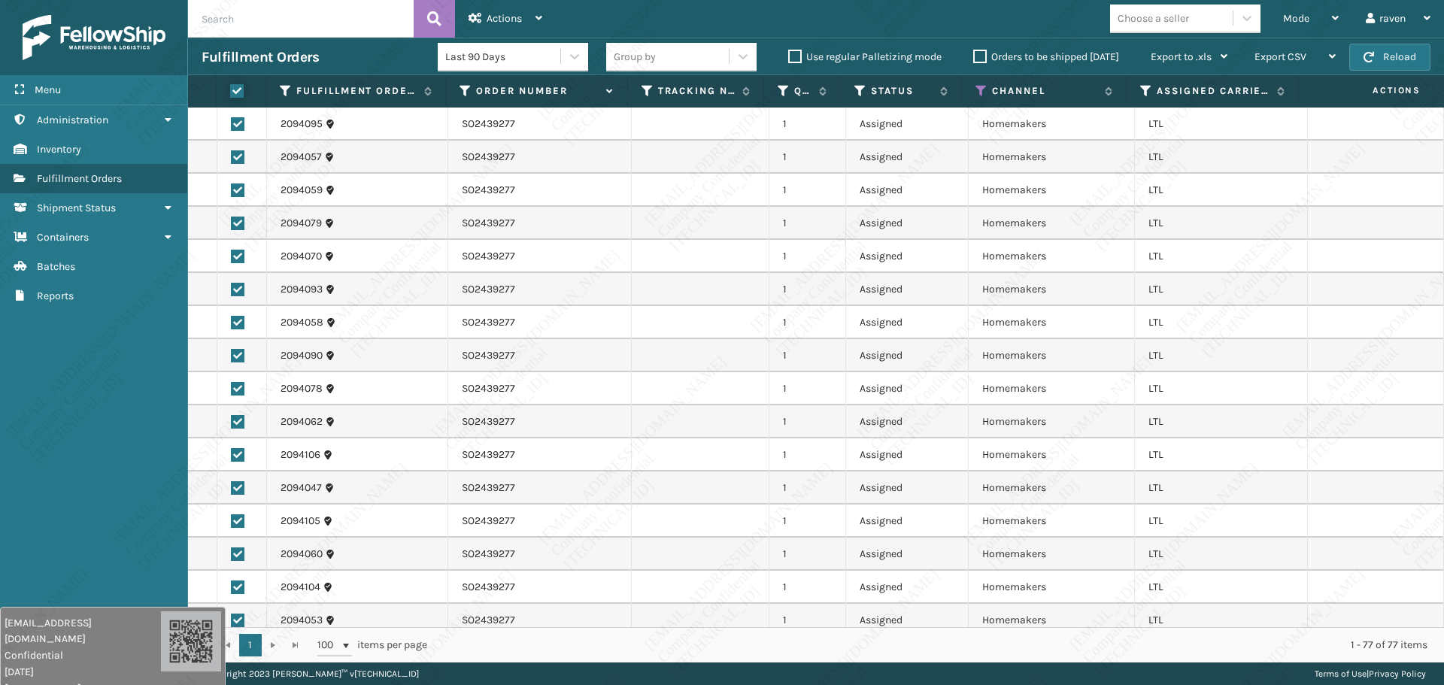
checkbox input "true"
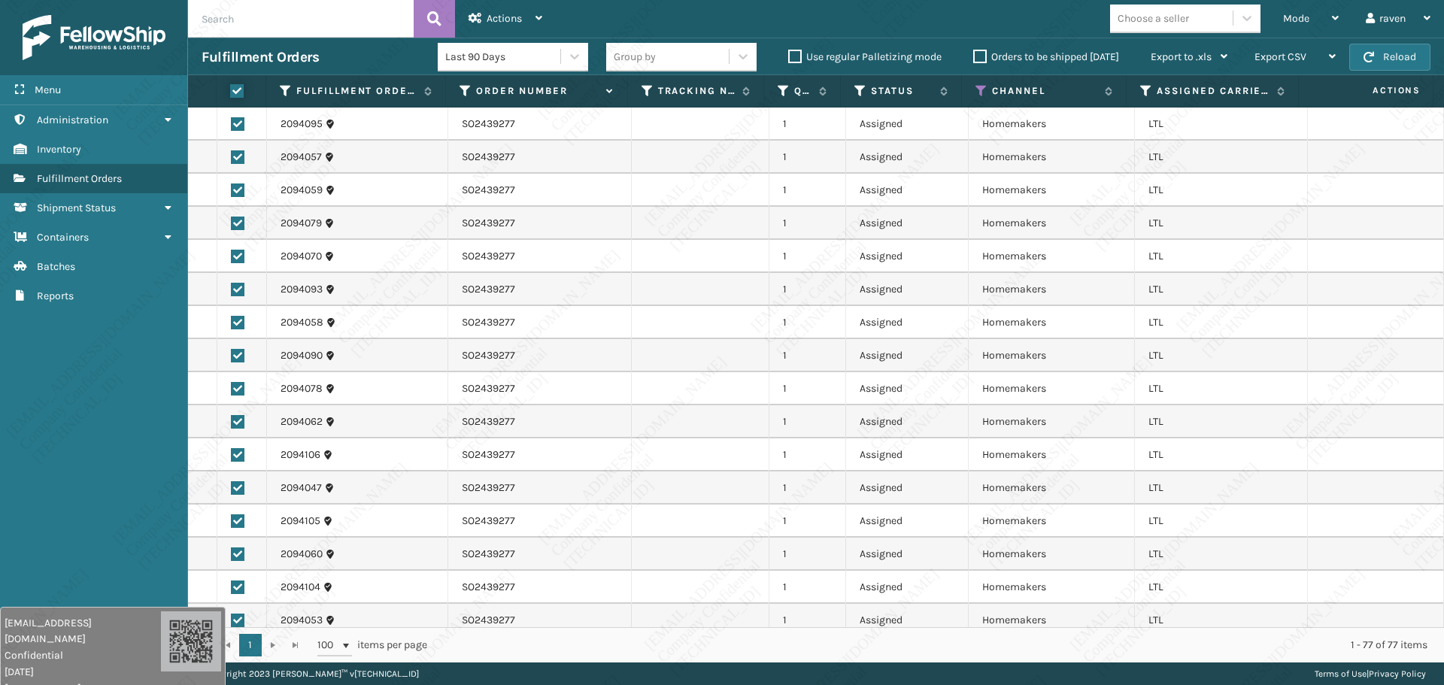
checkbox input "true"
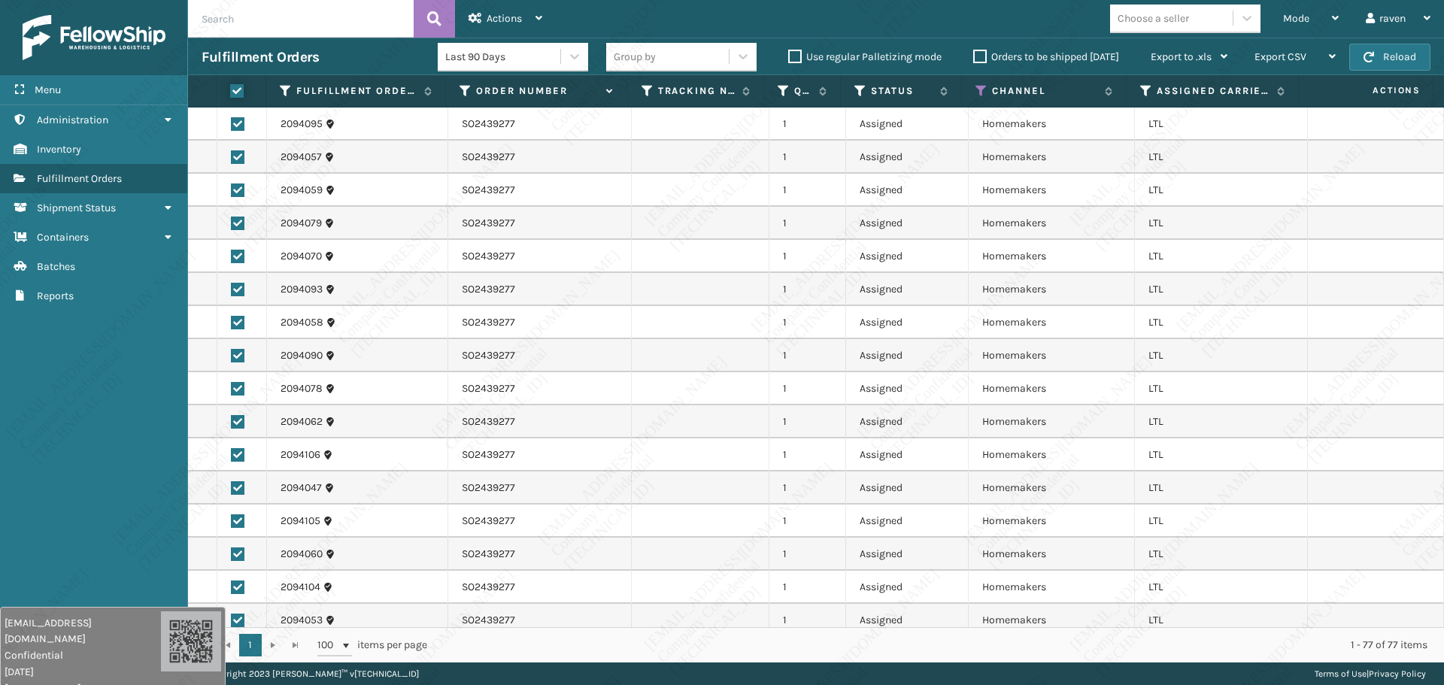
checkbox input "true"
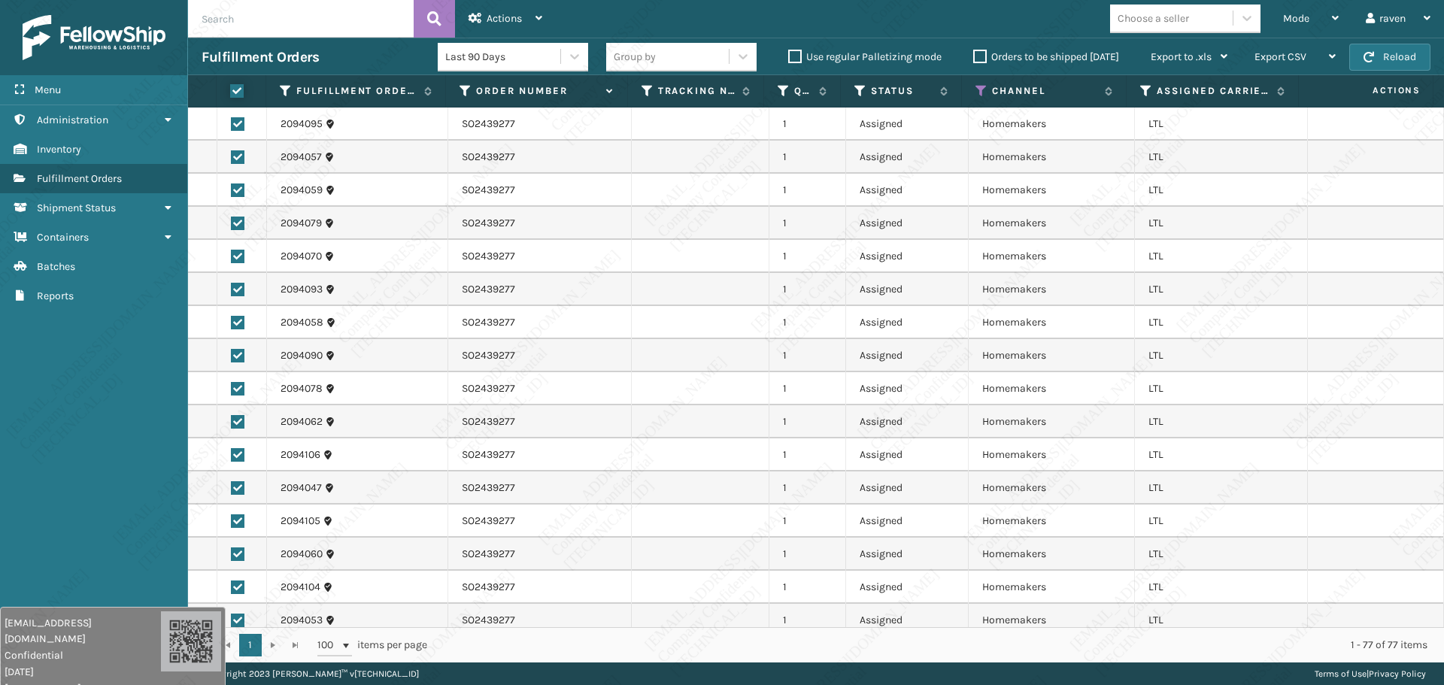
checkbox input "true"
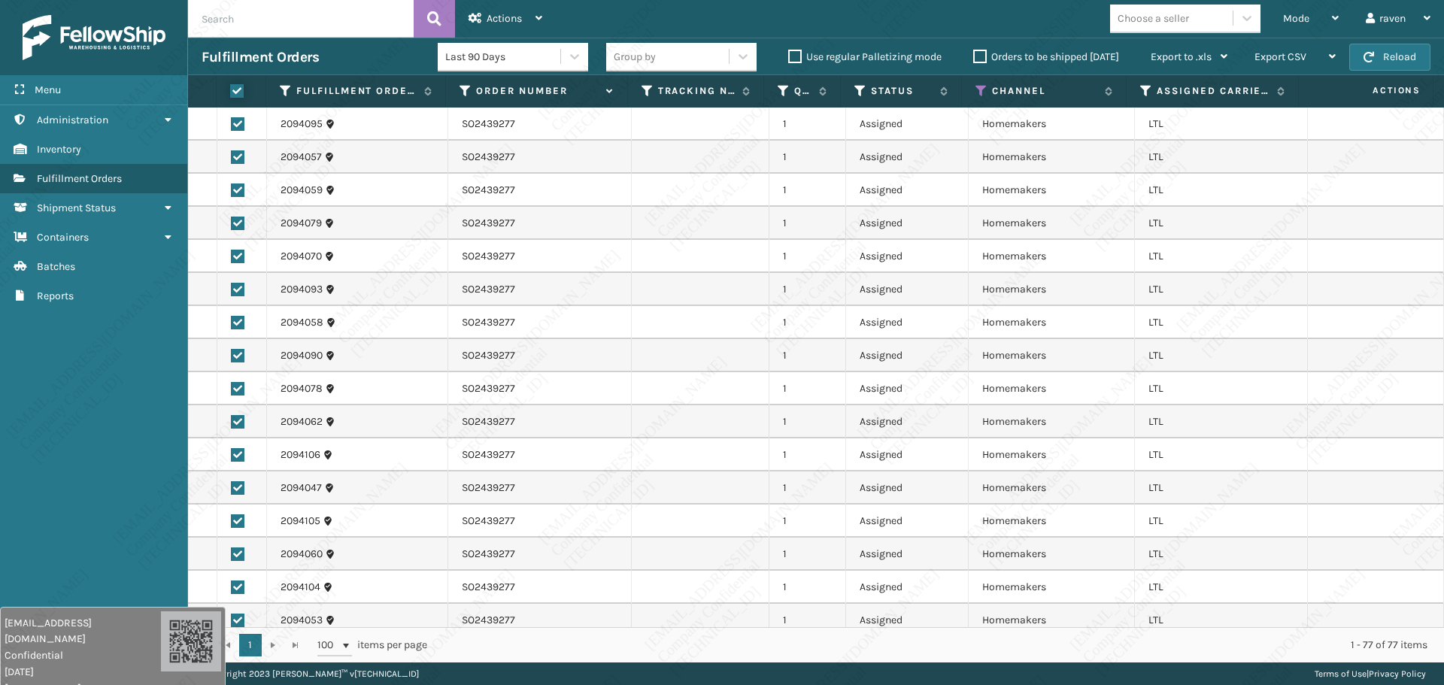
checkbox input "true"
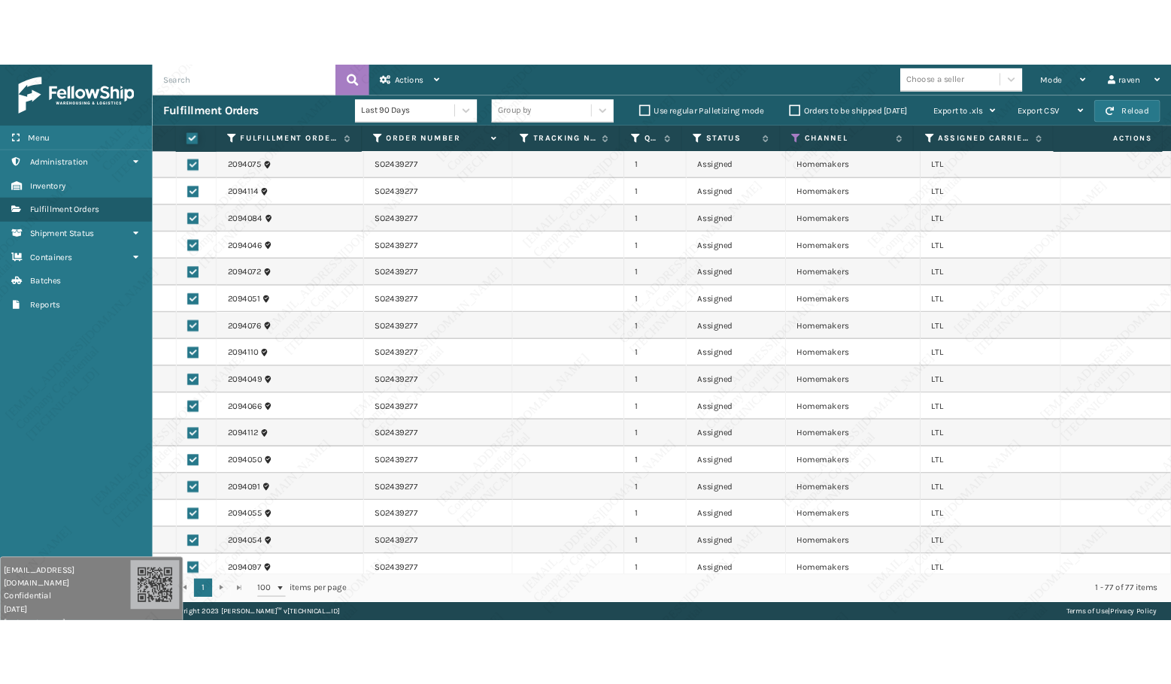
scroll to position [978, 0]
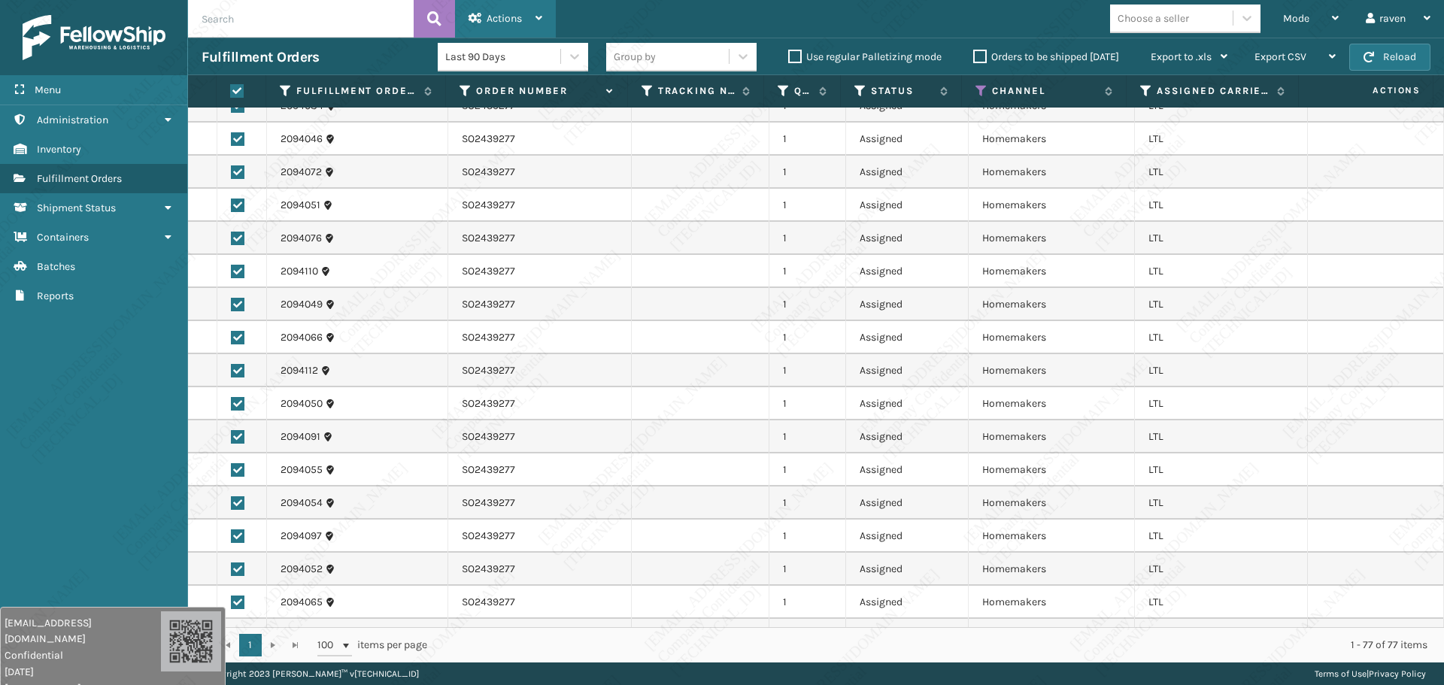
click at [499, 13] on span "Actions" at bounding box center [504, 18] width 35 height 13
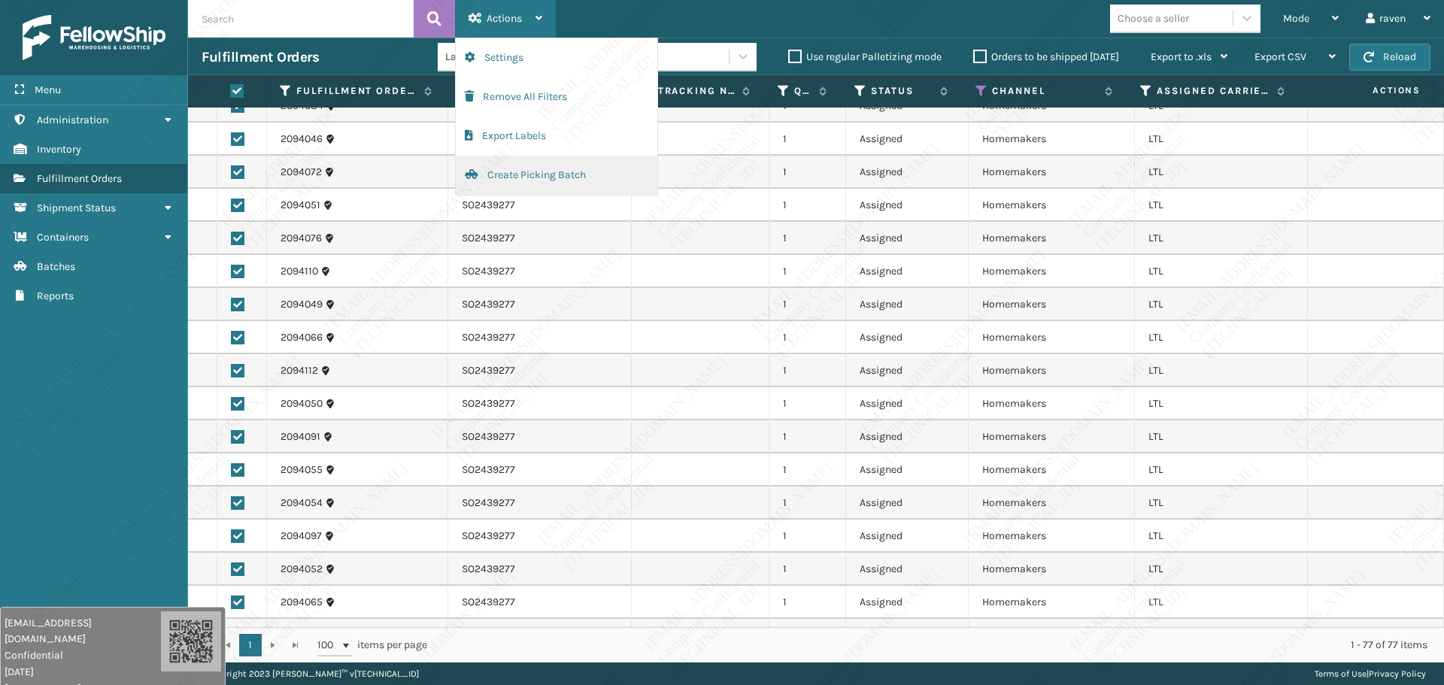
click at [543, 174] on button "Create Picking Batch" at bounding box center [557, 175] width 202 height 39
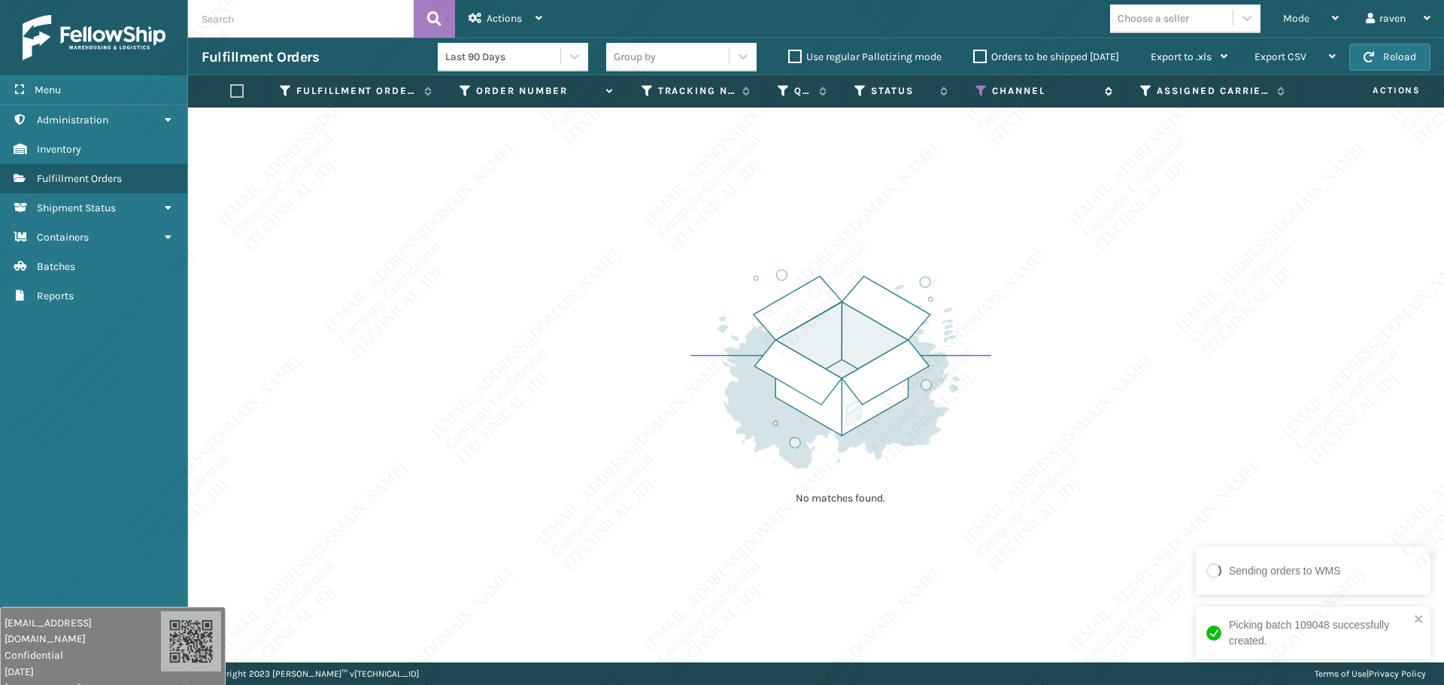
click at [977, 92] on icon at bounding box center [982, 91] width 12 height 14
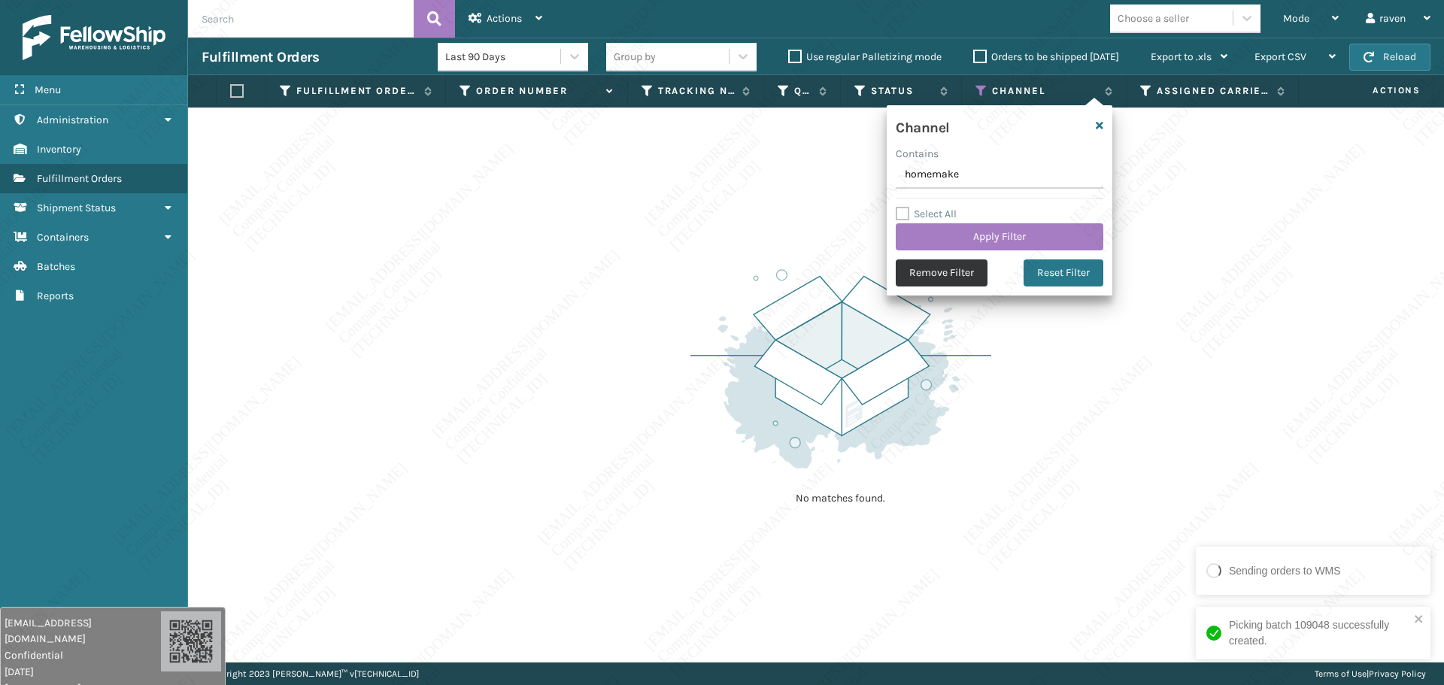
click at [959, 267] on button "Remove Filter" at bounding box center [942, 273] width 92 height 27
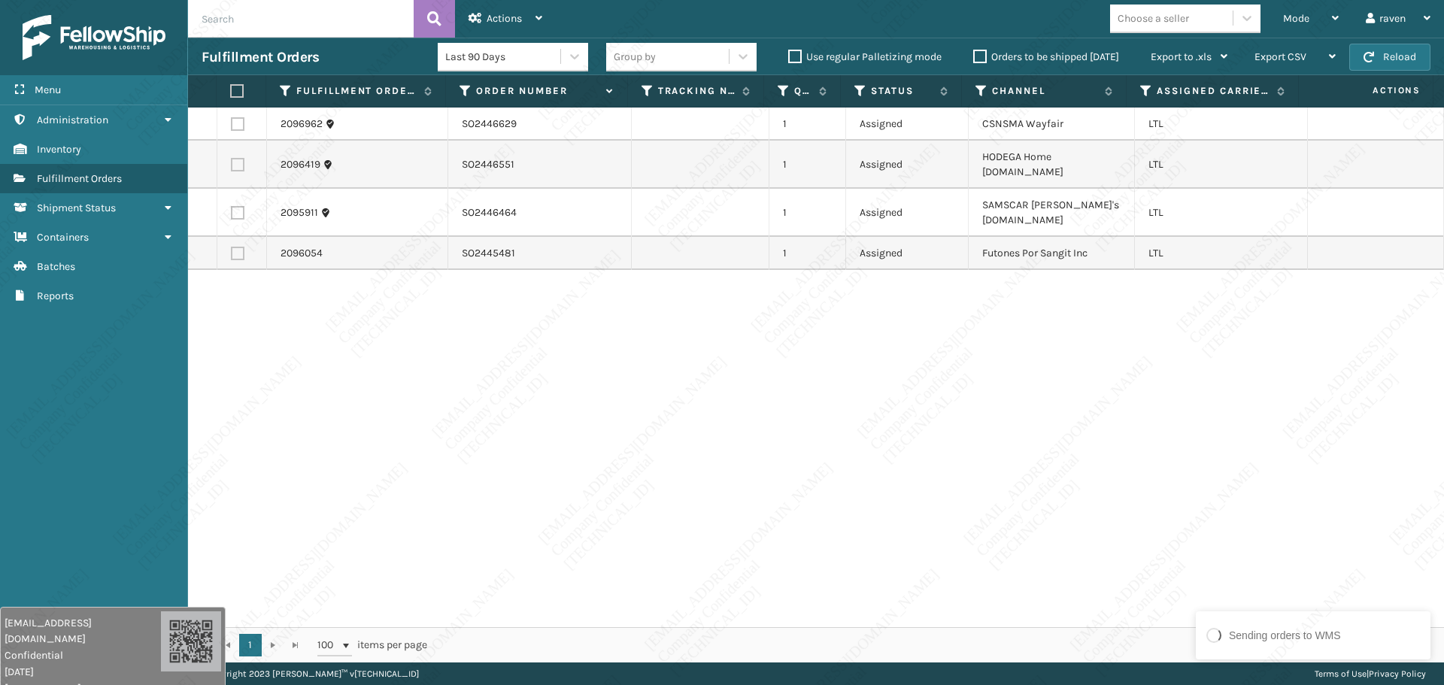
click at [1248, 472] on div "2096962 SO2446629 1 Assigned CSNSMA Wayfair LTL 2096419 SO2446551 1 Assigned HO…" at bounding box center [816, 368] width 1256 height 520
click at [1093, 393] on div "2096962 SO2446629 1 Assigned CSNSMA Wayfair LTL 2096419 SO2446551 1 Assigned HO…" at bounding box center [816, 368] width 1256 height 520
copy td "Futones Por Sangit Inc"
drag, startPoint x: 1082, startPoint y: 224, endPoint x: 974, endPoint y: 227, distance: 108.4
click at [974, 237] on td "Futones Por Sangit Inc" at bounding box center [1052, 253] width 166 height 33
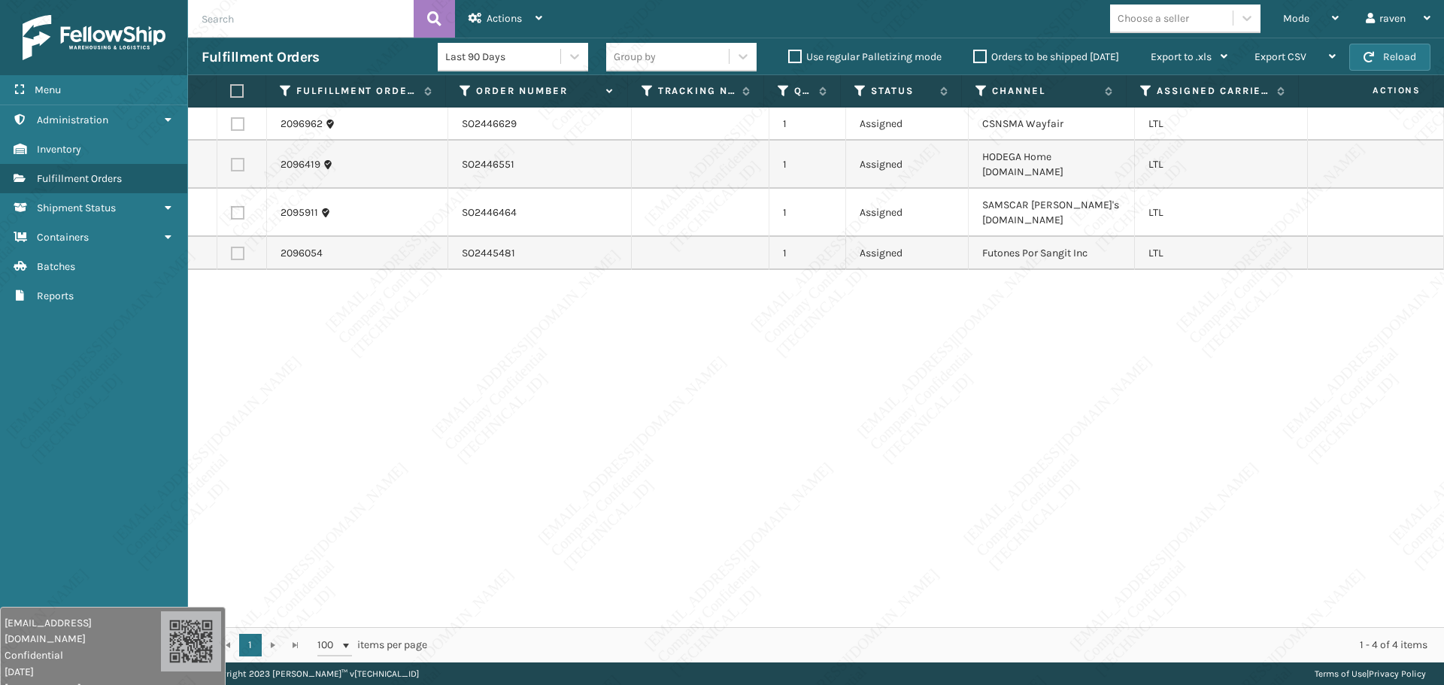
click at [236, 247] on label at bounding box center [238, 254] width 14 height 14
click at [232, 247] on input "checkbox" at bounding box center [231, 252] width 1 height 10
checkbox input "true"
click at [497, 9] on div "Actions" at bounding box center [506, 19] width 74 height 38
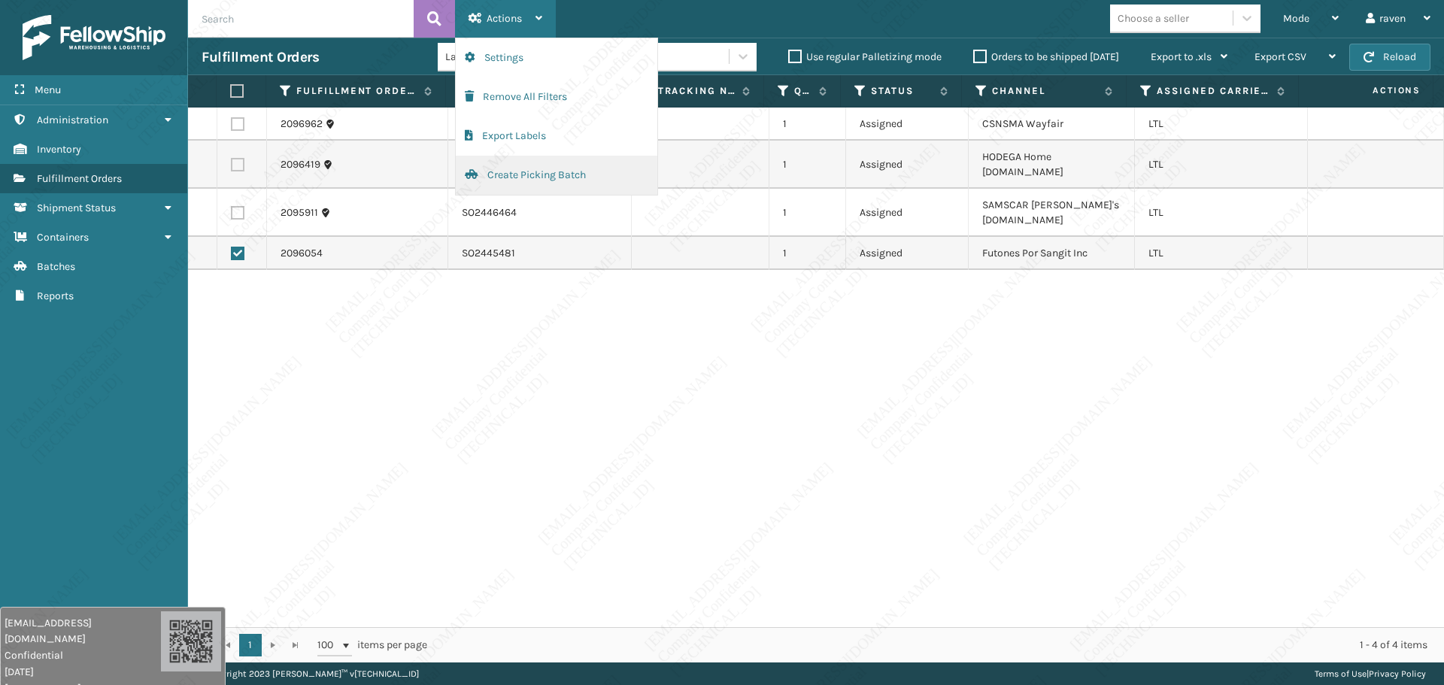
click at [483, 178] on button "Create Picking Batch" at bounding box center [557, 175] width 202 height 39
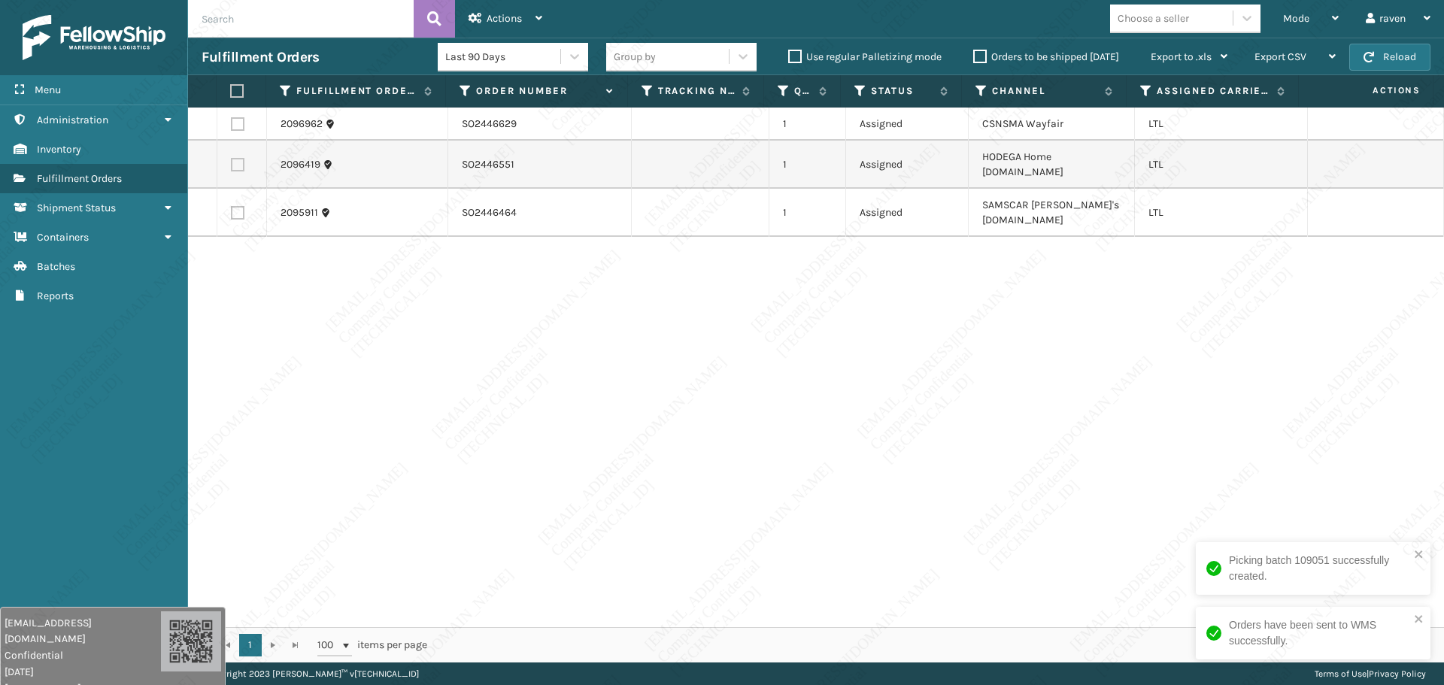
click at [1218, 230] on div "2096962 SO2446629 1 Assigned CSNSMA Wayfair LTL 2096419 SO2446551 1 Assigned HO…" at bounding box center [816, 368] width 1256 height 520
copy td "SO2446551"
drag, startPoint x: 493, startPoint y: 155, endPoint x: 454, endPoint y: 155, distance: 39.1
click at [454, 155] on td "SO2446551" at bounding box center [540, 165] width 184 height 48
click at [277, 360] on div "2096962 SO2446629 1 Assigned CSNSMA Wayfair LTL 2096419 SO2446551 1 Assigned HO…" at bounding box center [816, 368] width 1256 height 520
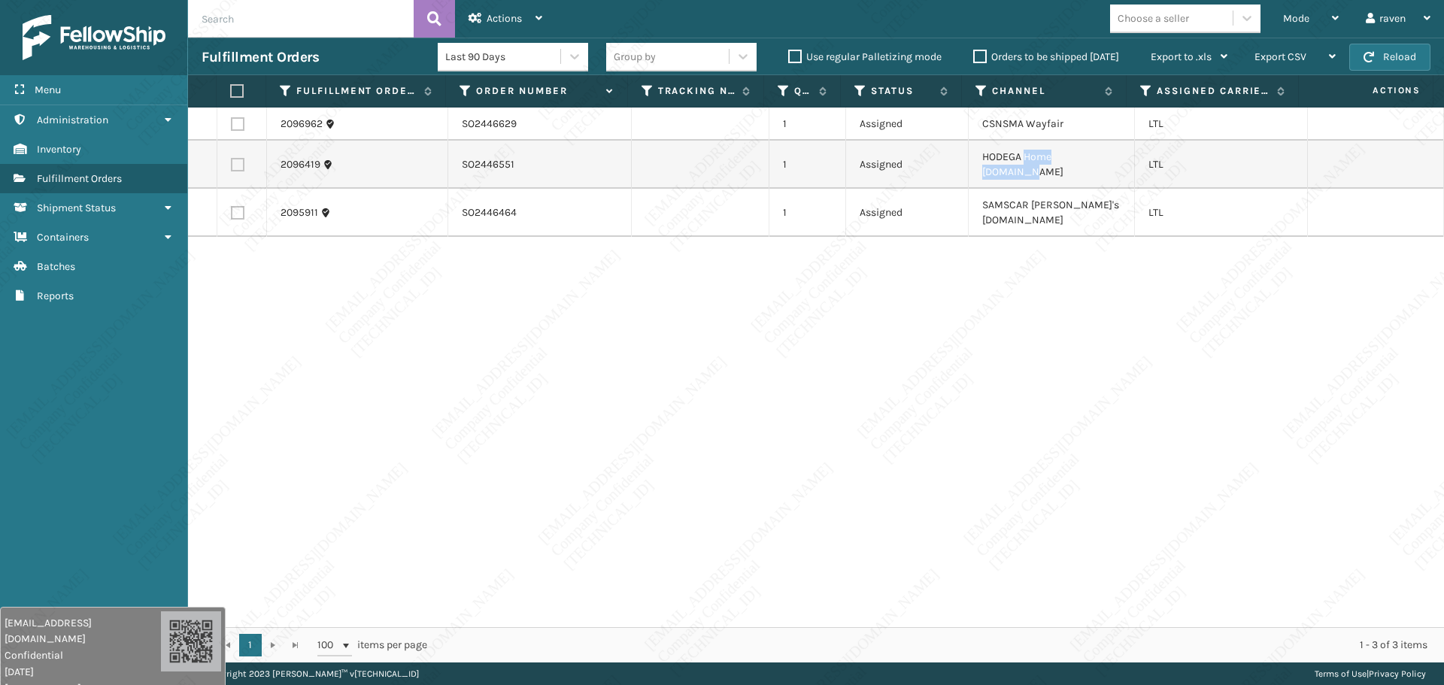
copy td "Home [DOMAIN_NAME]"
drag, startPoint x: 1109, startPoint y: 155, endPoint x: 1021, endPoint y: 158, distance: 88.1
click at [1021, 158] on td "HODEGA Home [DOMAIN_NAME]" at bounding box center [1052, 165] width 166 height 48
click at [235, 161] on label at bounding box center [238, 165] width 14 height 14
click at [232, 161] on input "checkbox" at bounding box center [231, 163] width 1 height 10
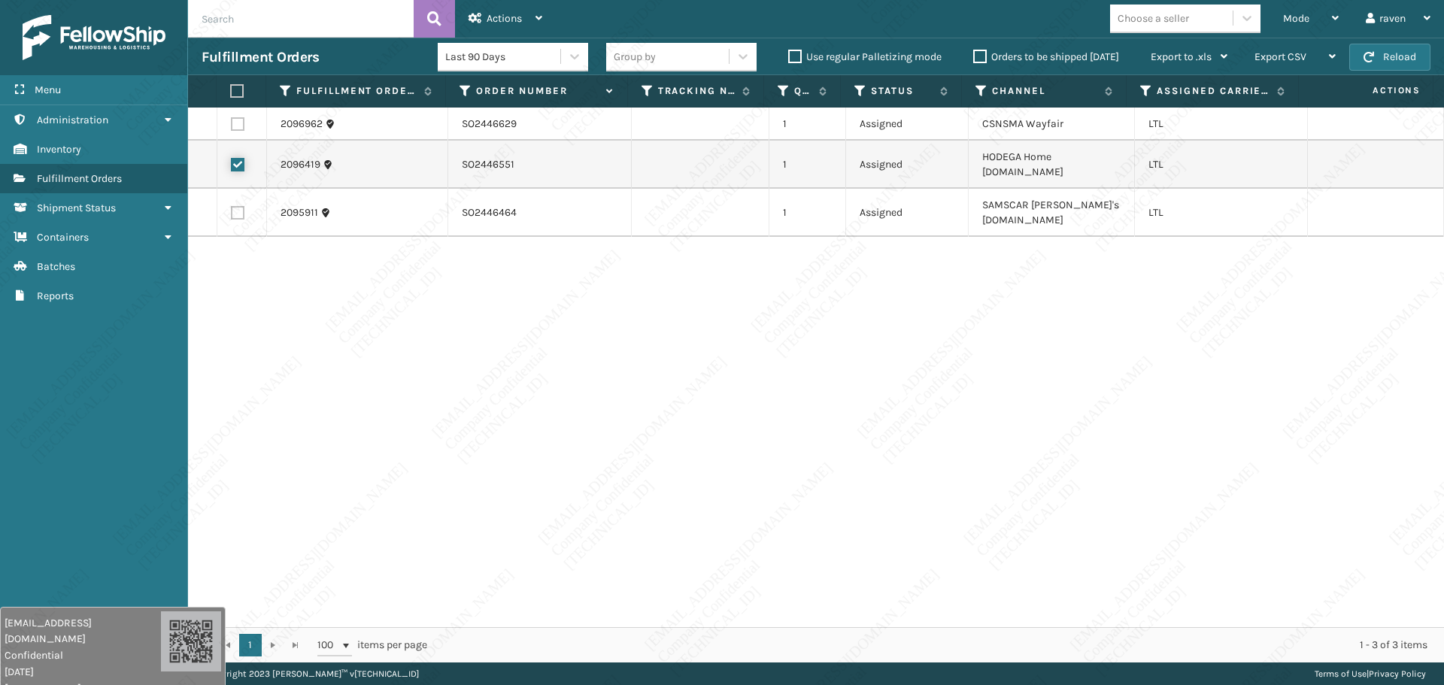
checkbox input "true"
click at [503, 17] on span "Actions" at bounding box center [504, 18] width 35 height 13
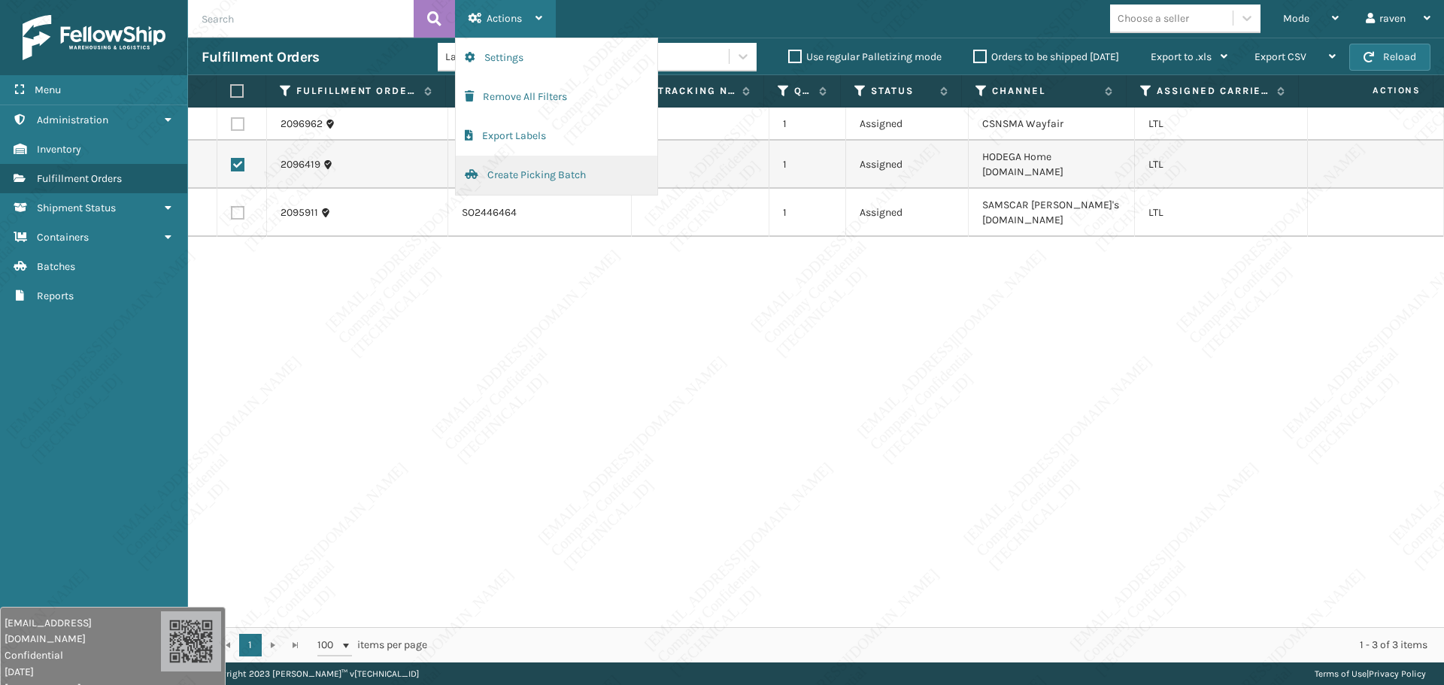
click at [533, 172] on button "Create Picking Batch" at bounding box center [557, 175] width 202 height 39
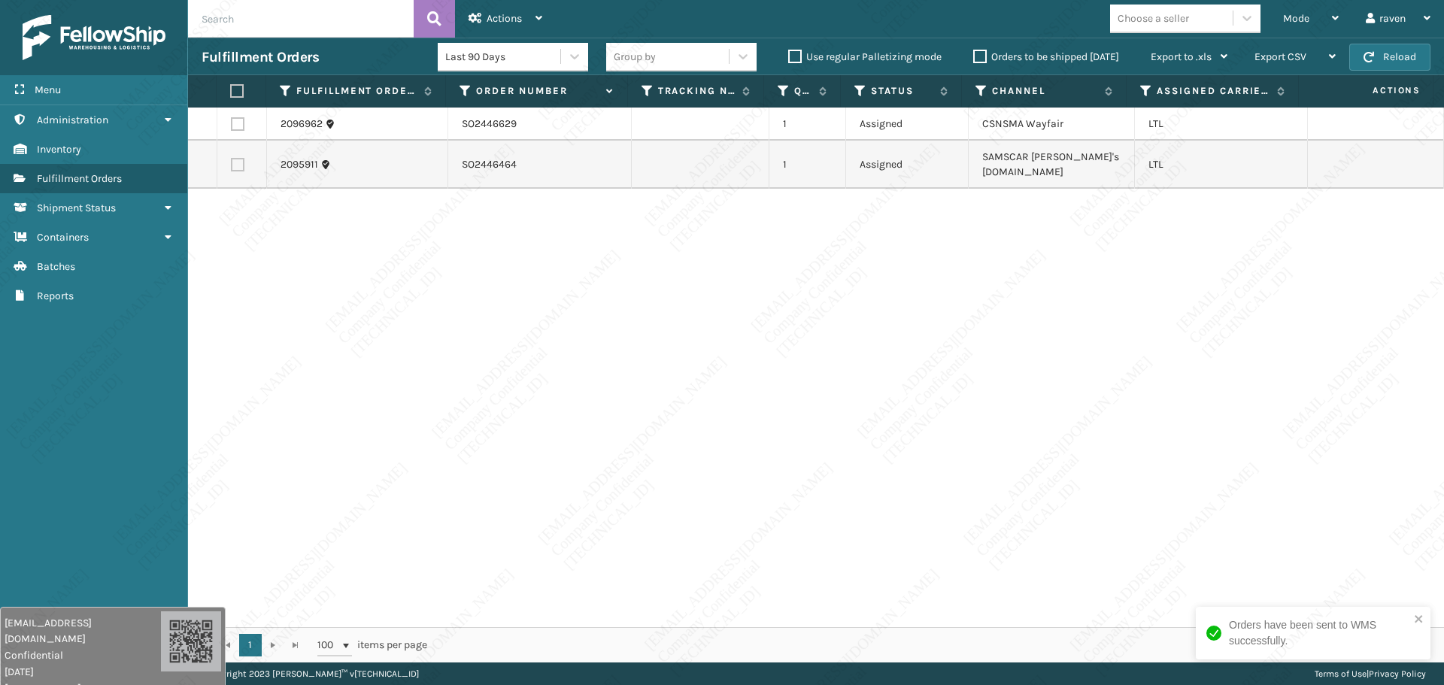
click at [929, 278] on div "2096962 SO2446629 1 Assigned CSNSMA Wayfair LTL 2095911 SO2446464 1 Assigned SA…" at bounding box center [816, 368] width 1256 height 520
click at [241, 123] on label at bounding box center [238, 124] width 14 height 14
click at [232, 123] on input "checkbox" at bounding box center [231, 122] width 1 height 10
checkbox input "true"
click at [493, 11] on div "Actions" at bounding box center [506, 19] width 74 height 38
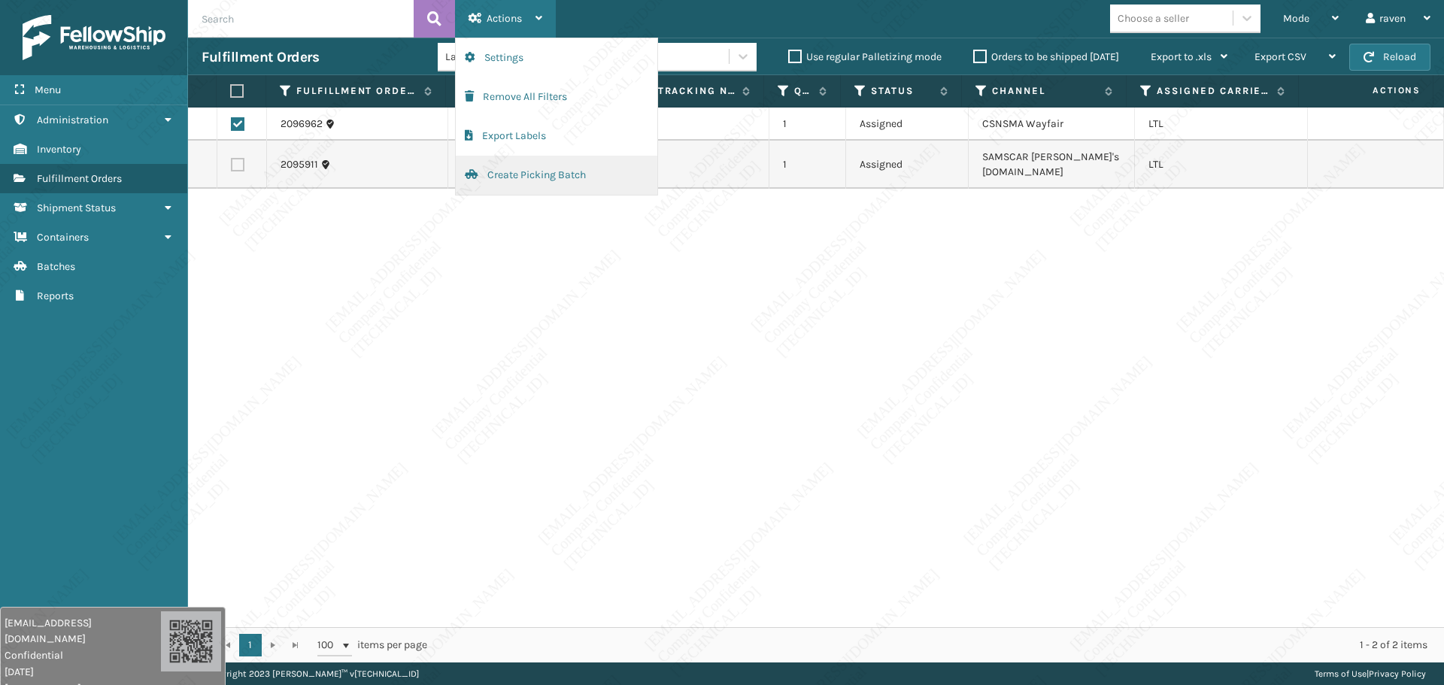
click at [505, 178] on button "Create Picking Batch" at bounding box center [557, 175] width 202 height 39
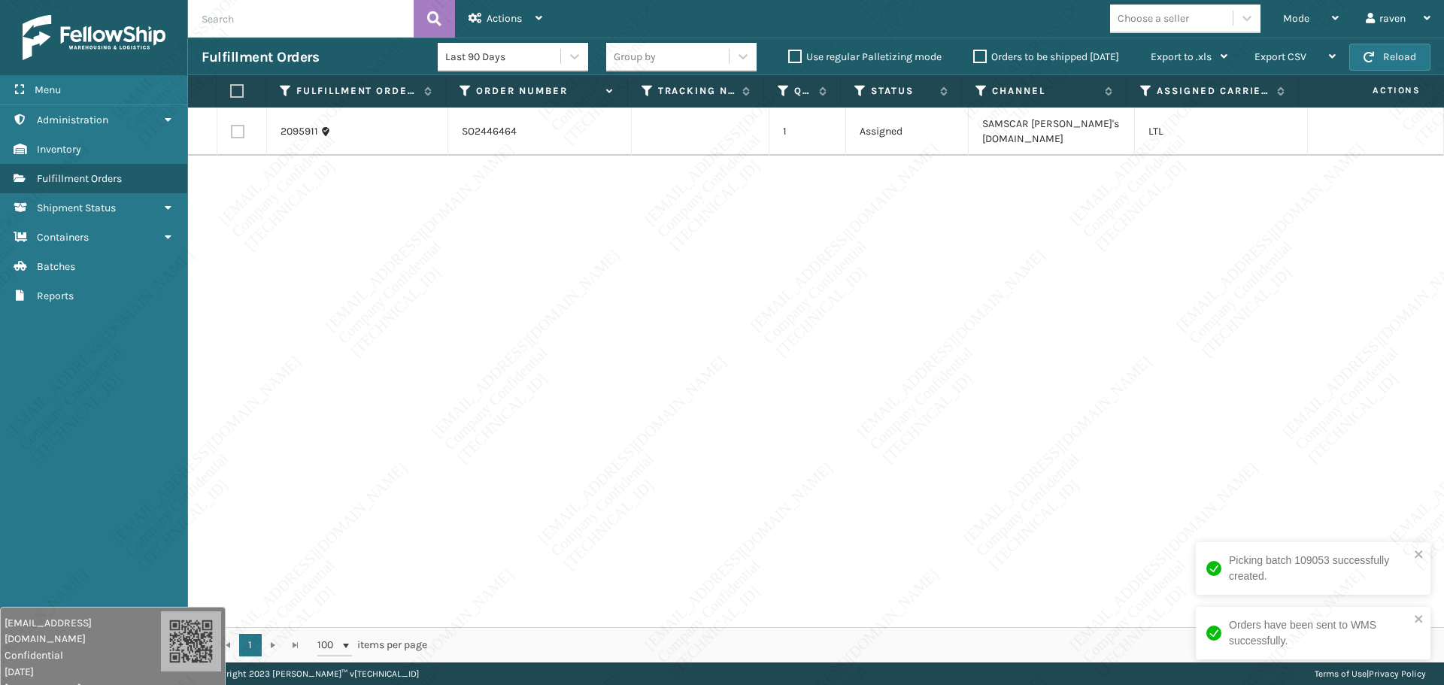
drag, startPoint x: 563, startPoint y: 244, endPoint x: 524, endPoint y: 237, distance: 39.1
click at [559, 244] on div "2095911 SO2446464 1 Assigned [PERSON_NAME]'s [DOMAIN_NAME] LTL" at bounding box center [816, 368] width 1256 height 520
click at [243, 85] on label at bounding box center [237, 91] width 14 height 14
click at [231, 87] on input "checkbox" at bounding box center [230, 92] width 1 height 10
checkbox input "true"
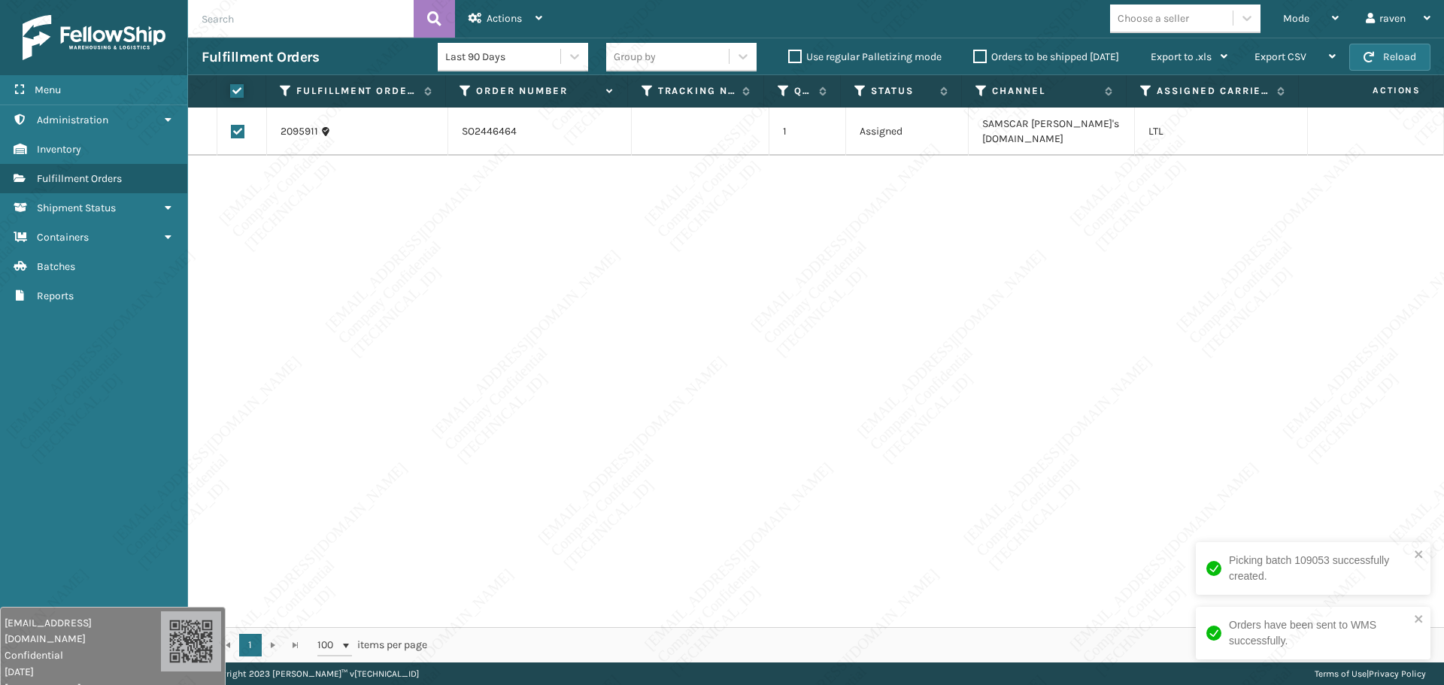
checkbox input "true"
click at [489, 15] on span "Actions" at bounding box center [504, 18] width 35 height 13
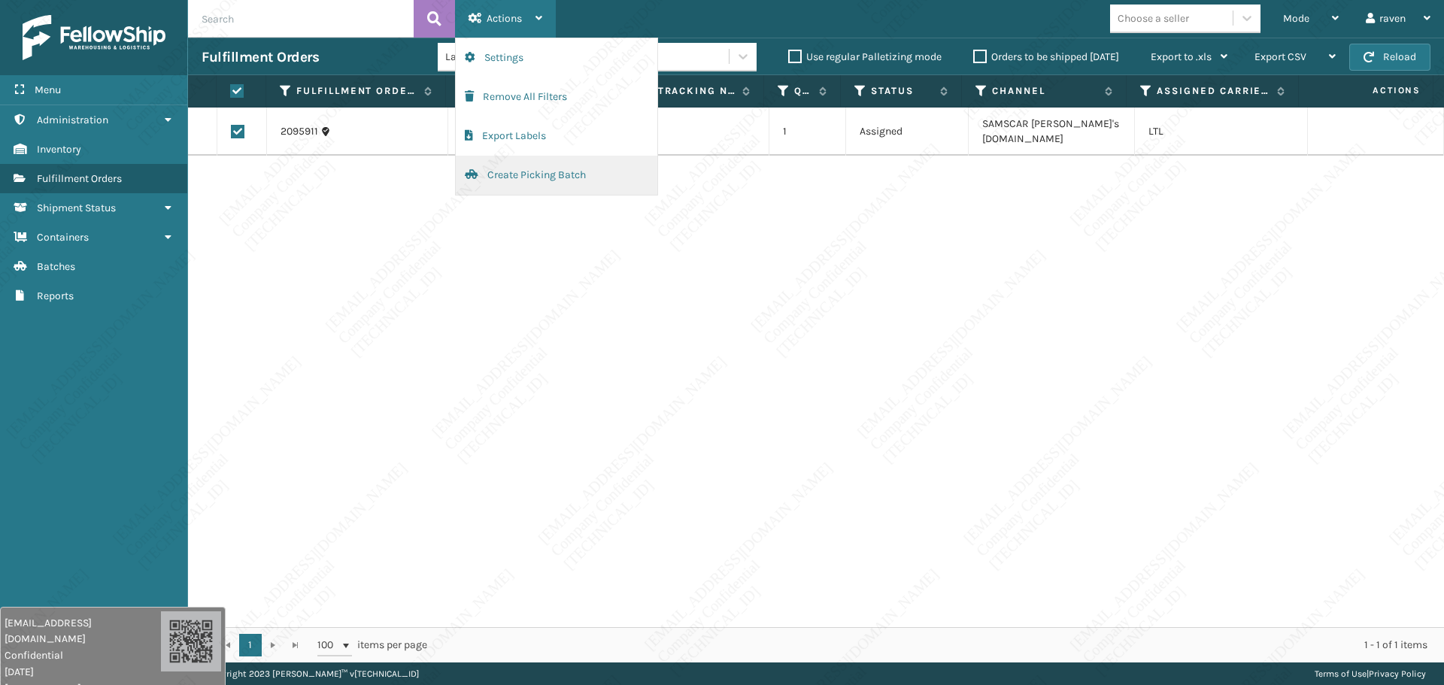
click at [496, 171] on button "Create Picking Batch" at bounding box center [557, 175] width 202 height 39
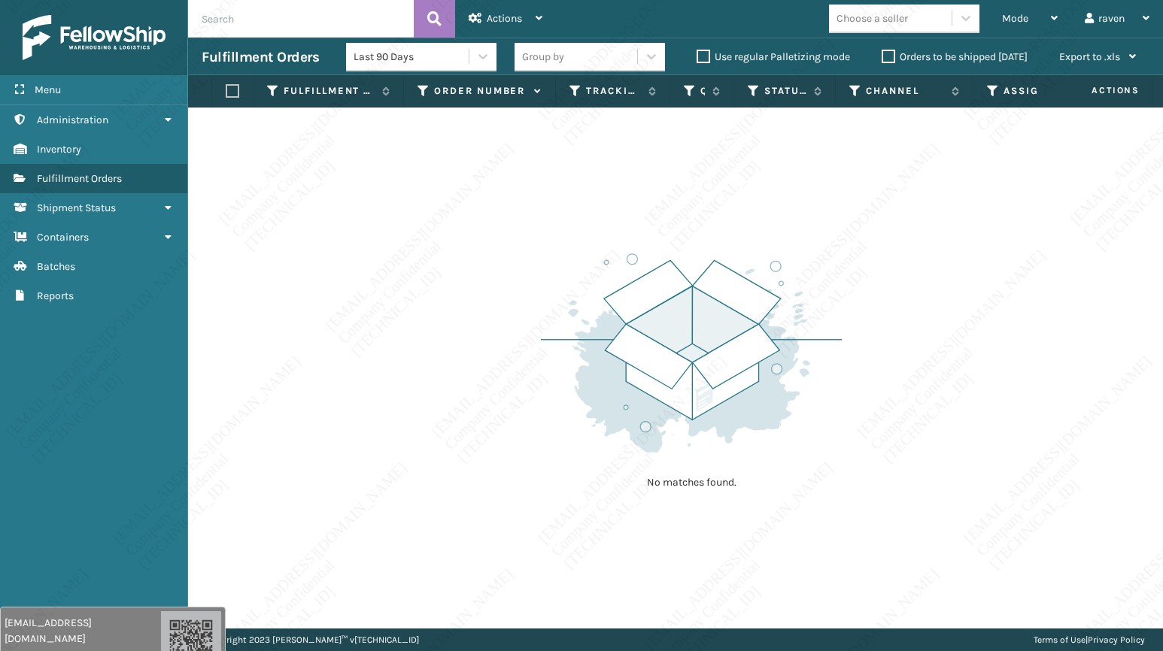
click at [668, 205] on div "No matches found." at bounding box center [675, 368] width 975 height 521
click at [1043, 12] on div "Mode" at bounding box center [1030, 19] width 56 height 38
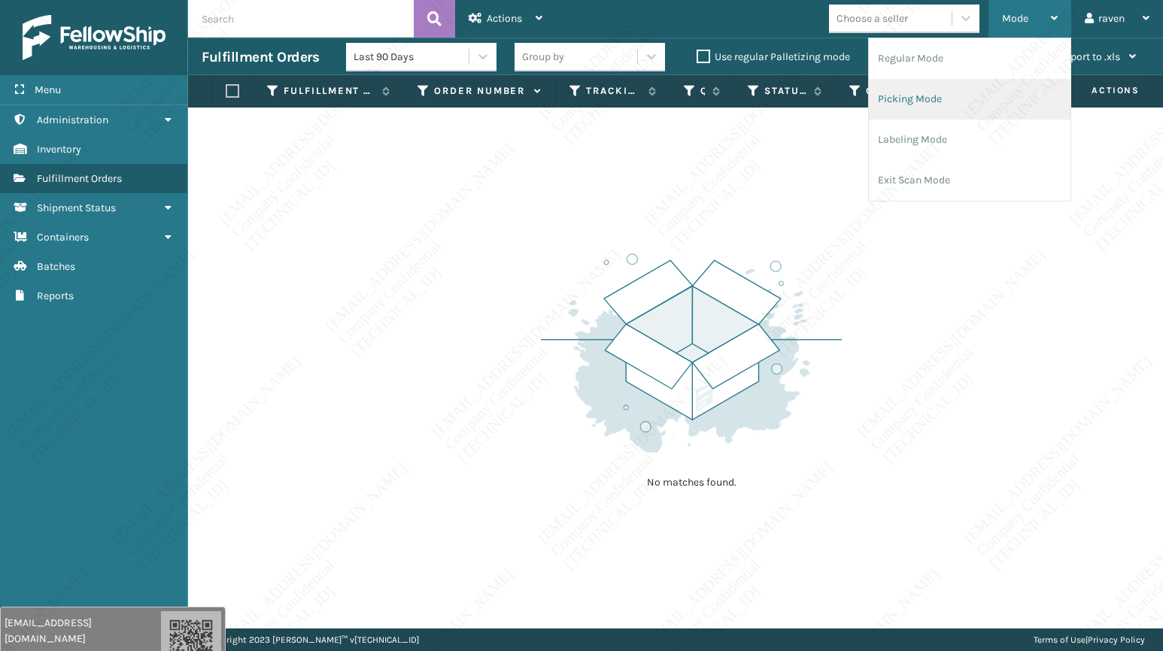
click at [942, 90] on li "Picking Mode" at bounding box center [970, 99] width 202 height 41
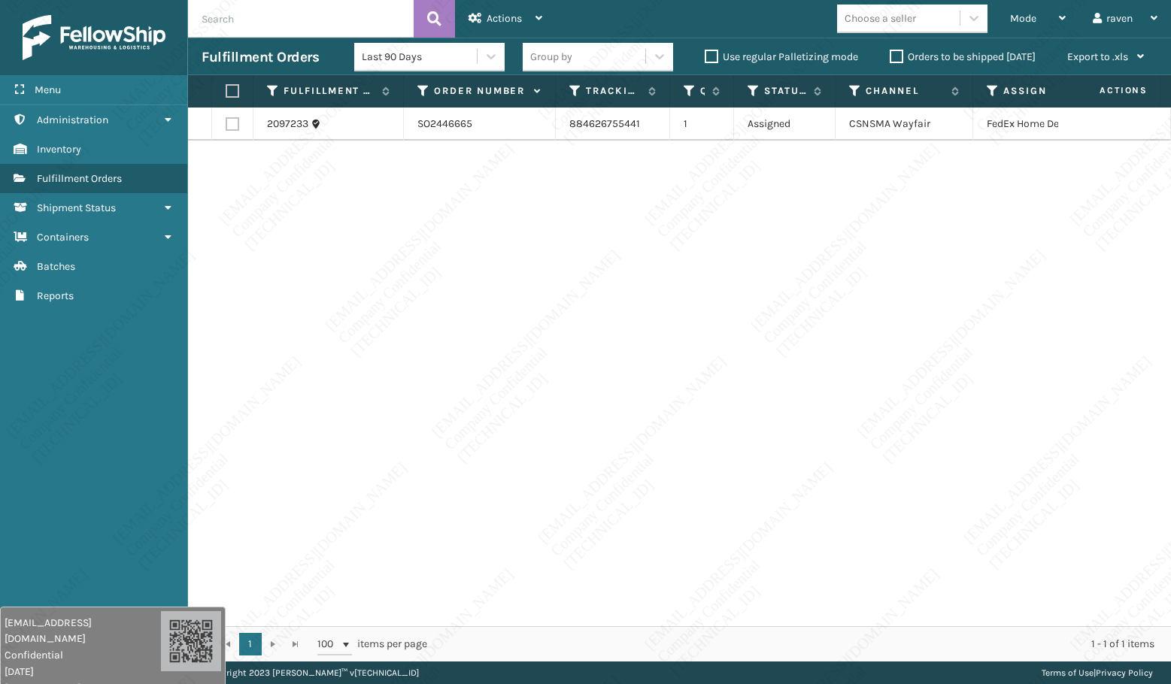
click at [466, 196] on div "2097233 SO2446665 884626755441 1 Assigned CSNSMA Wayfair FedEx Home Delivery" at bounding box center [679, 367] width 983 height 519
click at [1030, 11] on div "Mode" at bounding box center [1038, 19] width 56 height 38
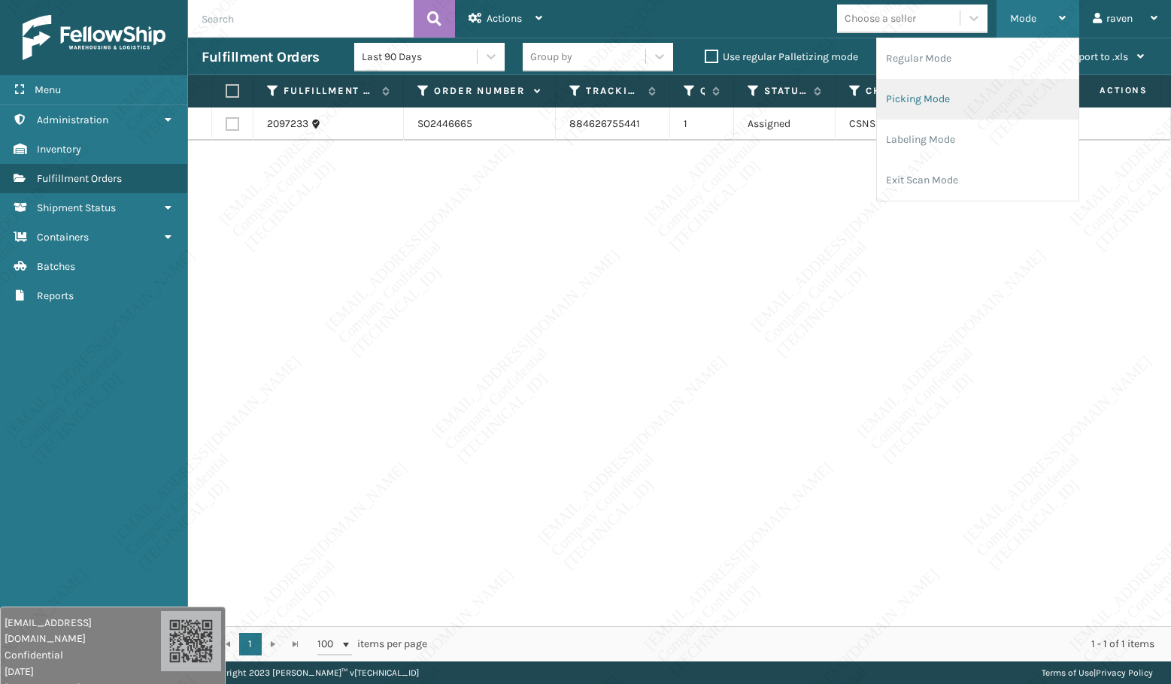
click at [964, 103] on li "Picking Mode" at bounding box center [978, 99] width 202 height 41
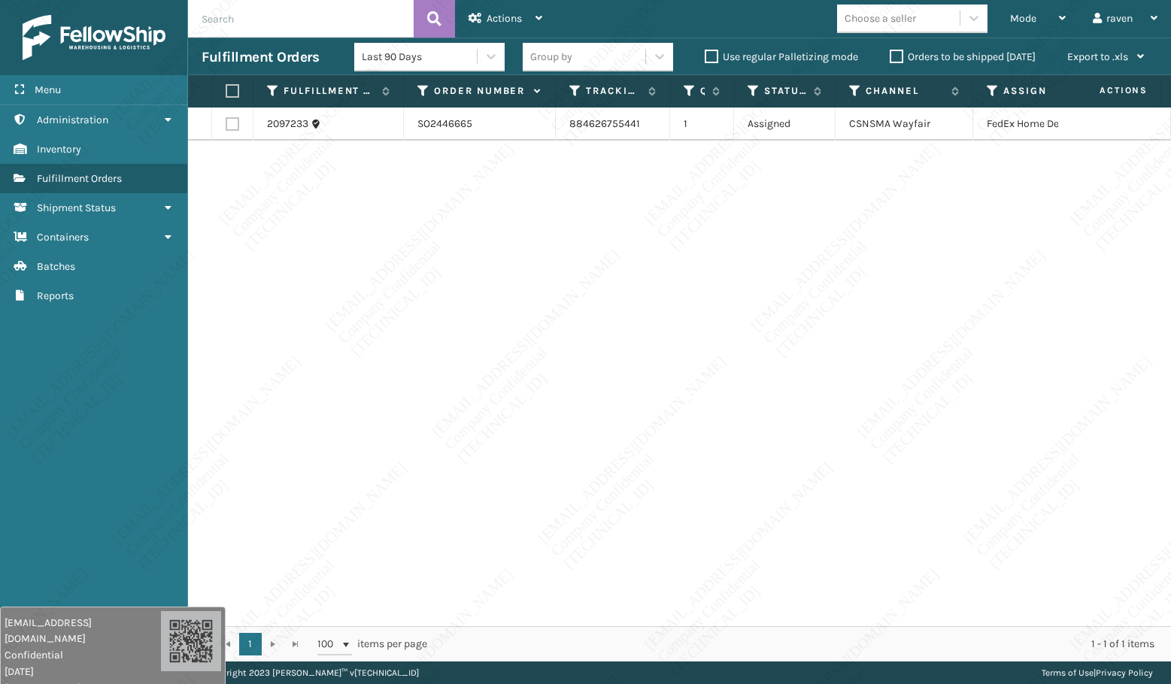
click at [791, 377] on div "2097233 SO2446665 884626755441 1 Assigned CSNSMA Wayfair FedEx Home Delivery" at bounding box center [679, 367] width 983 height 519
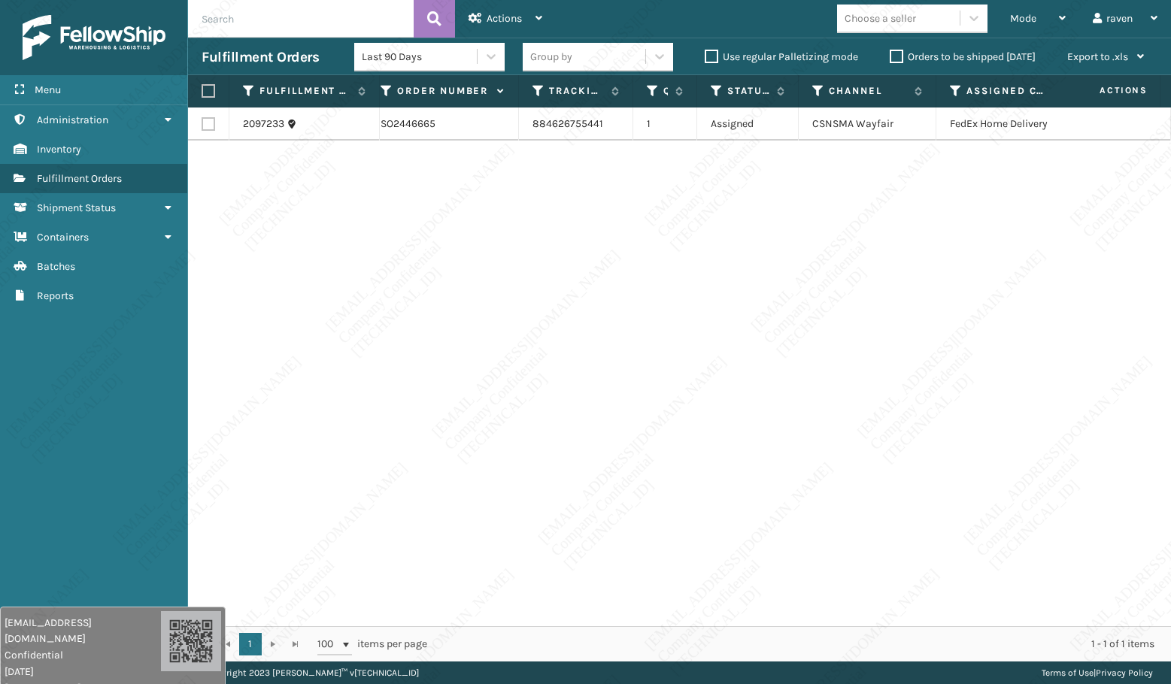
scroll to position [0, 69]
click at [208, 91] on label at bounding box center [206, 91] width 9 height 14
click at [202, 91] on input "checkbox" at bounding box center [202, 92] width 1 height 10
checkbox input "true"
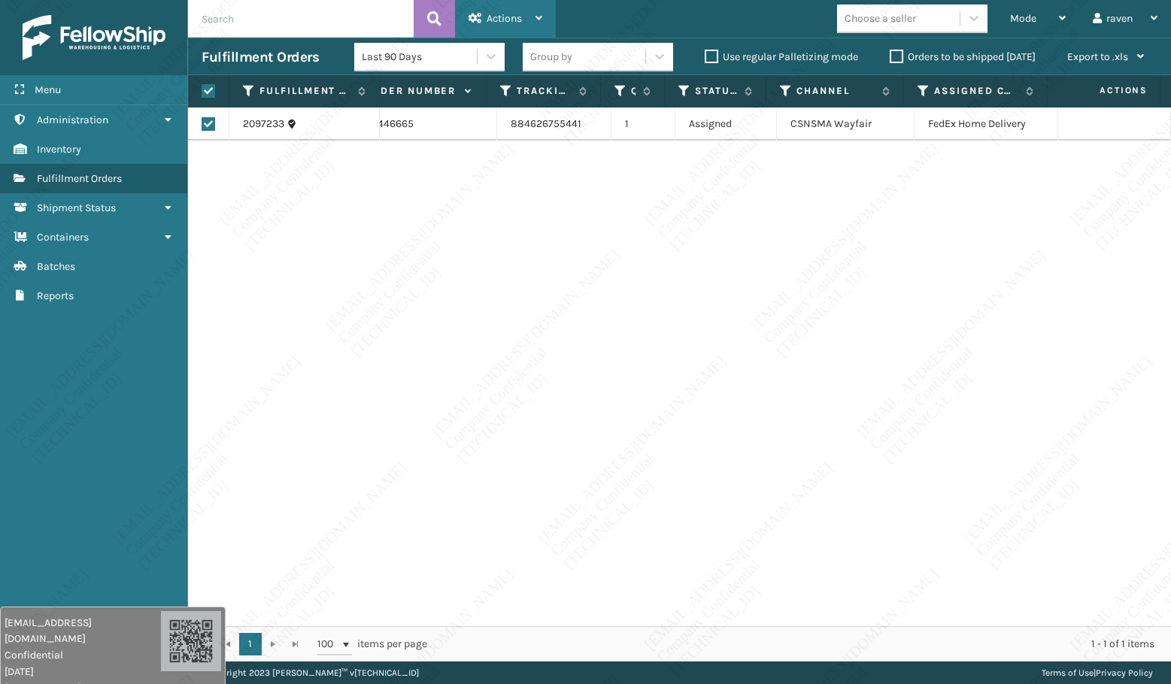
click at [515, 25] on div "Actions" at bounding box center [506, 19] width 74 height 38
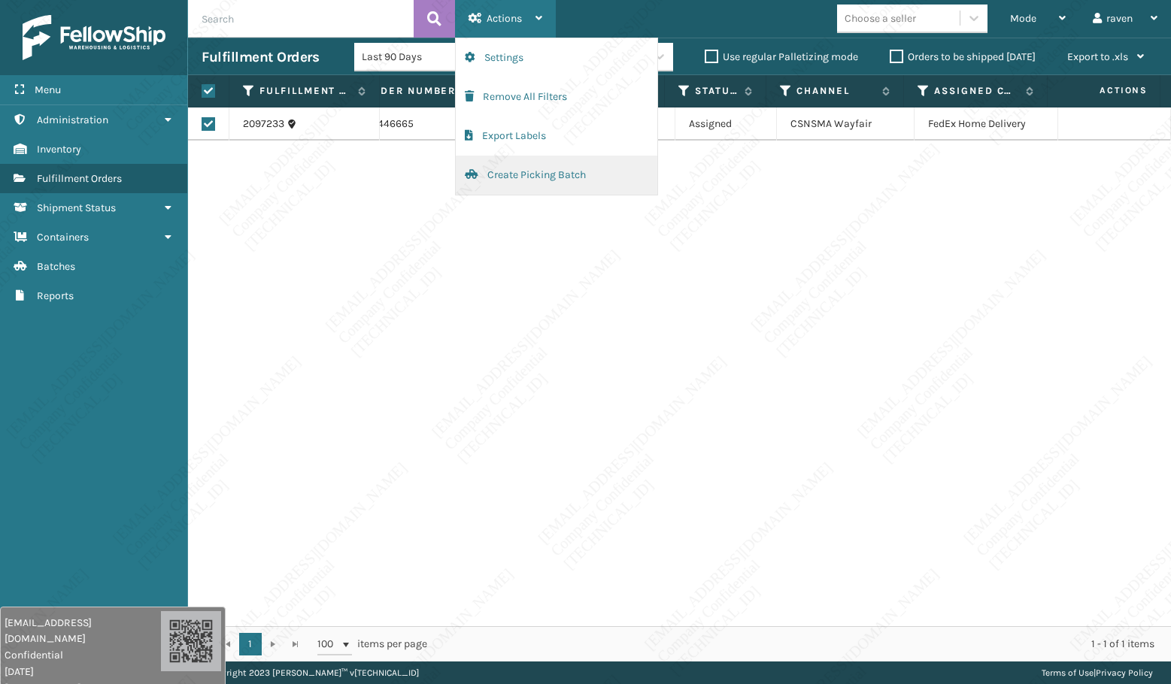
click at [516, 176] on button "Create Picking Batch" at bounding box center [557, 175] width 202 height 39
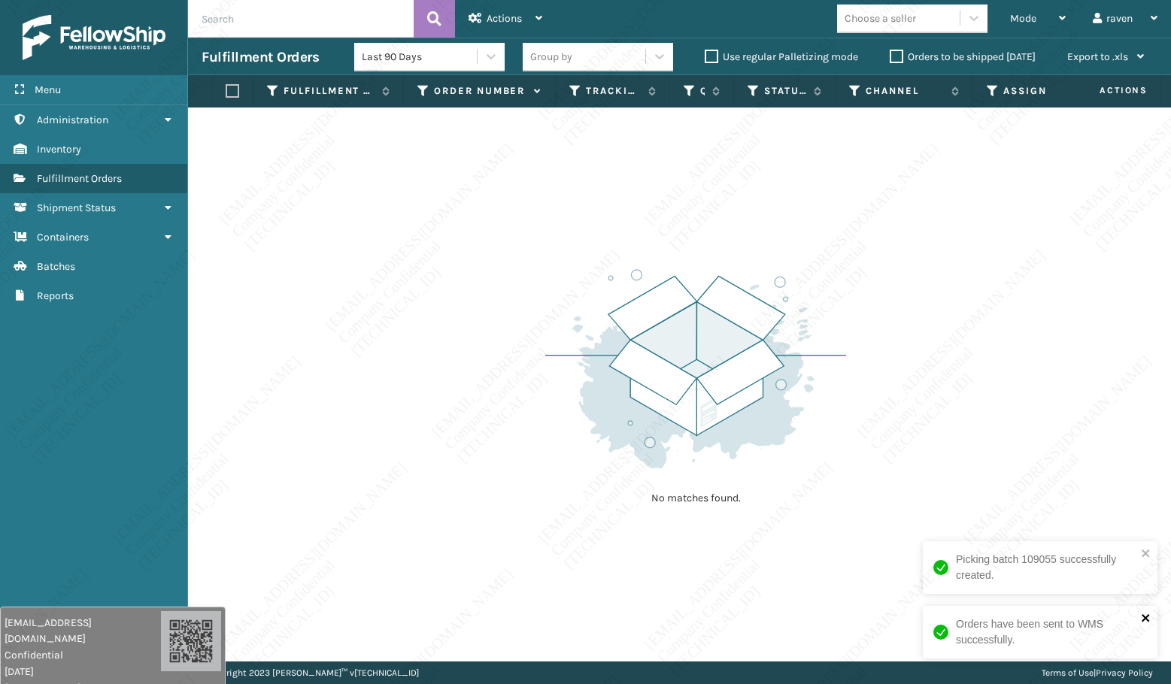
click at [1148, 618] on icon "close" at bounding box center [1146, 618] width 11 height 12
click at [642, 3] on div "Mode Regular Mode Picking Mode Labeling Mode Exit Scan Mode Choose a seller rav…" at bounding box center [863, 19] width 615 height 38
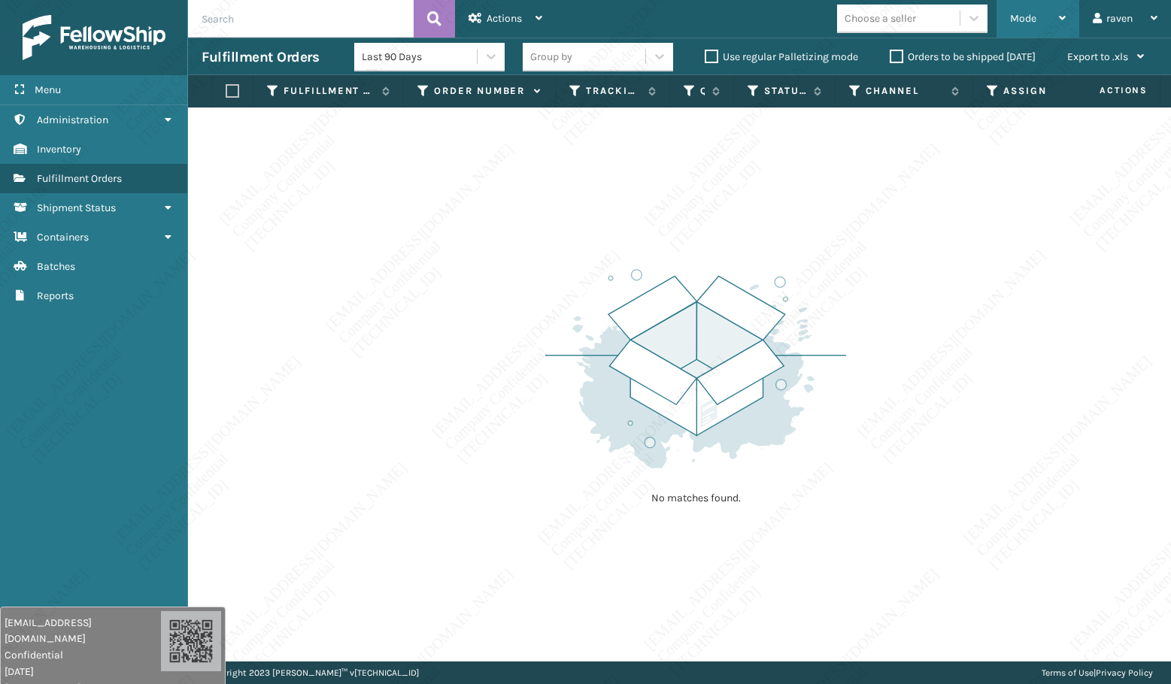
click at [1021, 20] on span "Mode" at bounding box center [1023, 18] width 26 height 13
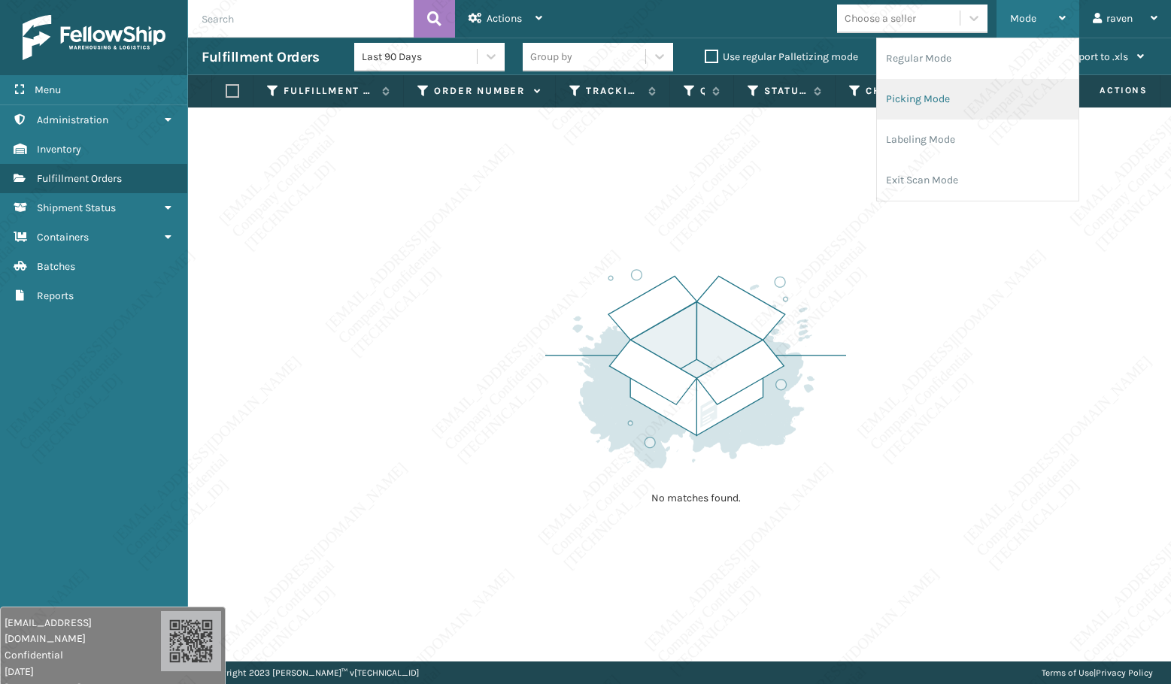
click at [994, 93] on li "Picking Mode" at bounding box center [978, 99] width 202 height 41
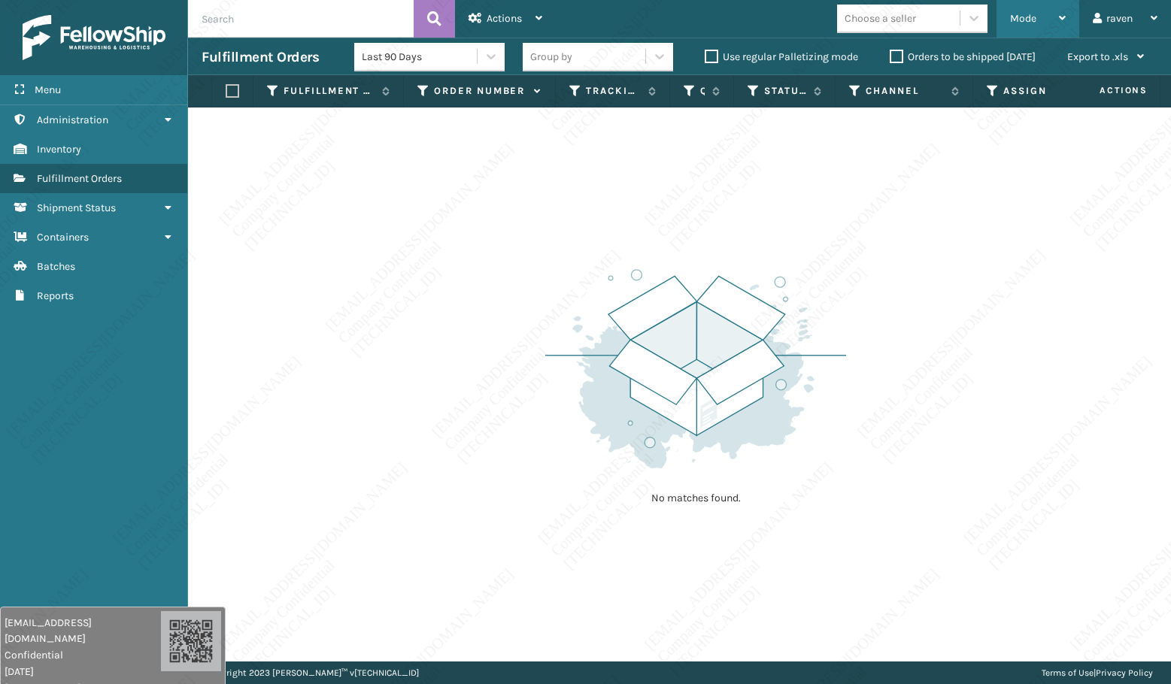
click at [1035, 16] on span "Mode" at bounding box center [1023, 18] width 26 height 13
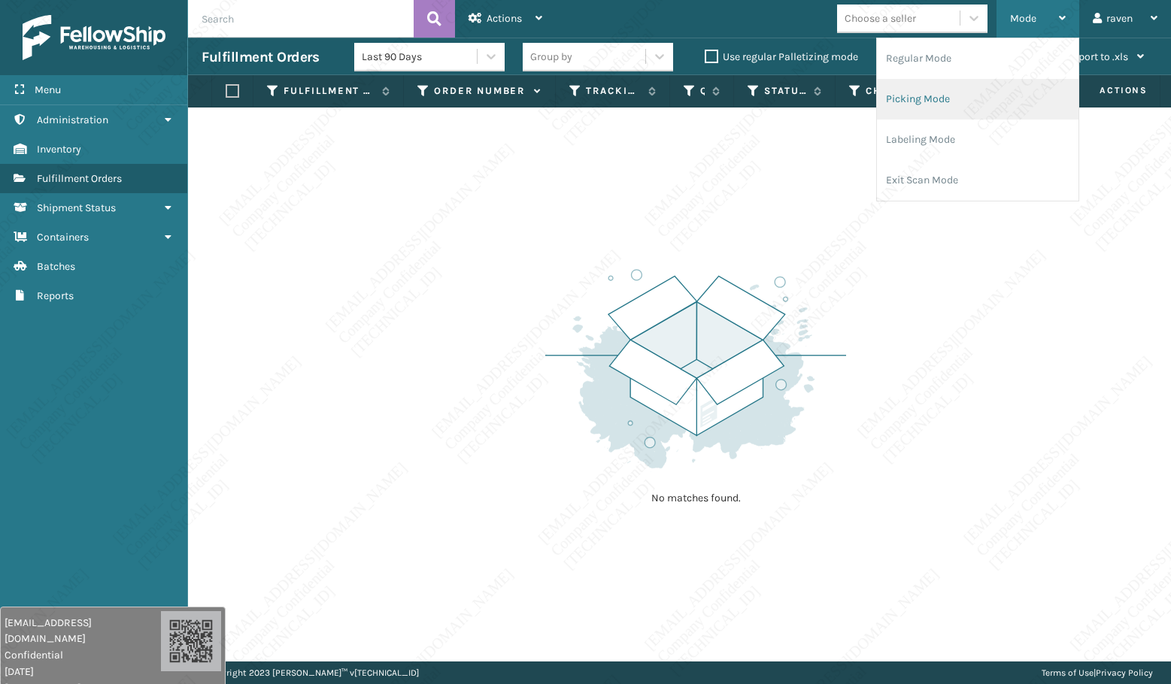
click at [951, 89] on li "Picking Mode" at bounding box center [978, 99] width 202 height 41
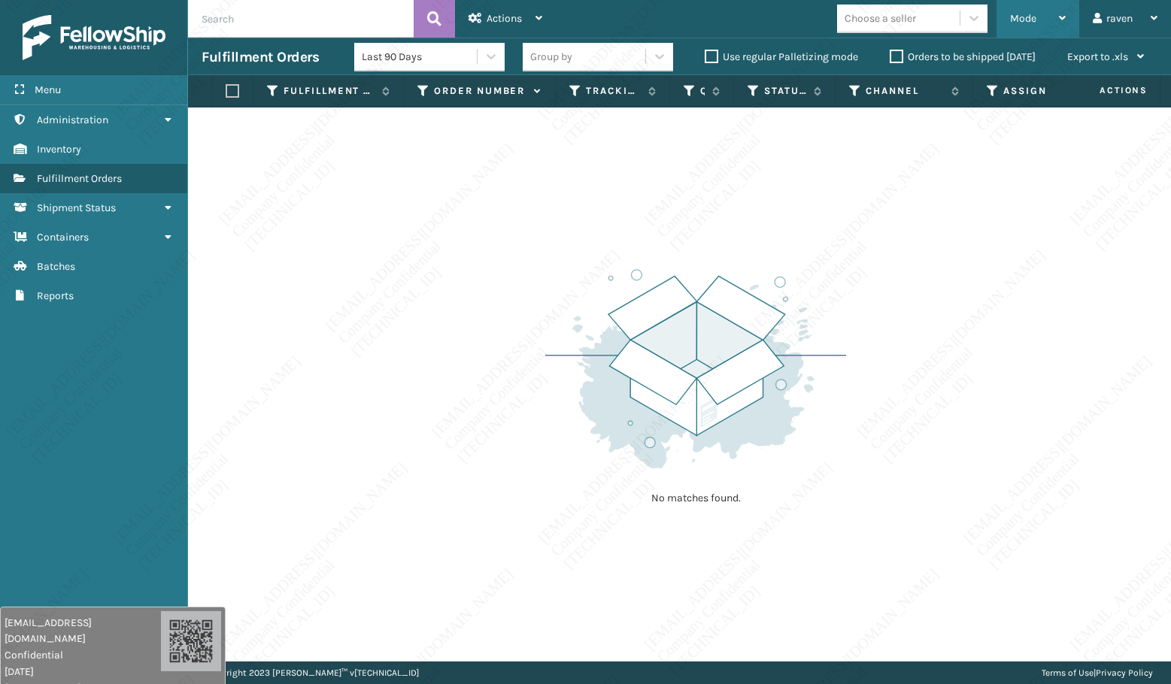
click at [1013, 26] on div "Mode" at bounding box center [1038, 19] width 56 height 38
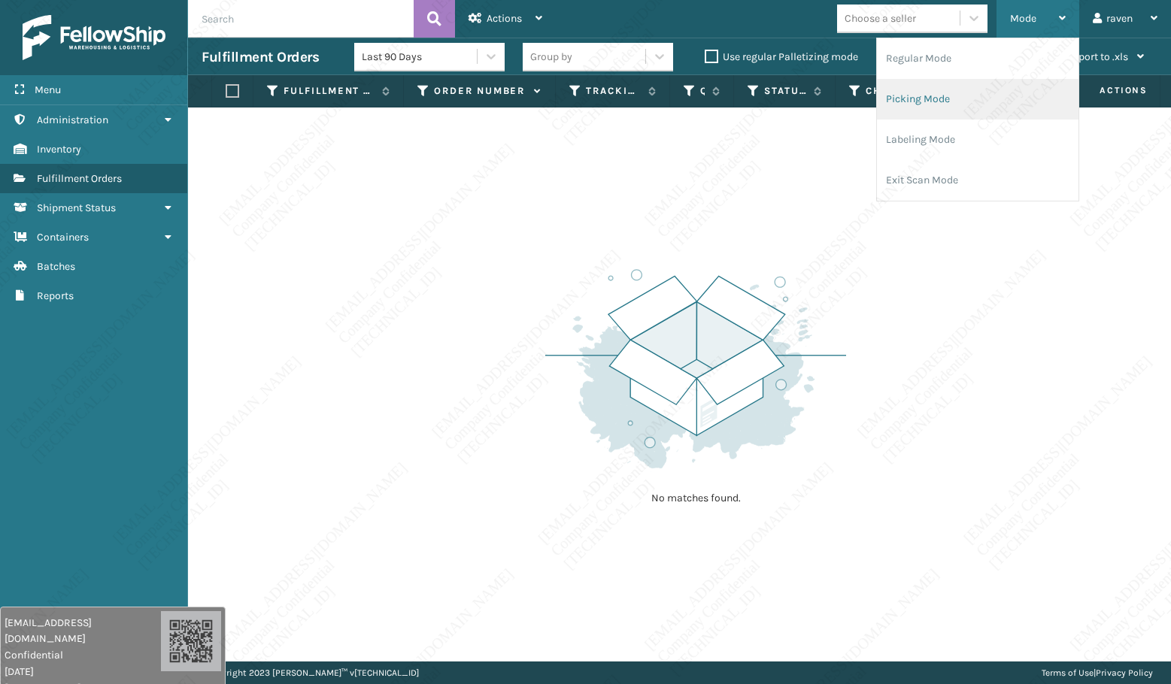
click at [982, 99] on li "Picking Mode" at bounding box center [978, 99] width 202 height 41
